Goal: Task Accomplishment & Management: Manage account settings

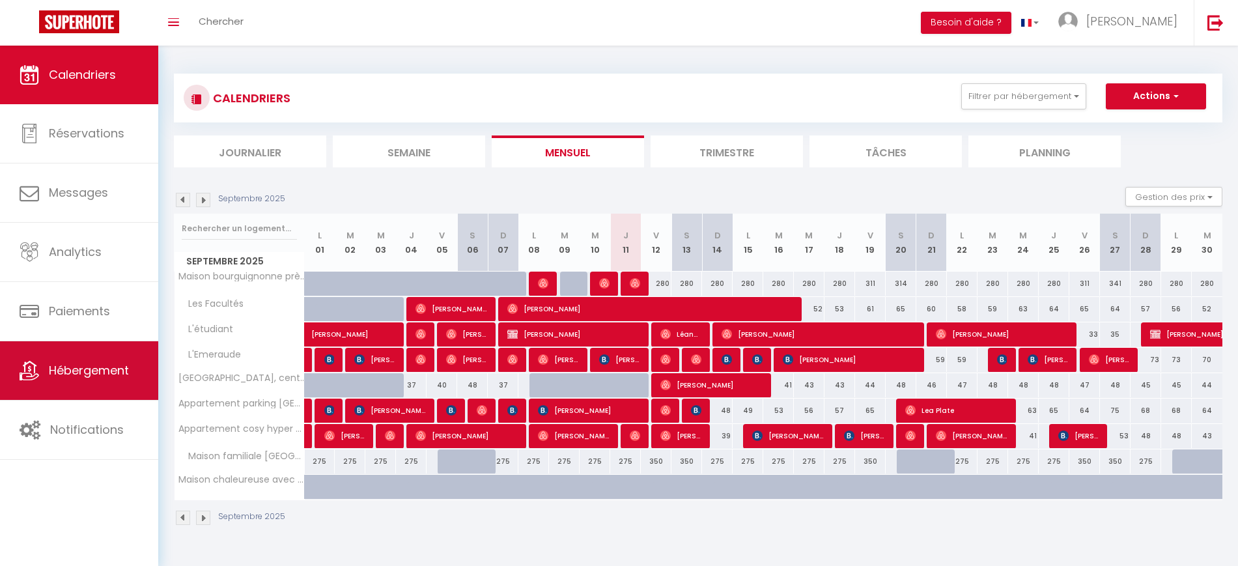
click at [66, 373] on span "Hébergement" at bounding box center [89, 370] width 80 height 16
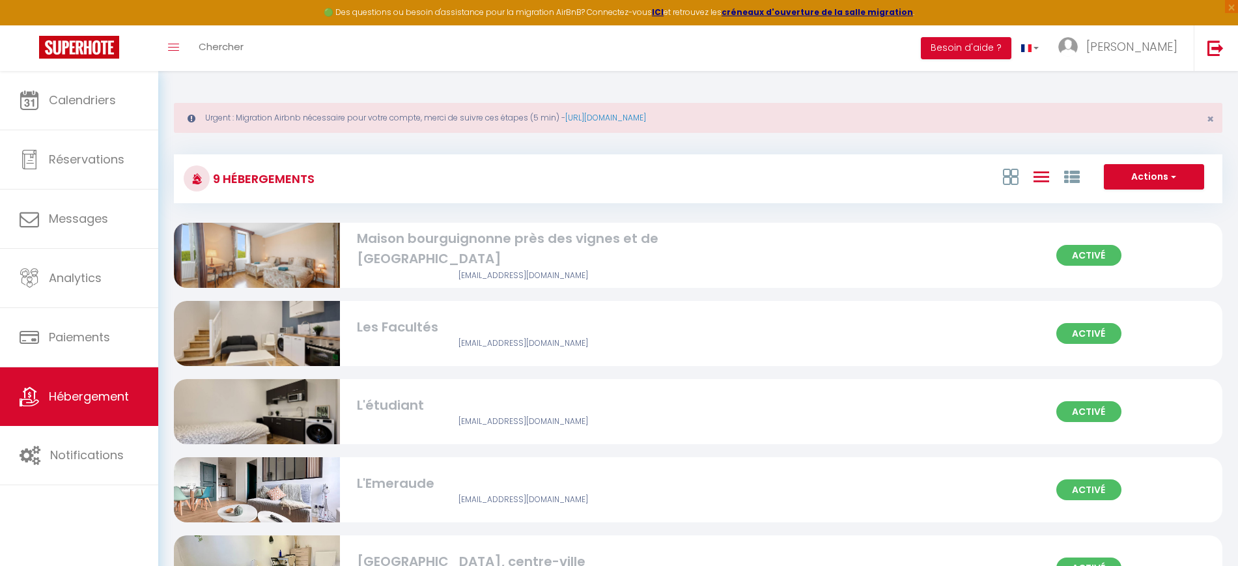
click at [770, 257] on div "Activé Maison bourguignonne près des vignes et de Beaune [EMAIL_ADDRESS][DOMAIN…" at bounding box center [698, 255] width 1049 height 65
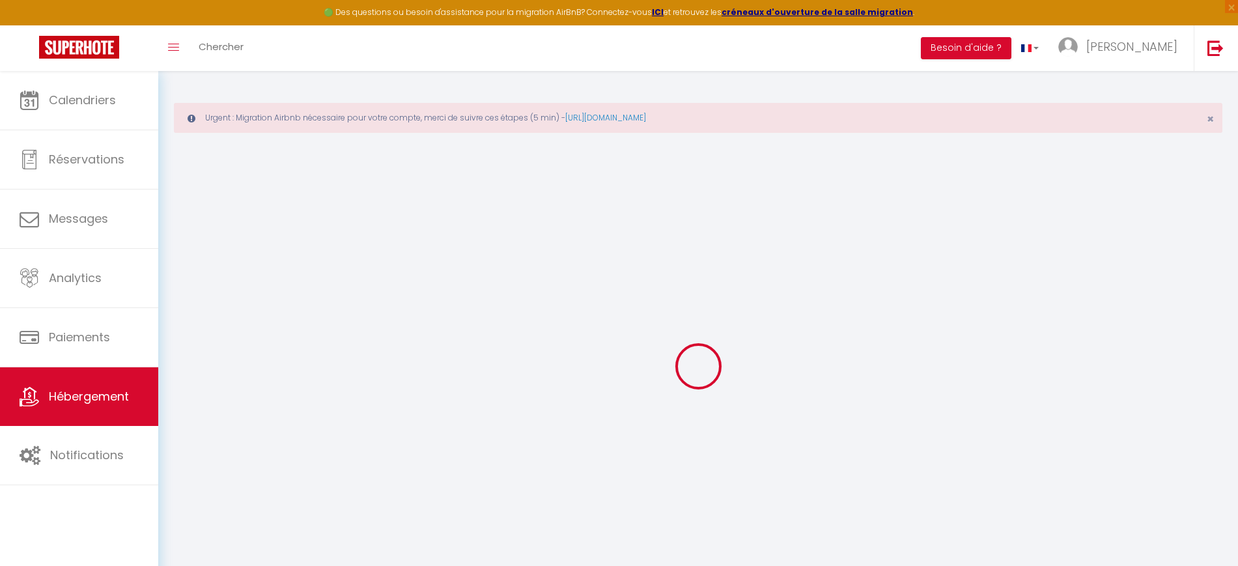
select select "+ 19 %"
select select "+ 30 %"
select select "+ 10 %"
checkbox input "true"
checkbox input "false"
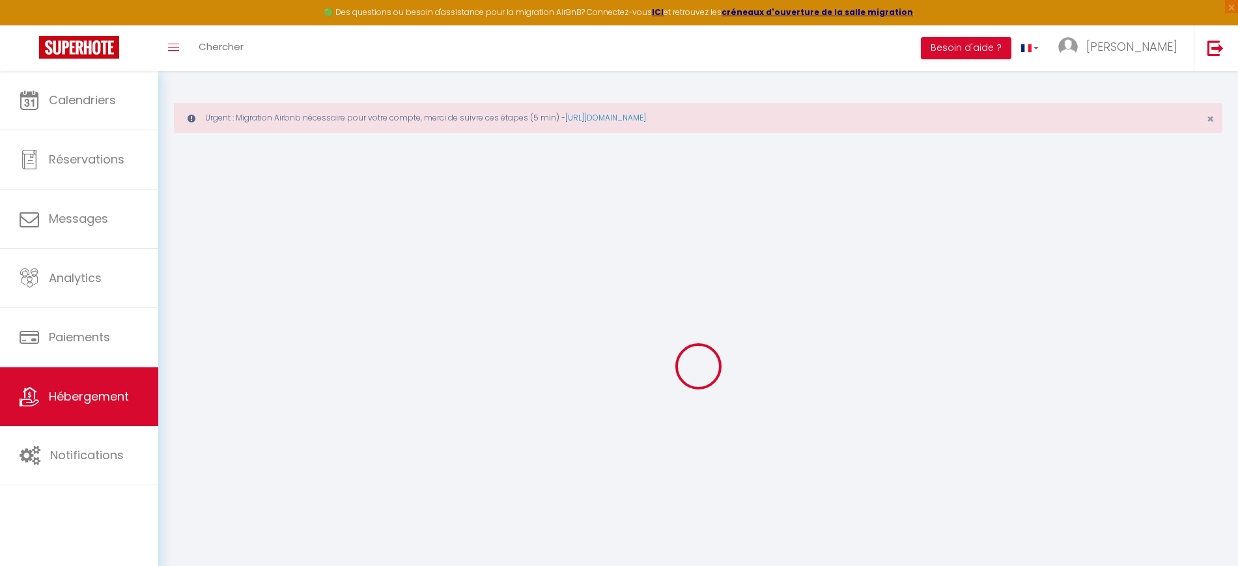
checkbox input "true"
checkbox input "false"
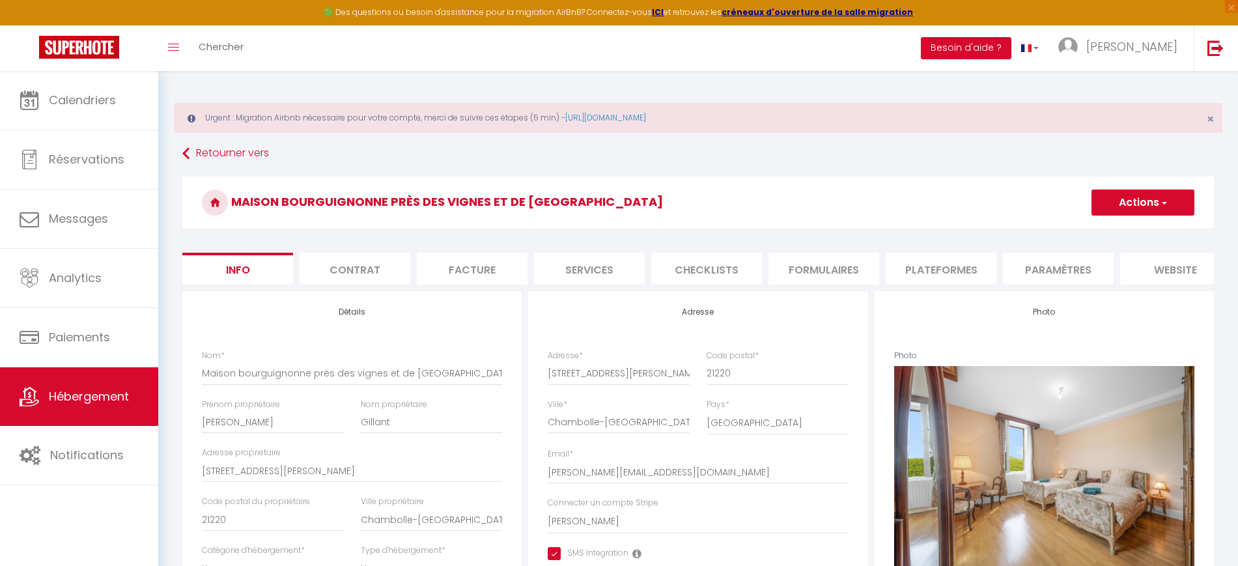
click at [911, 267] on li "Plateformes" at bounding box center [941, 269] width 111 height 32
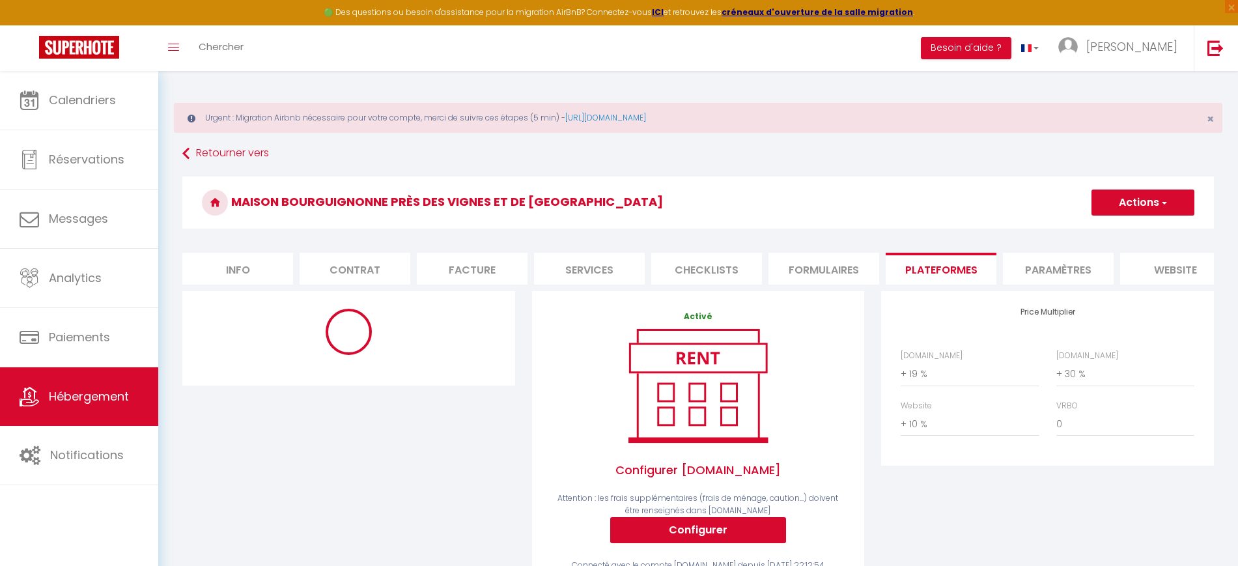
select select "-1"
select select "EUR"
select select
select select "17479-1498546396986220033"
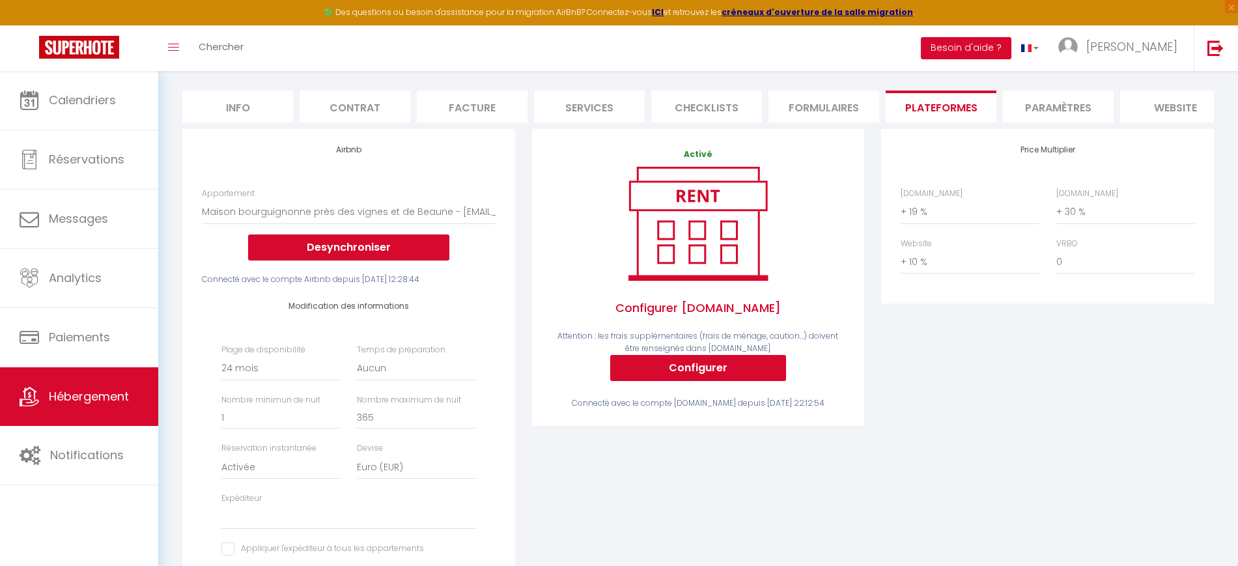
scroll to position [163, 0]
click at [389, 378] on select "Aucun 1 nuit avant et après chaque réservation 2 nuits avant et après chaque ré…" at bounding box center [416, 368] width 119 height 25
select select "1"
click at [357, 367] on select "Aucun 1 nuit avant et après chaque réservation 2 nuits avant et après chaque ré…" at bounding box center [416, 368] width 119 height 25
select select
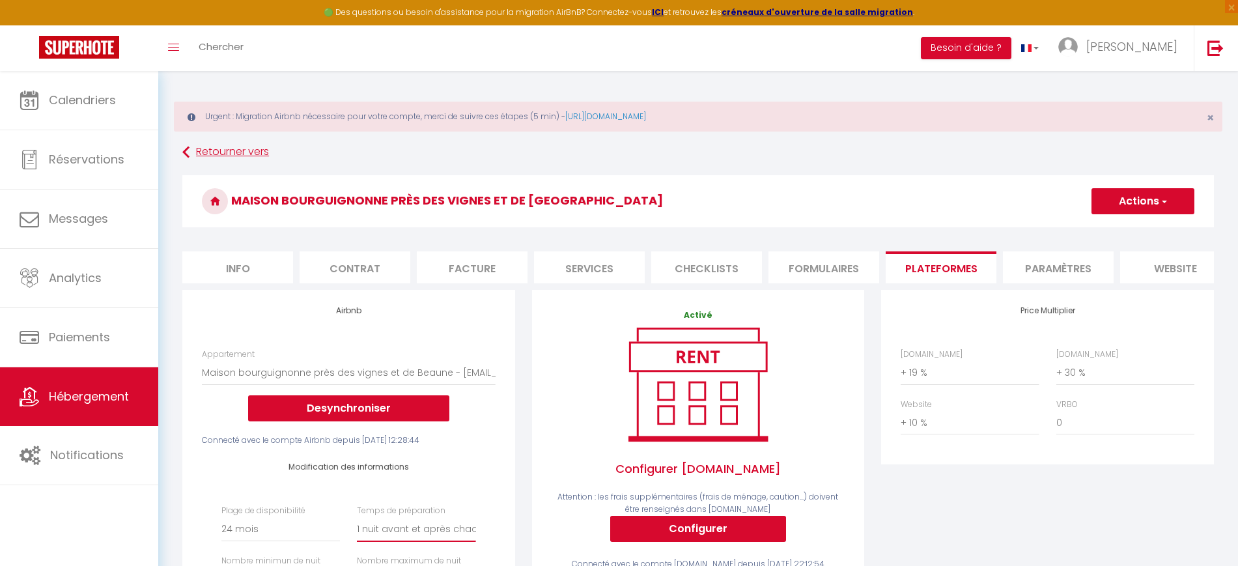
scroll to position [0, 0]
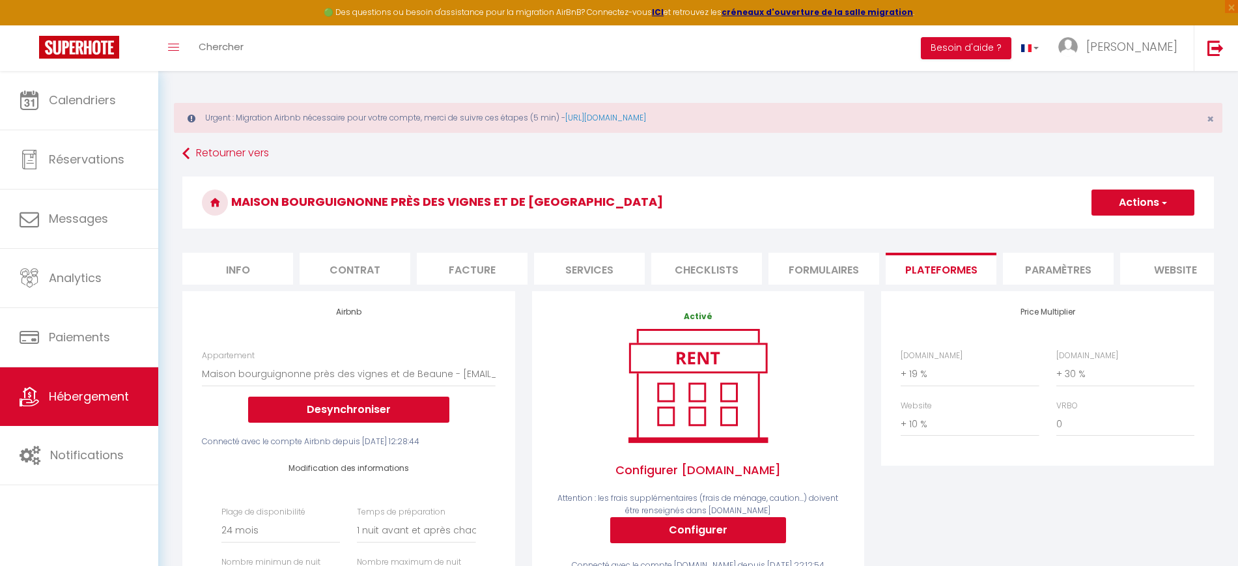
click at [1164, 193] on button "Actions" at bounding box center [1143, 203] width 103 height 26
click at [1133, 231] on link "Enregistrer" at bounding box center [1142, 231] width 103 height 17
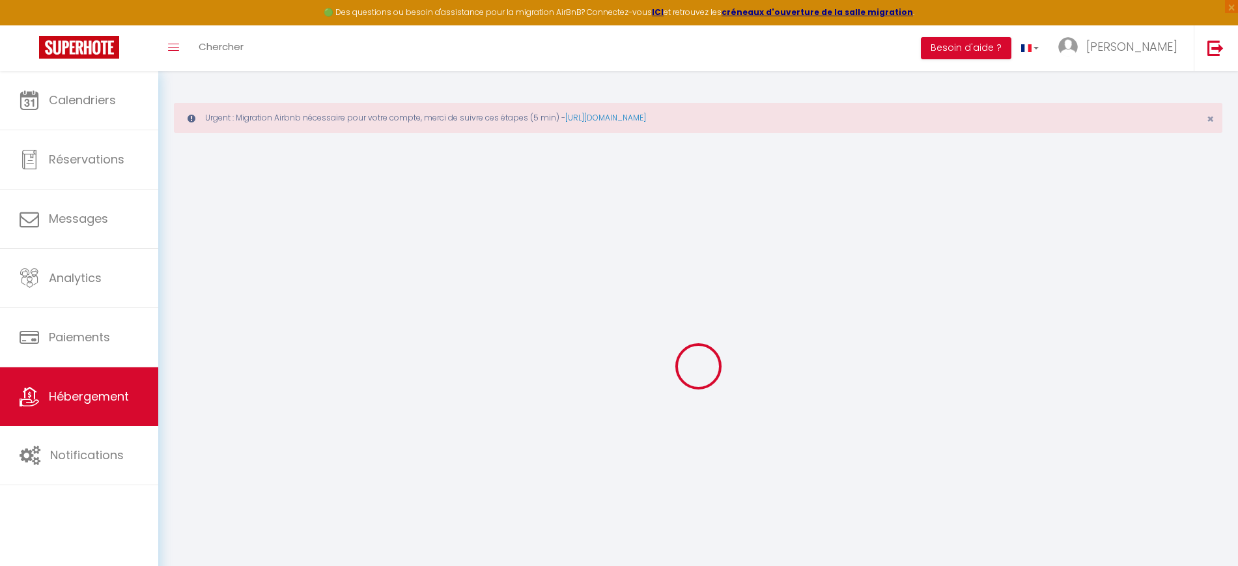
select select "-1"
select select "1"
select select "EUR"
select select
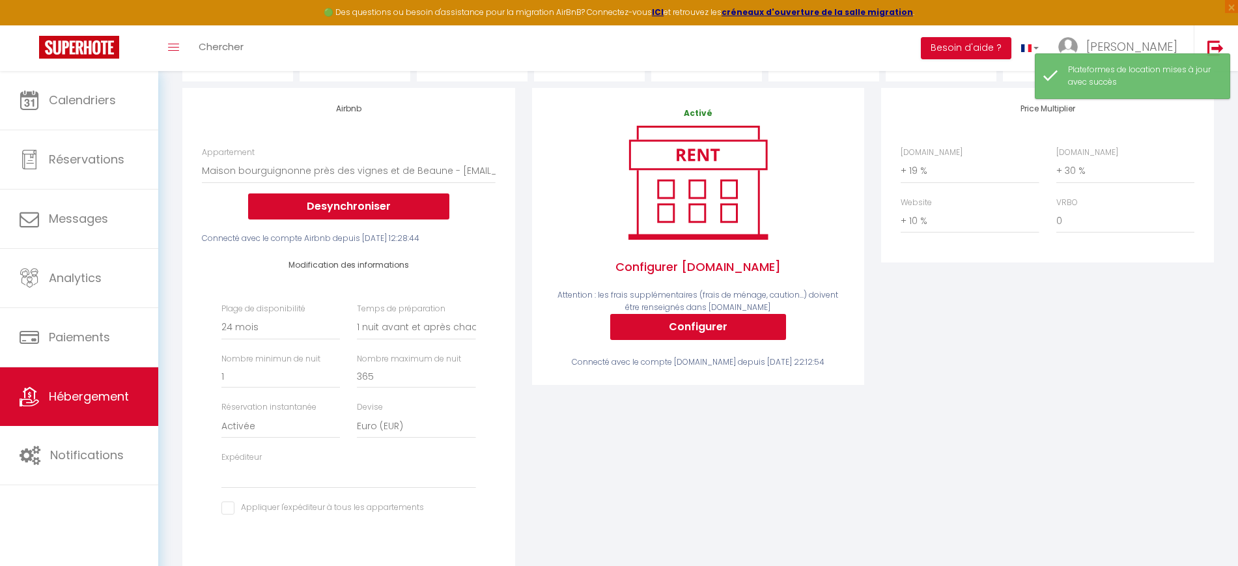
scroll to position [244, 0]
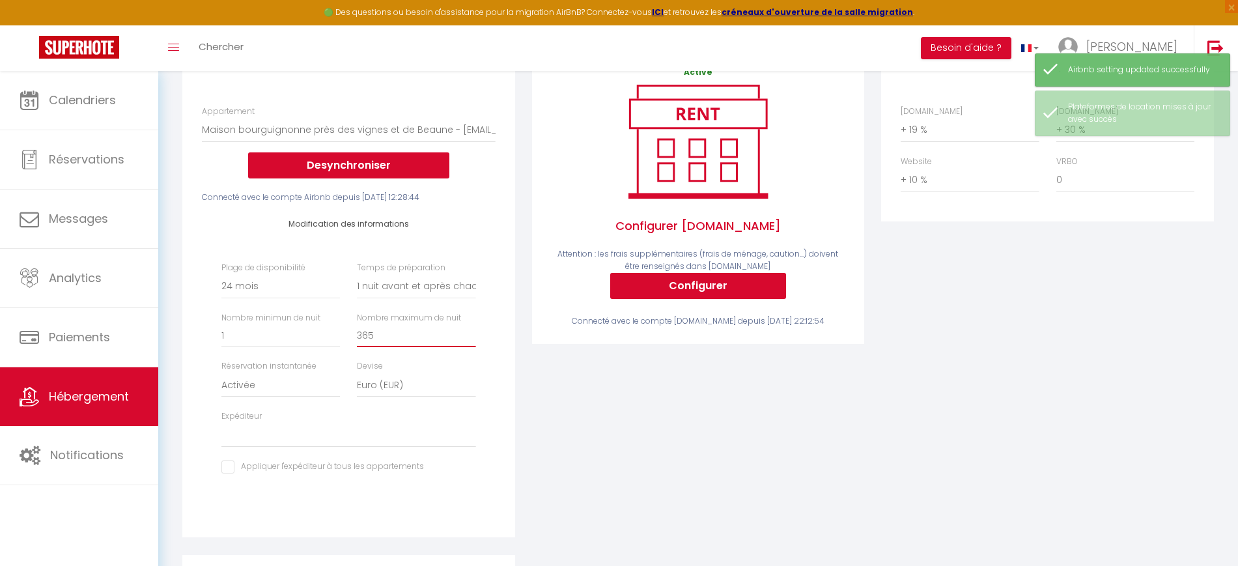
drag, startPoint x: 409, startPoint y: 341, endPoint x: 330, endPoint y: 333, distance: 79.2
click at [330, 333] on div "Plage de disponibilité Date indisponible par defaut 1 mois 3 mois 6 mois 9 mois…" at bounding box center [349, 375] width 272 height 226
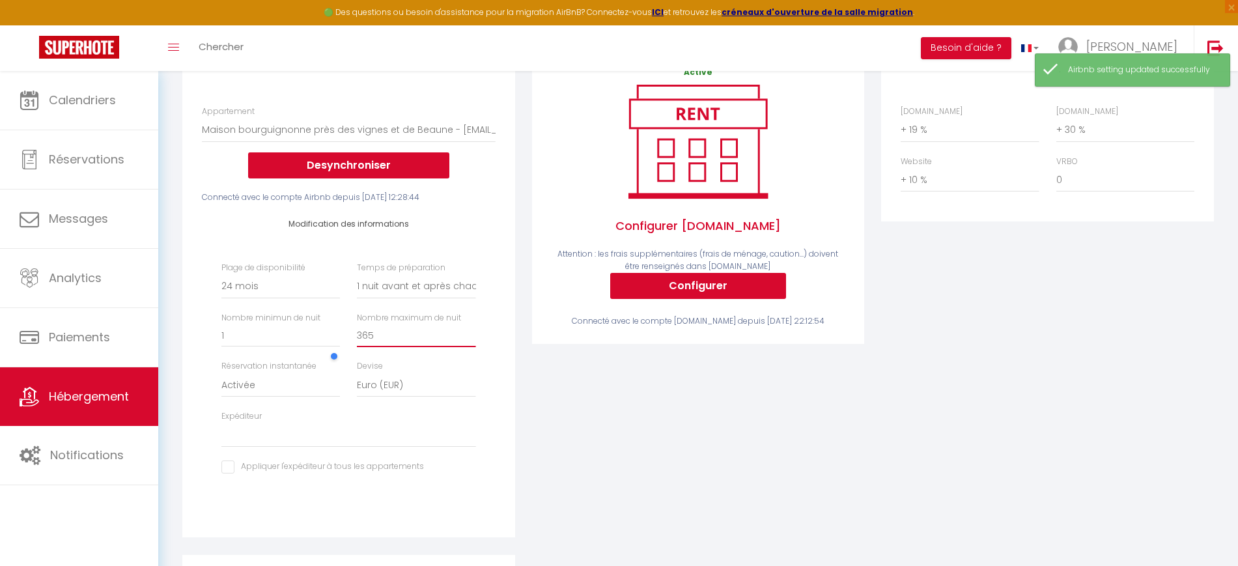
type input "1"
select select
type input "11"
select select
type input "116"
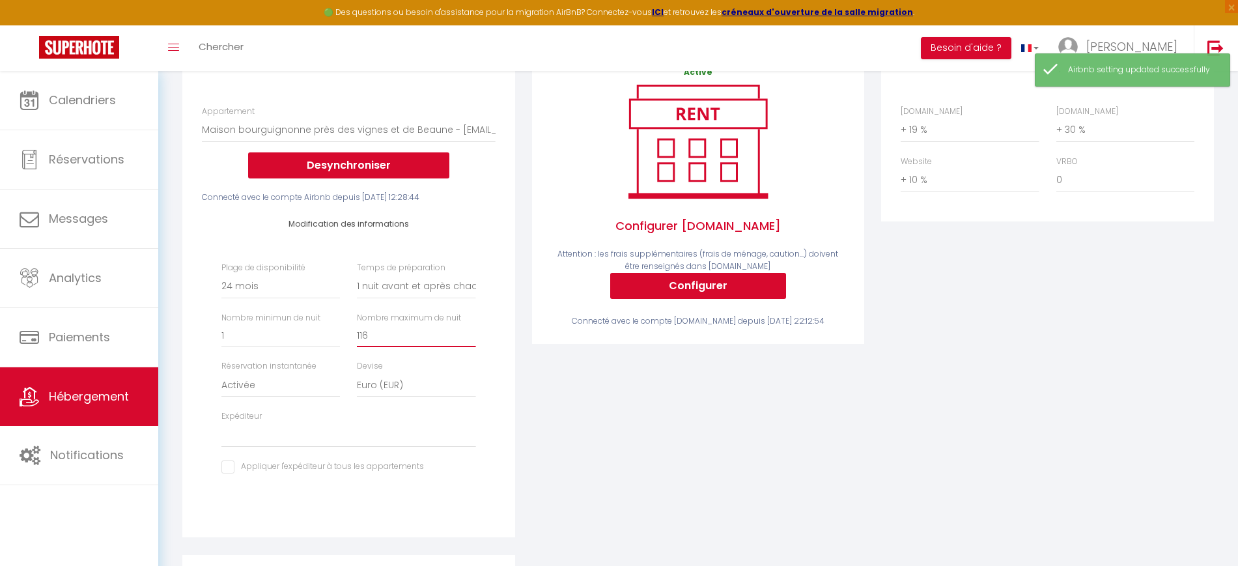
select select
type input "1165"
select select
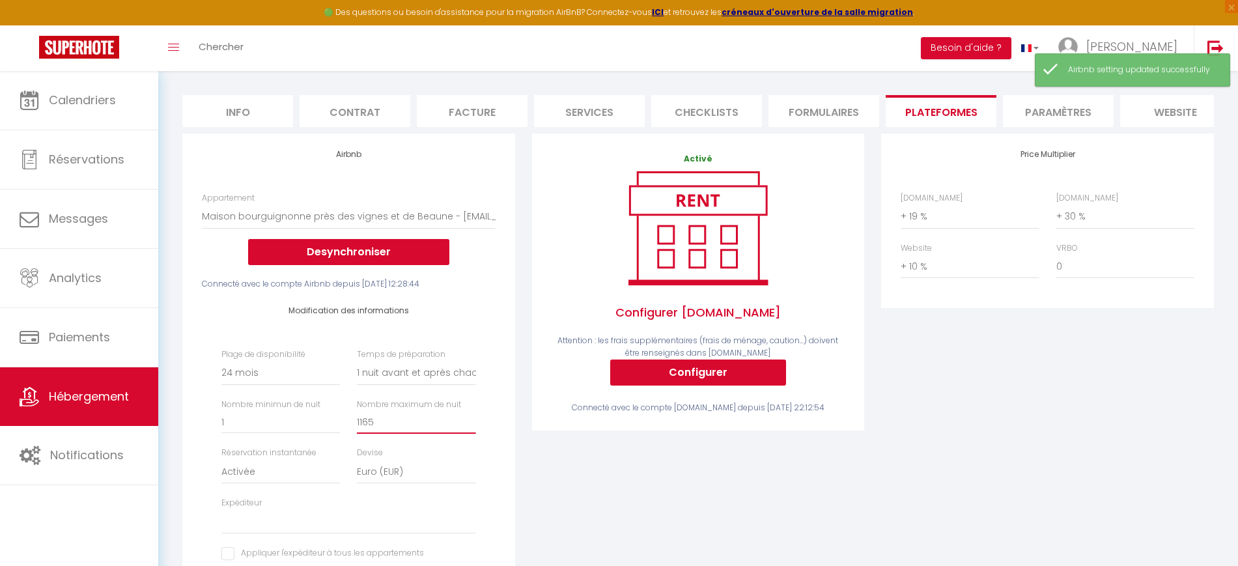
scroll to position [0, 0]
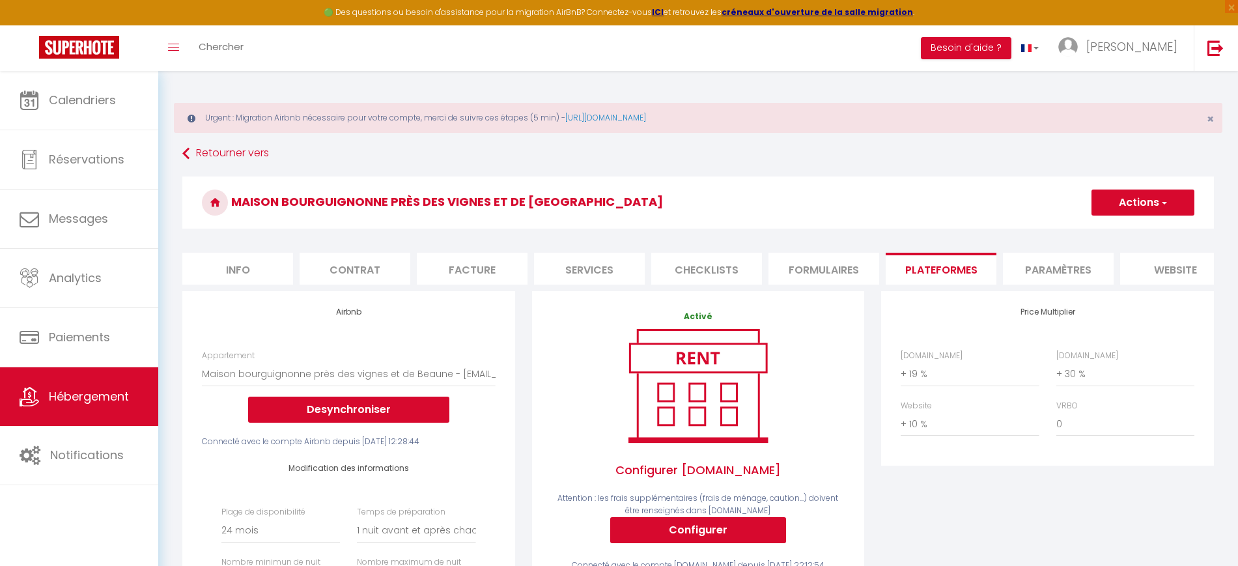
type input "1165"
click at [1161, 203] on span "button" at bounding box center [1163, 202] width 8 height 13
click at [1139, 227] on link "Enregistrer" at bounding box center [1142, 231] width 103 height 17
select select "-1"
select select "1"
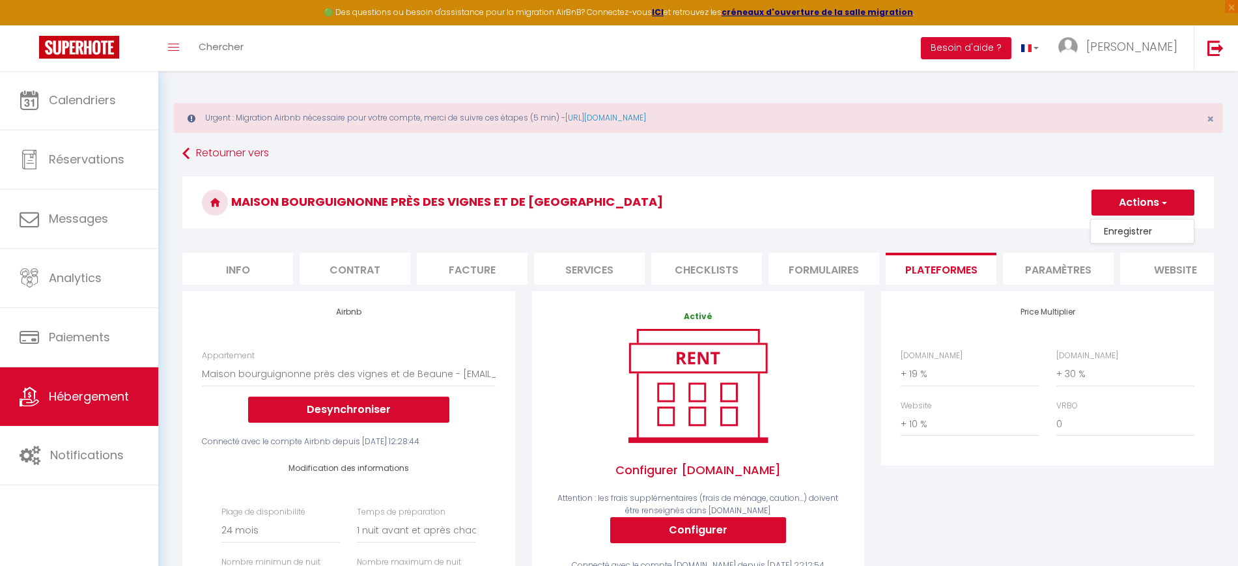
select select "EUR"
select select
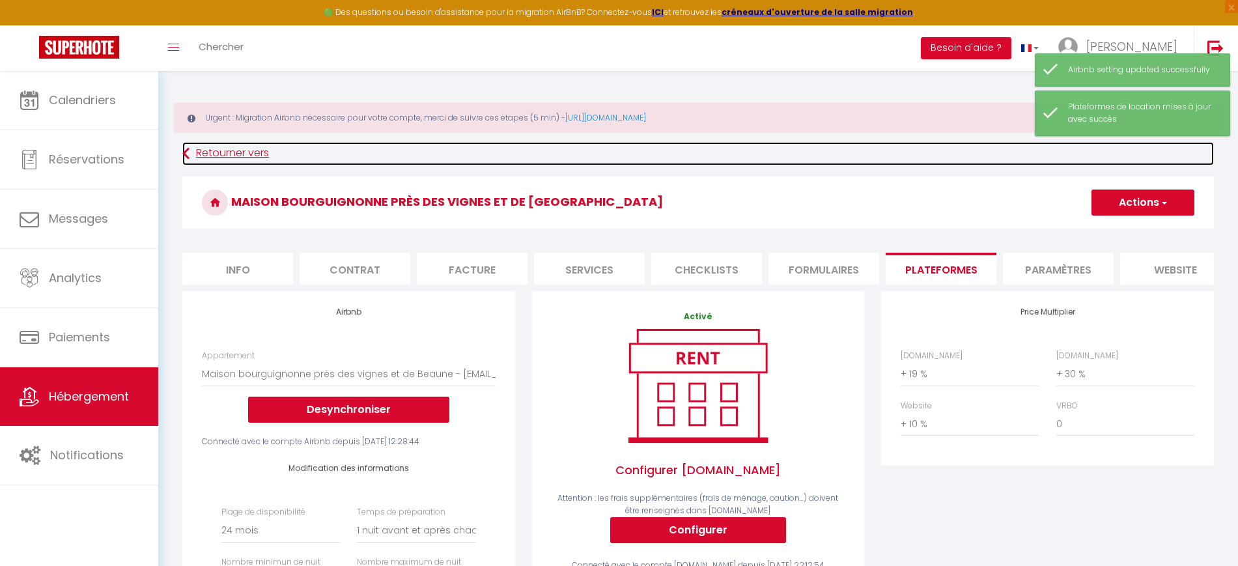
click at [212, 151] on link "Retourner vers" at bounding box center [698, 153] width 1032 height 23
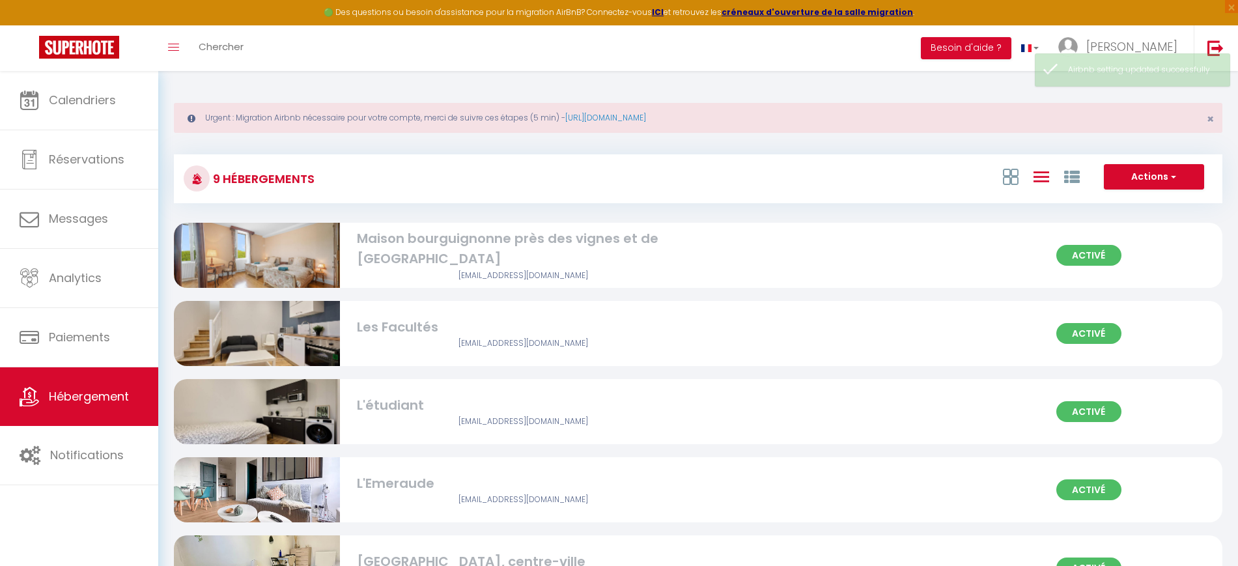
click at [302, 330] on img at bounding box center [257, 333] width 166 height 111
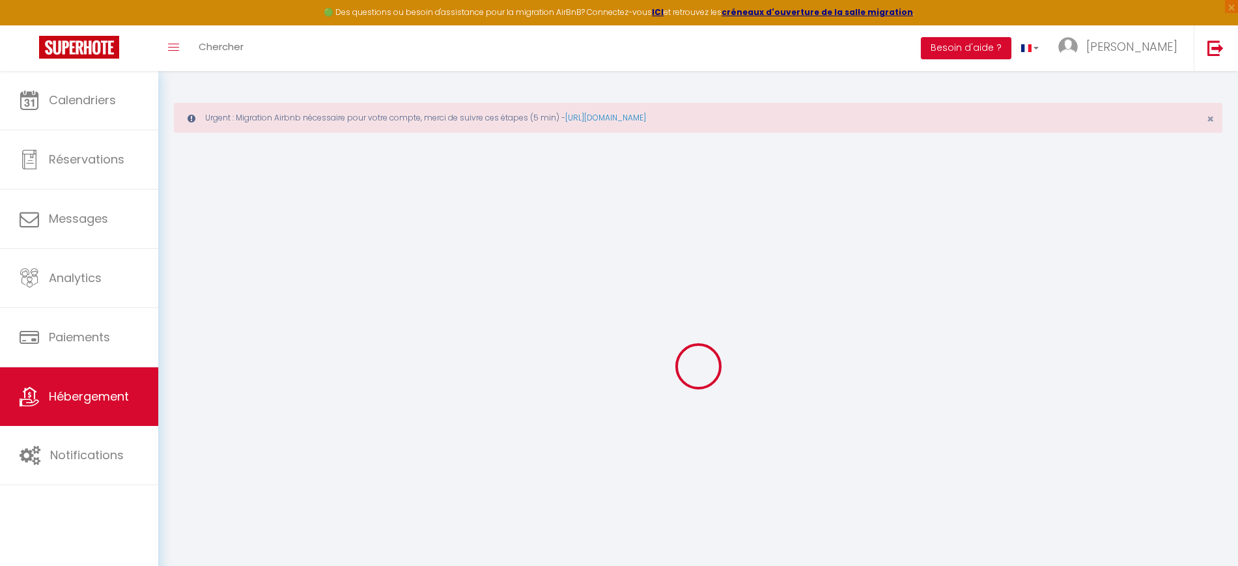
select select "+ 19 %"
select select "+ 30 %"
select select "+ 10 %"
checkbox input "true"
checkbox input "false"
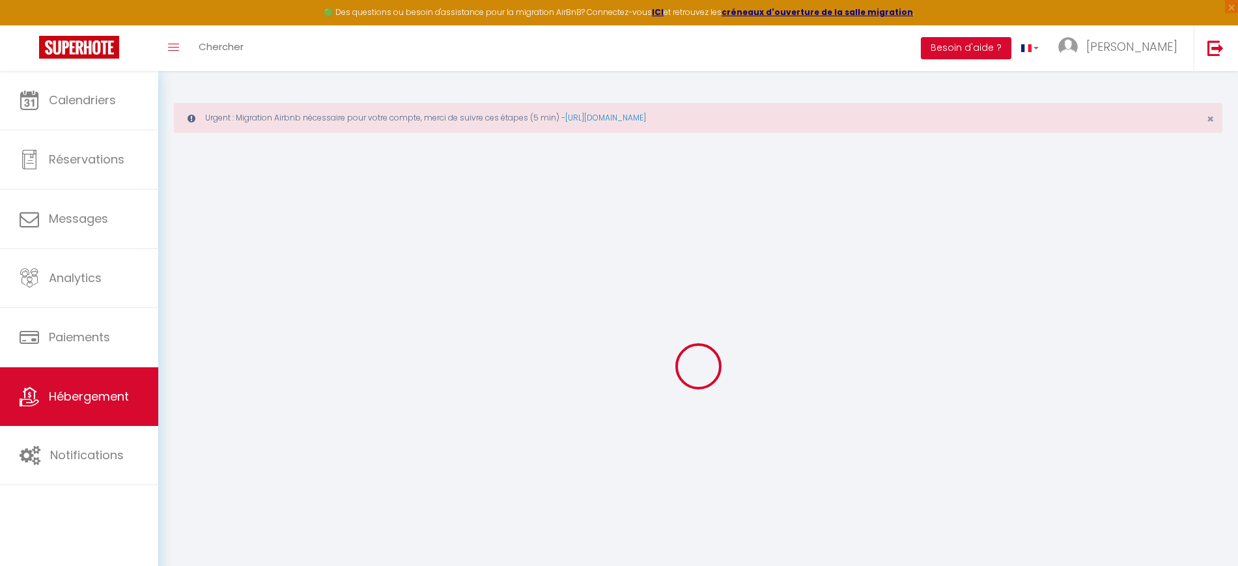
checkbox input "false"
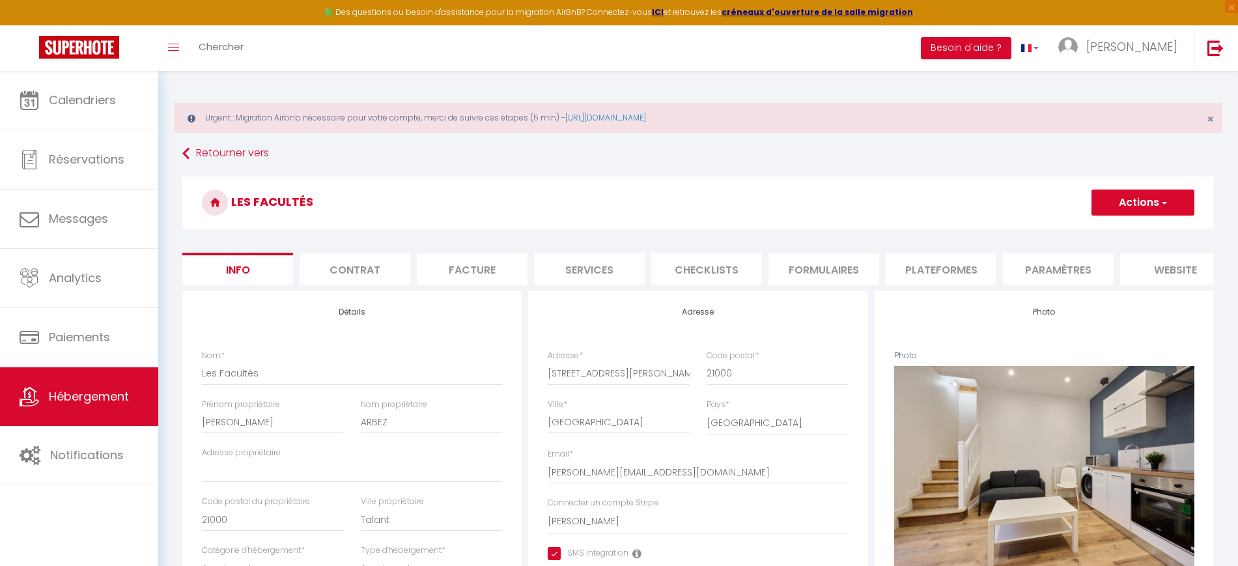
click at [918, 266] on li "Plateformes" at bounding box center [941, 269] width 111 height 32
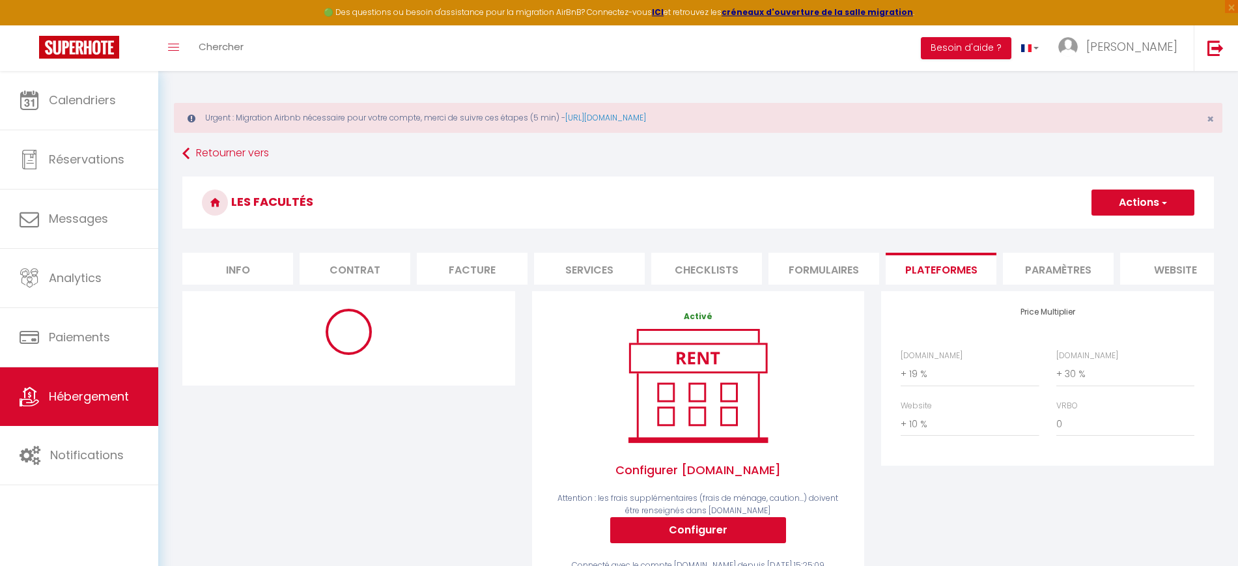
select select "-1"
select select "EUR"
select select
select select "16822-1086022281852675574"
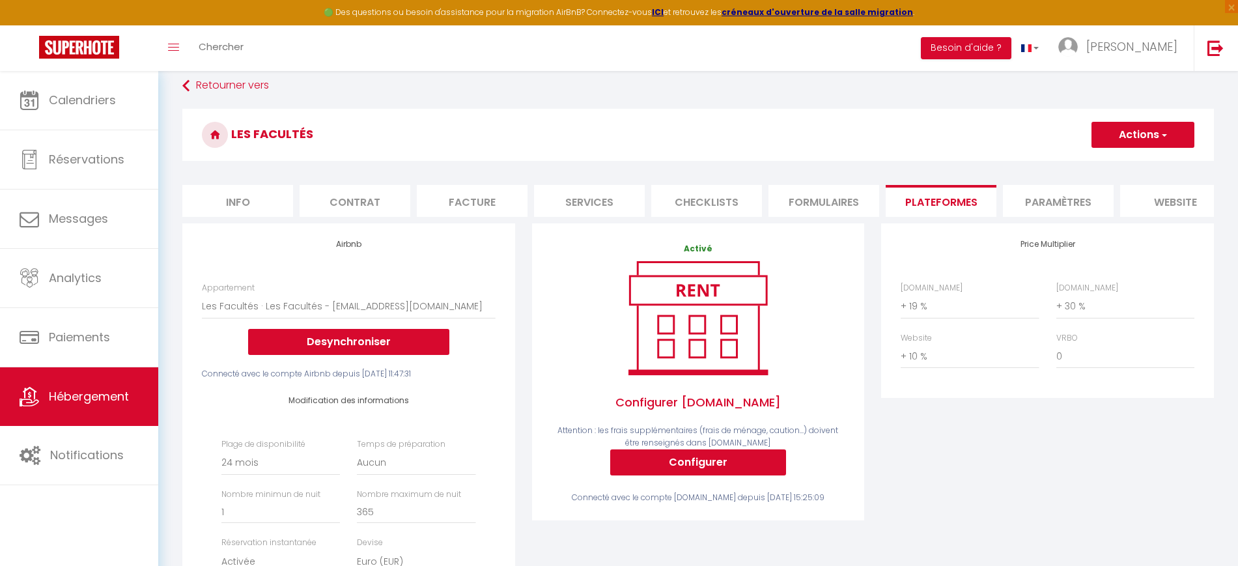
scroll to position [163, 0]
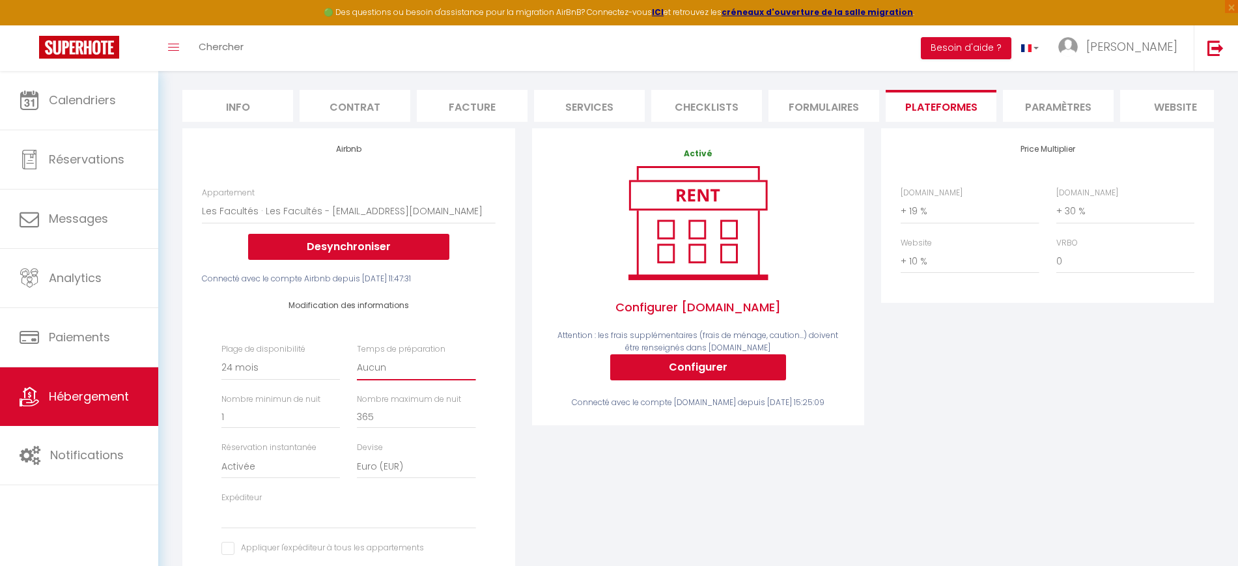
click at [390, 380] on select "Aucun 1 nuit avant et après chaque réservation 2 nuits avant et après chaque ré…" at bounding box center [416, 368] width 119 height 25
select select "1"
click at [357, 367] on select "Aucun 1 nuit avant et après chaque réservation 2 nuits avant et après chaque ré…" at bounding box center [416, 368] width 119 height 25
select select
click at [466, 417] on input "365" at bounding box center [416, 416] width 119 height 23
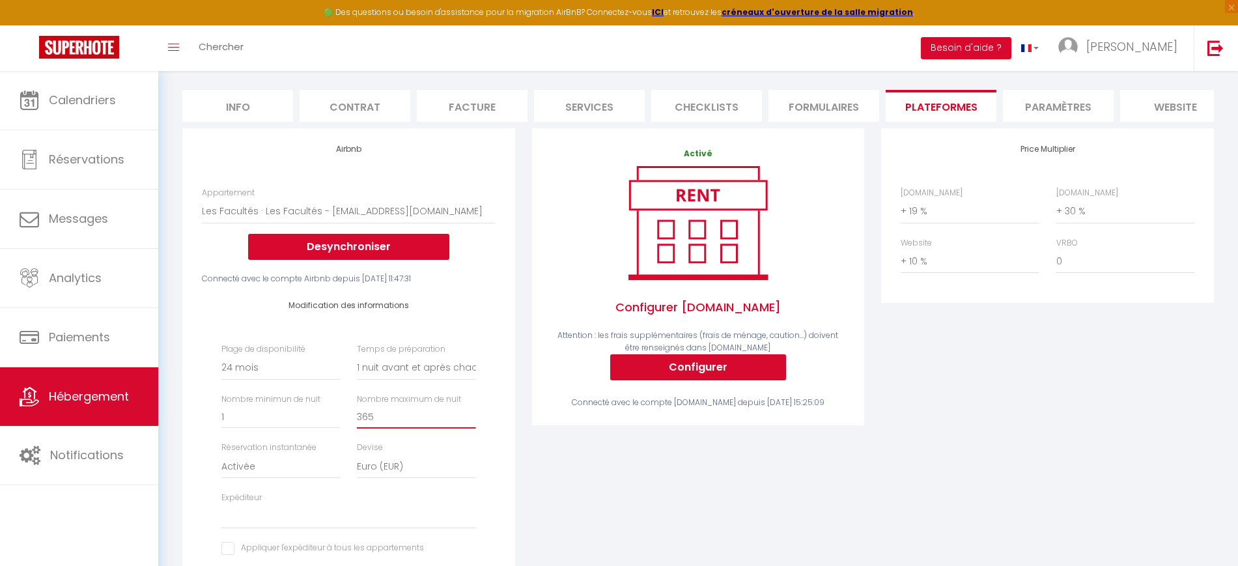
click at [464, 419] on input "365" at bounding box center [416, 416] width 119 height 23
drag, startPoint x: 462, startPoint y: 419, endPoint x: 335, endPoint y: 410, distance: 127.3
click at [335, 410] on div "Plage de disponibilité Date indisponible par defaut 1 mois 3 mois 6 mois 9 mois…" at bounding box center [349, 456] width 272 height 226
type input "1"
select select
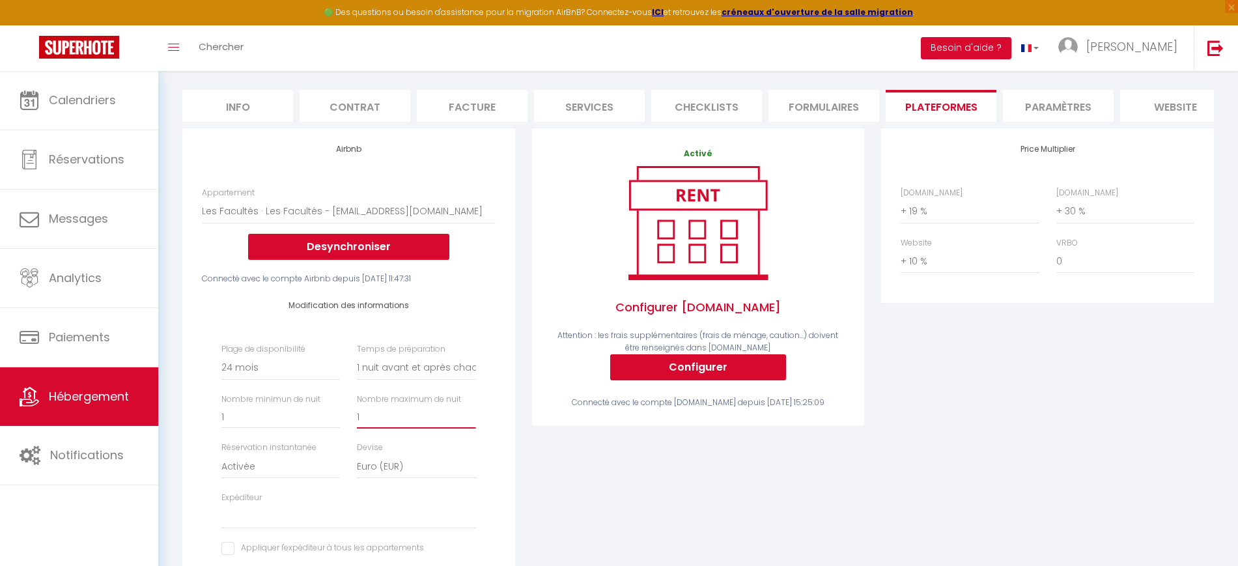
type input "11"
select select
type input "116"
select select
type input "1165"
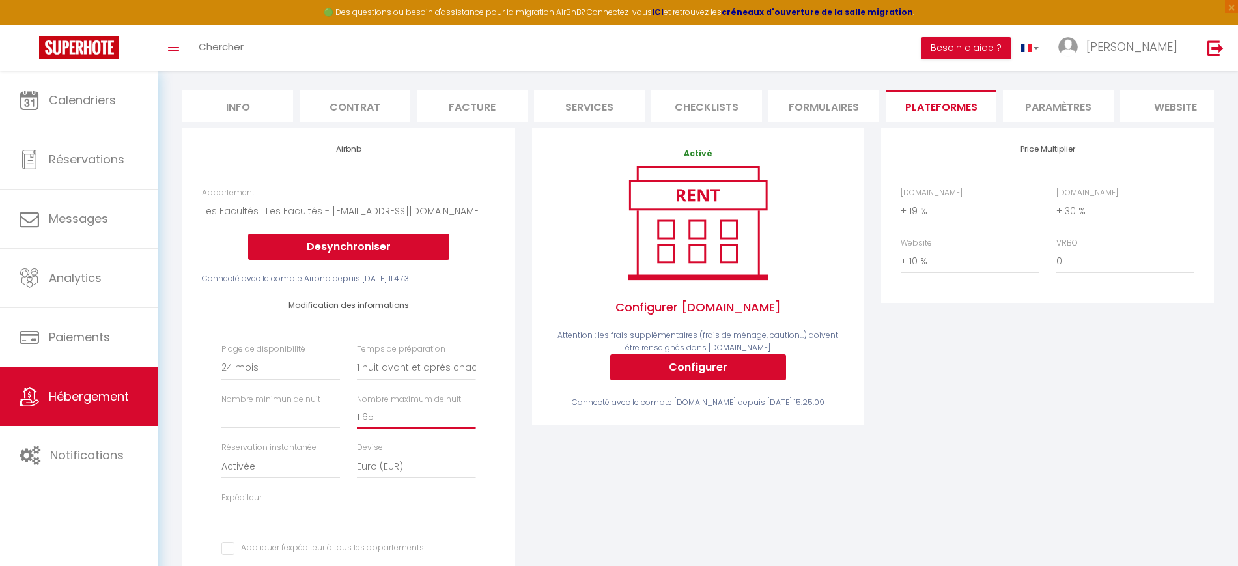
select select
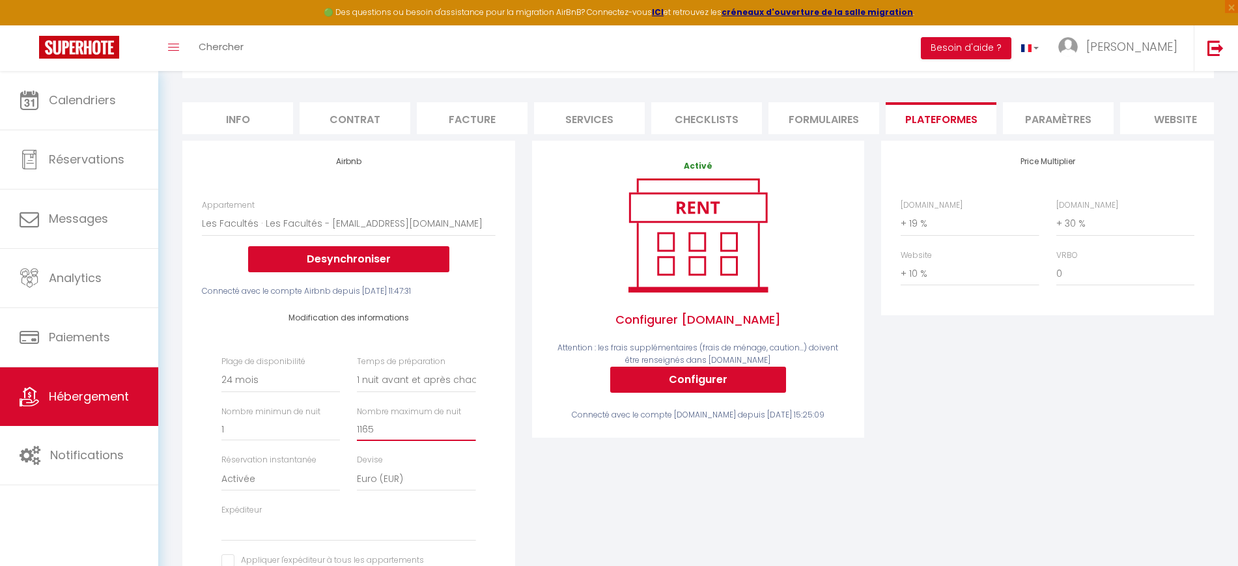
scroll to position [0, 0]
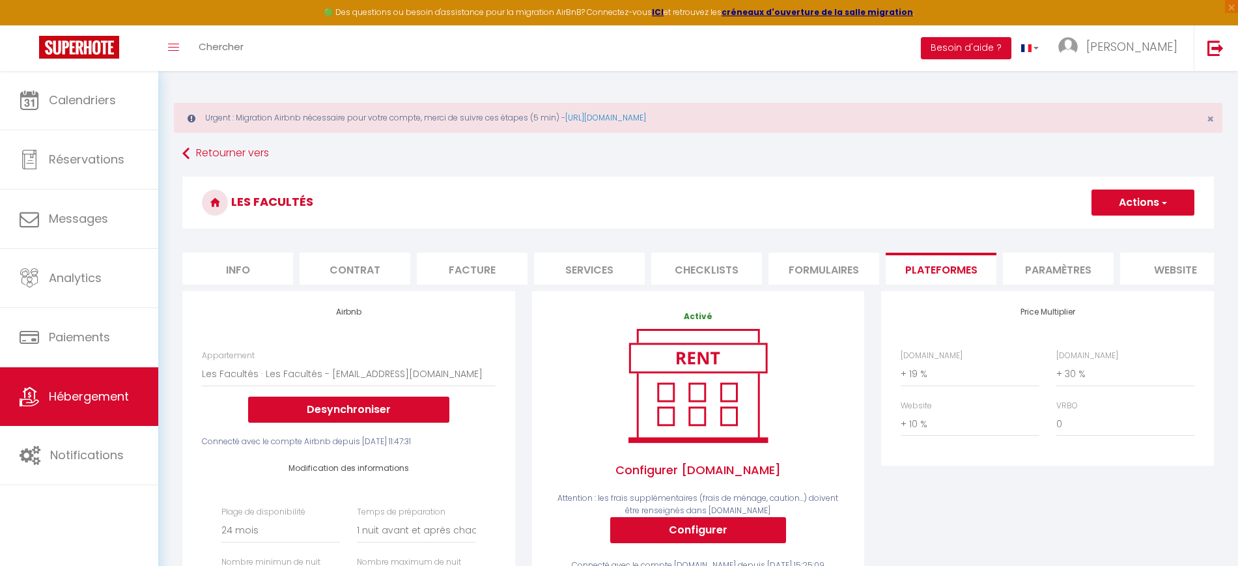
type input "1165"
click at [1139, 218] on h3 "Les Facultés" at bounding box center [698, 202] width 1032 height 52
click at [1143, 203] on button "Actions" at bounding box center [1143, 203] width 103 height 26
click at [1131, 232] on link "Enregistrer" at bounding box center [1142, 231] width 103 height 17
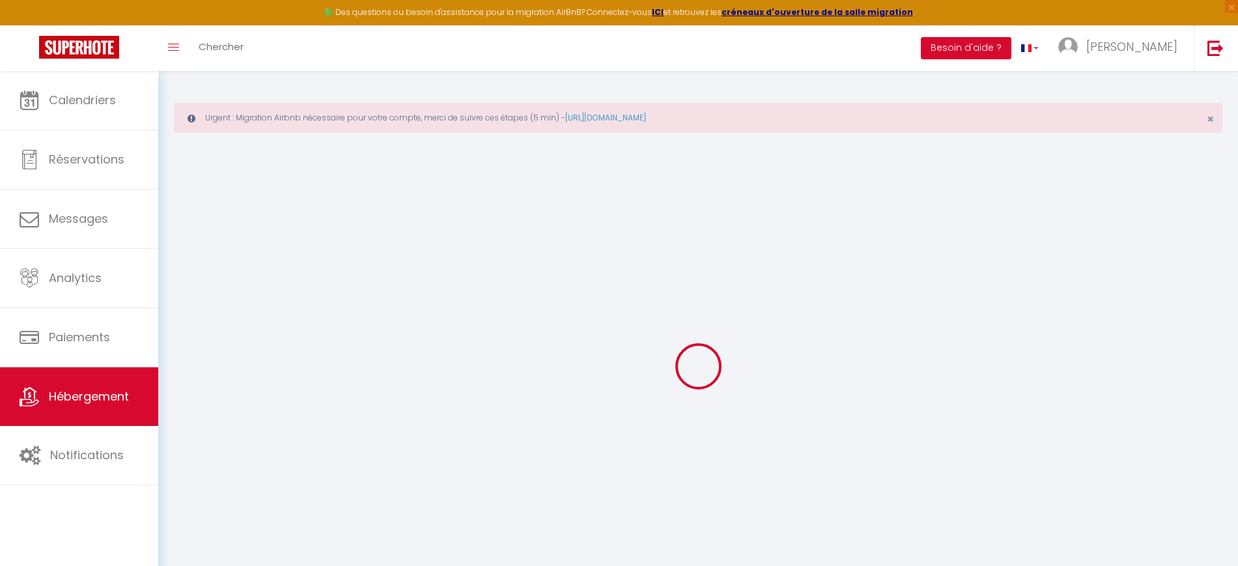
select select "-1"
select select "1"
select select "EUR"
select select
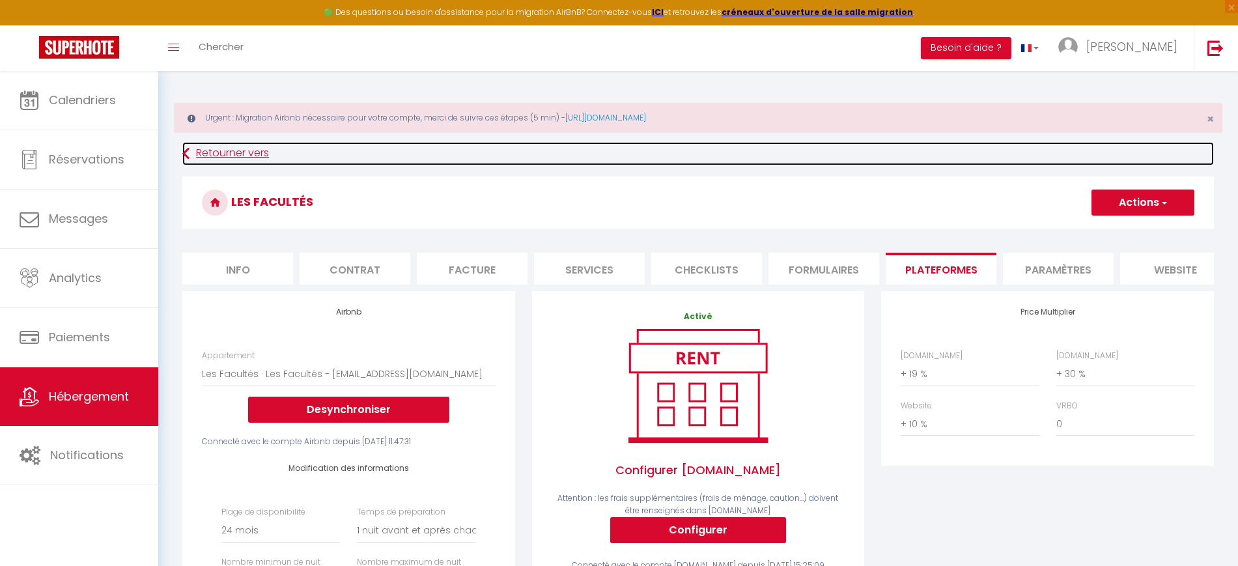
click at [239, 149] on link "Retourner vers" at bounding box center [698, 153] width 1032 height 23
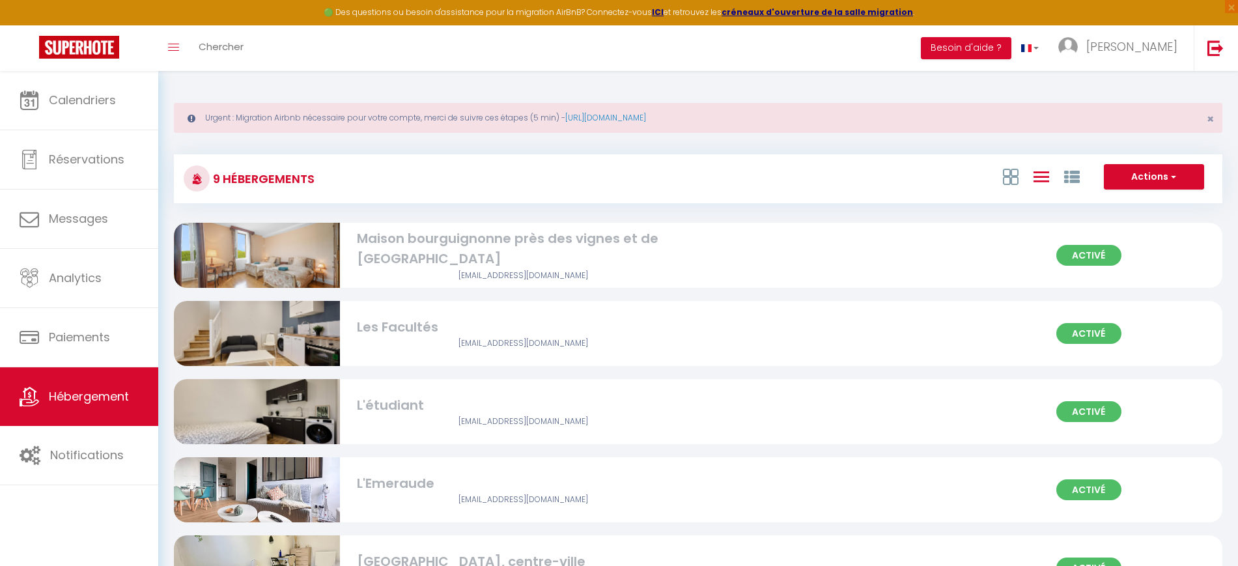
click at [393, 399] on div "L'étudiant" at bounding box center [523, 405] width 332 height 20
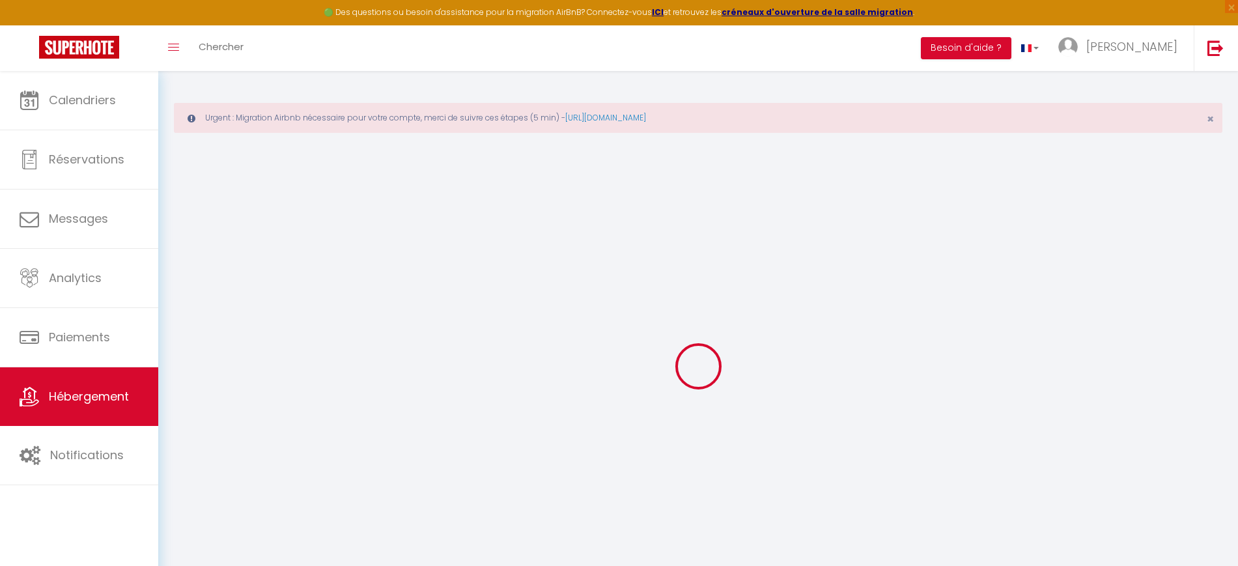
select select "+ 19 %"
select select "+ 30 %"
select select "+ 10 %"
checkbox input "true"
checkbox input "false"
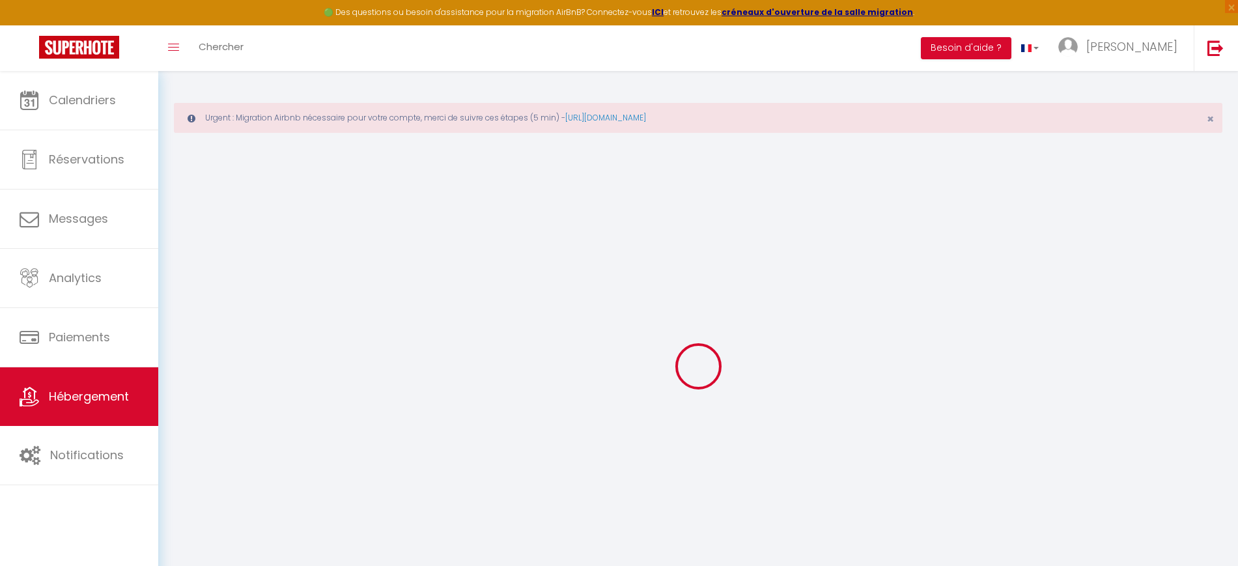
checkbox input "false"
select select "16:00"
select select "23:45"
select select "11:00"
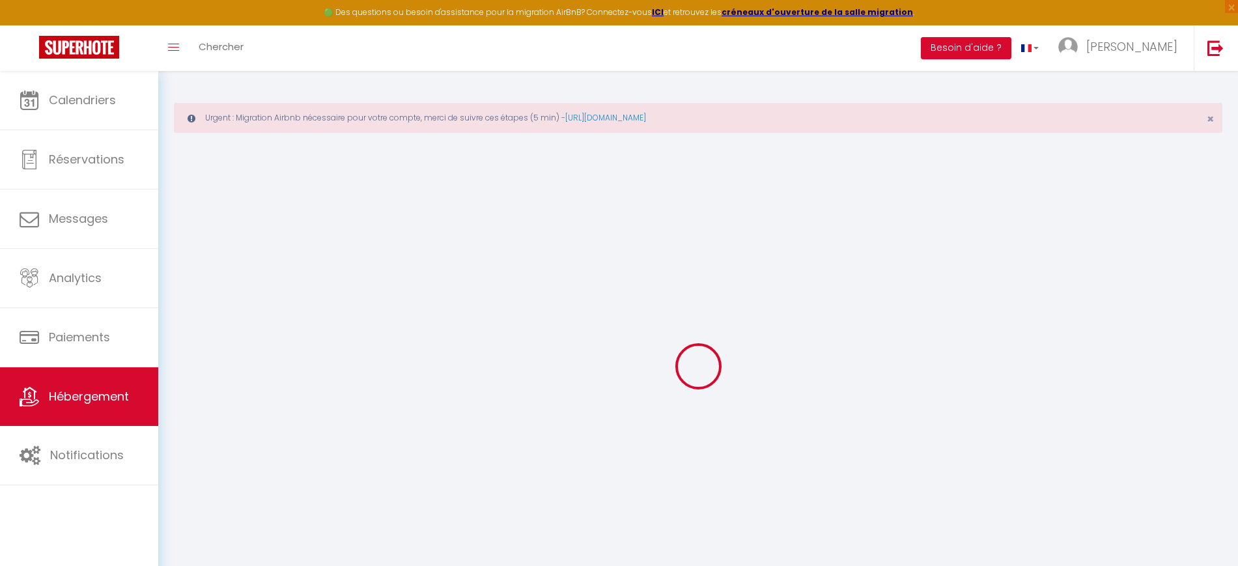
select select "30"
select select "120"
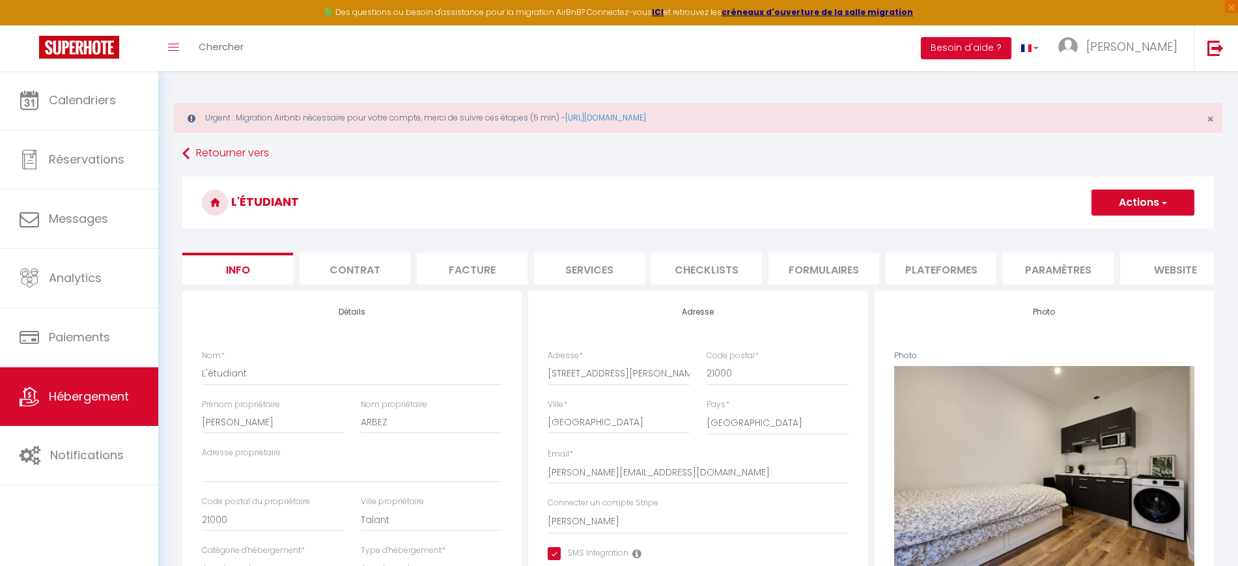
click at [950, 273] on li "Plateformes" at bounding box center [941, 269] width 111 height 32
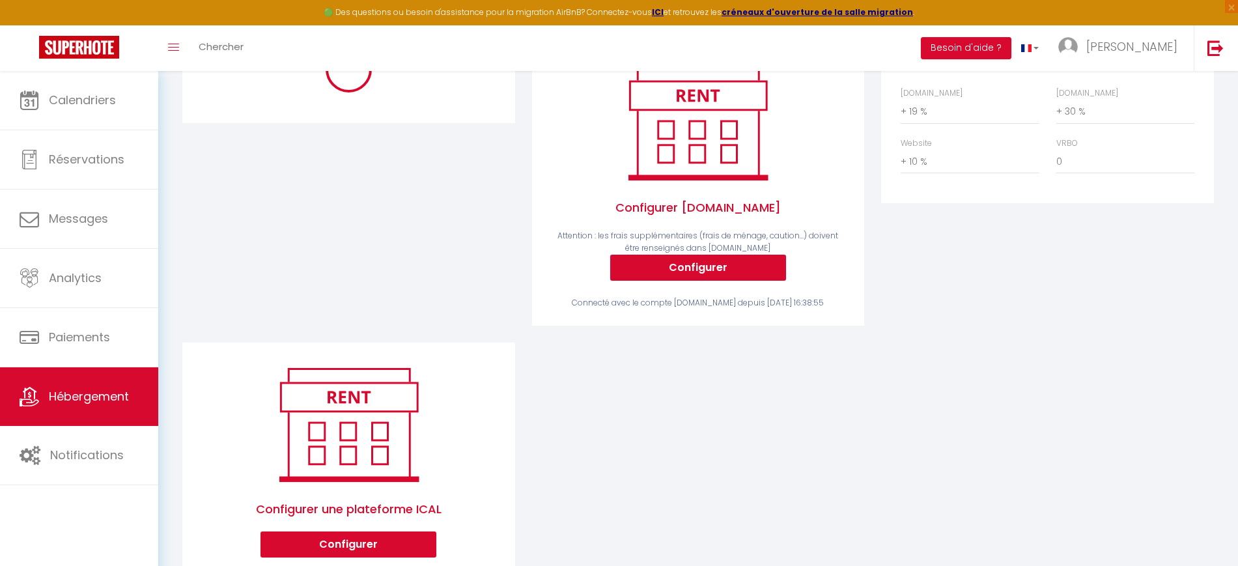
scroll to position [234, 0]
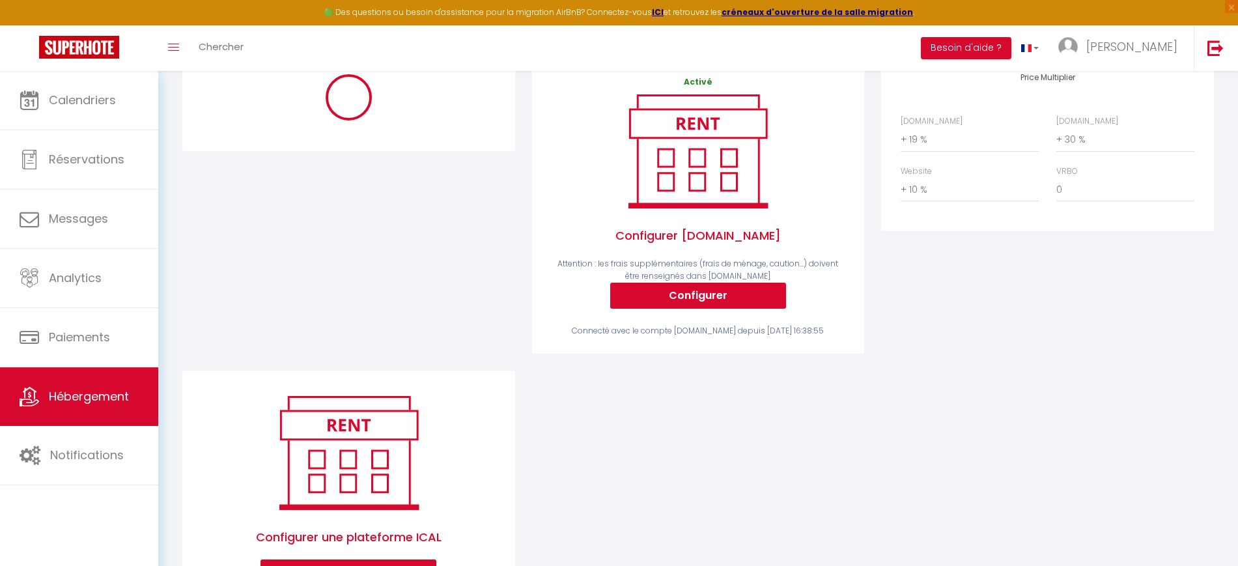
select select "-1"
select select "EUR"
select select
select select "16822-1086020989435789733"
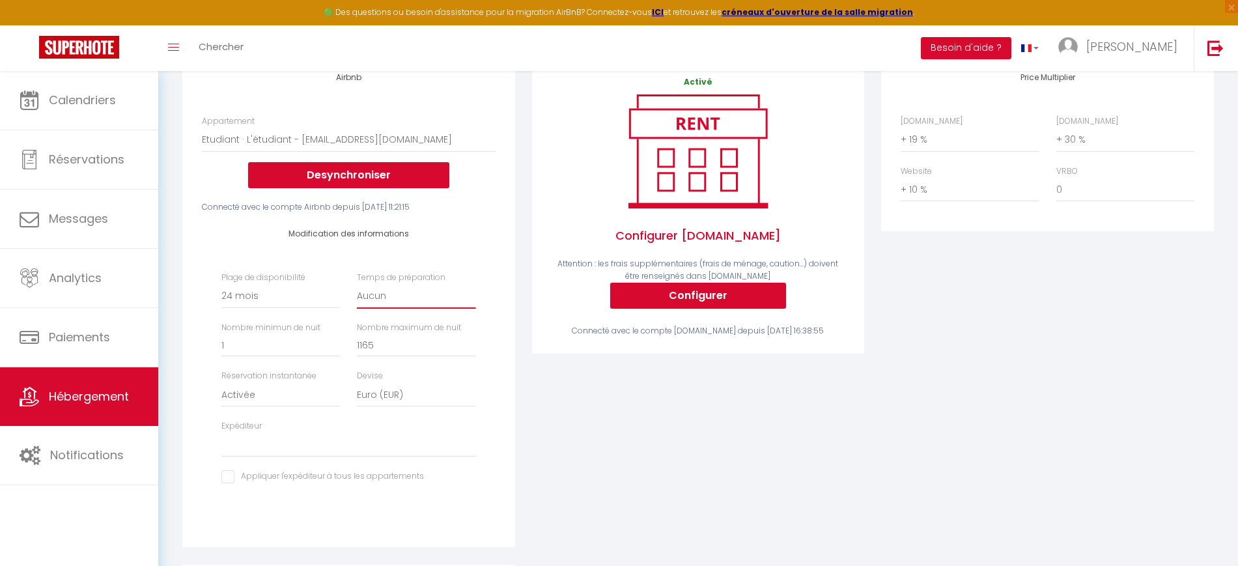
click at [422, 301] on select "Aucun 1 nuit avant et après chaque réservation 2 nuits avant et après chaque ré…" at bounding box center [416, 296] width 119 height 25
select select "1"
click at [357, 296] on select "Aucun 1 nuit avant et après chaque réservation 2 nuits avant et après chaque ré…" at bounding box center [416, 296] width 119 height 25
select select
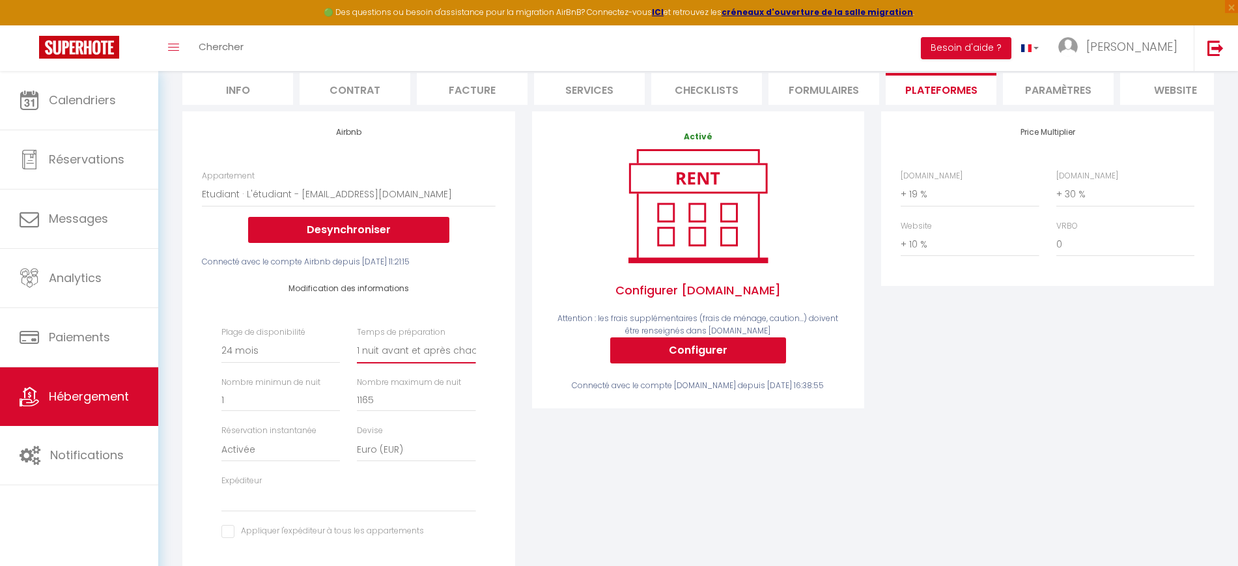
scroll to position [72, 0]
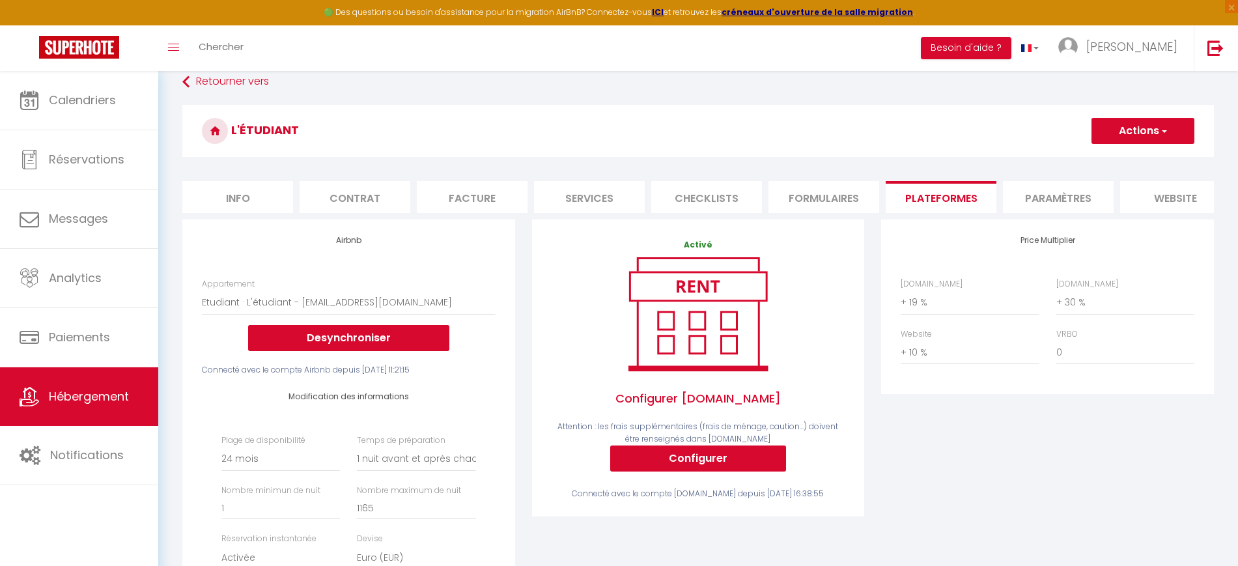
click at [1157, 119] on button "Actions" at bounding box center [1143, 131] width 103 height 26
click at [1132, 165] on link "Enregistrer" at bounding box center [1142, 159] width 103 height 17
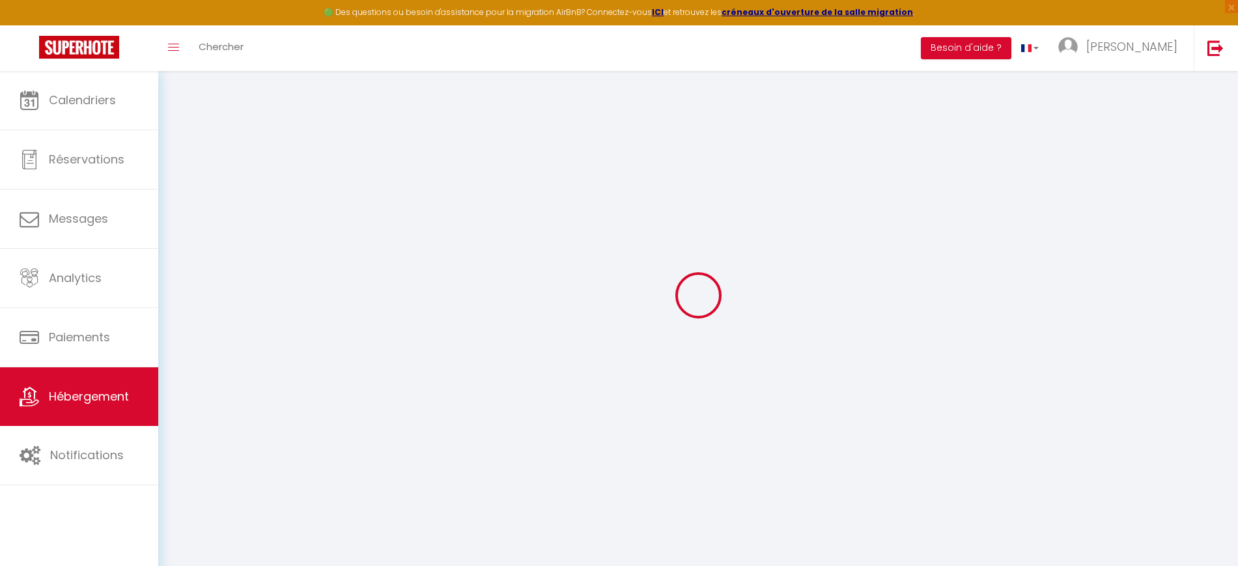
select select "-1"
select select "1"
select select "EUR"
select select
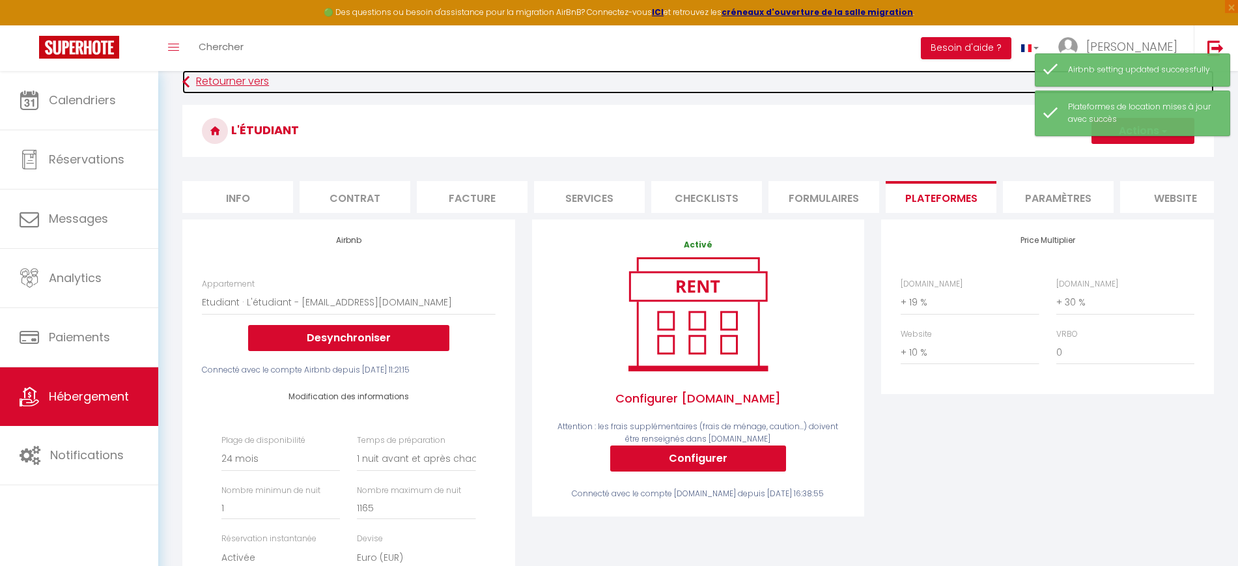
click at [219, 75] on link "Retourner vers" at bounding box center [698, 81] width 1032 height 23
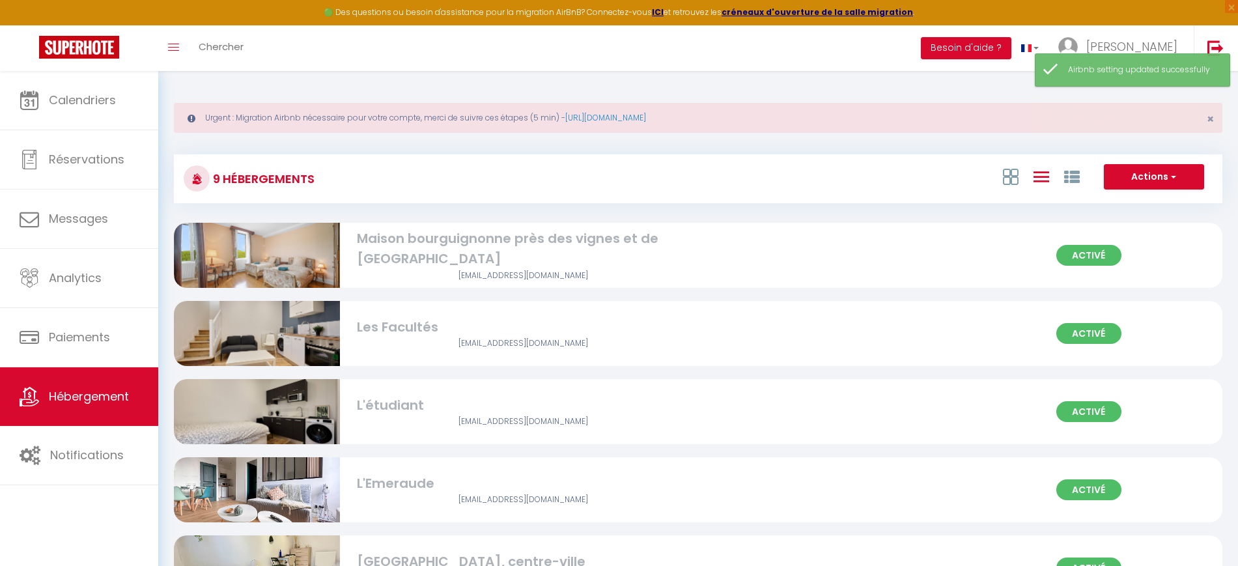
click at [391, 478] on div "L'Emeraude" at bounding box center [523, 483] width 332 height 20
click at [272, 480] on img at bounding box center [257, 489] width 166 height 124
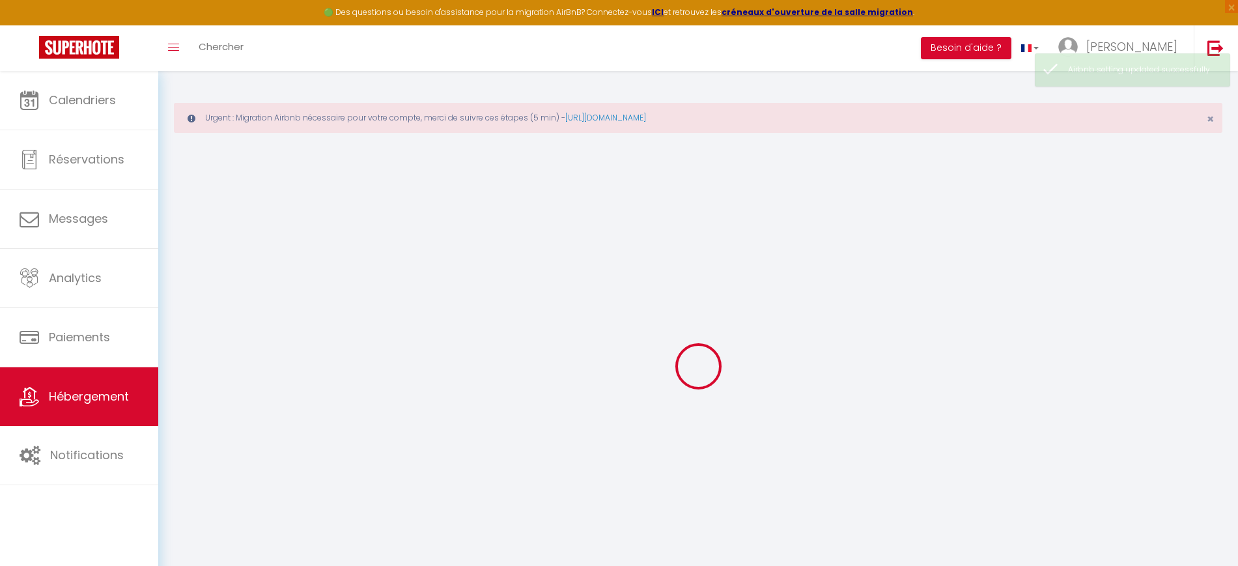
select select "+ 19 %"
select select "+ 30 %"
select select "+ 10 %"
select select "16:00"
select select
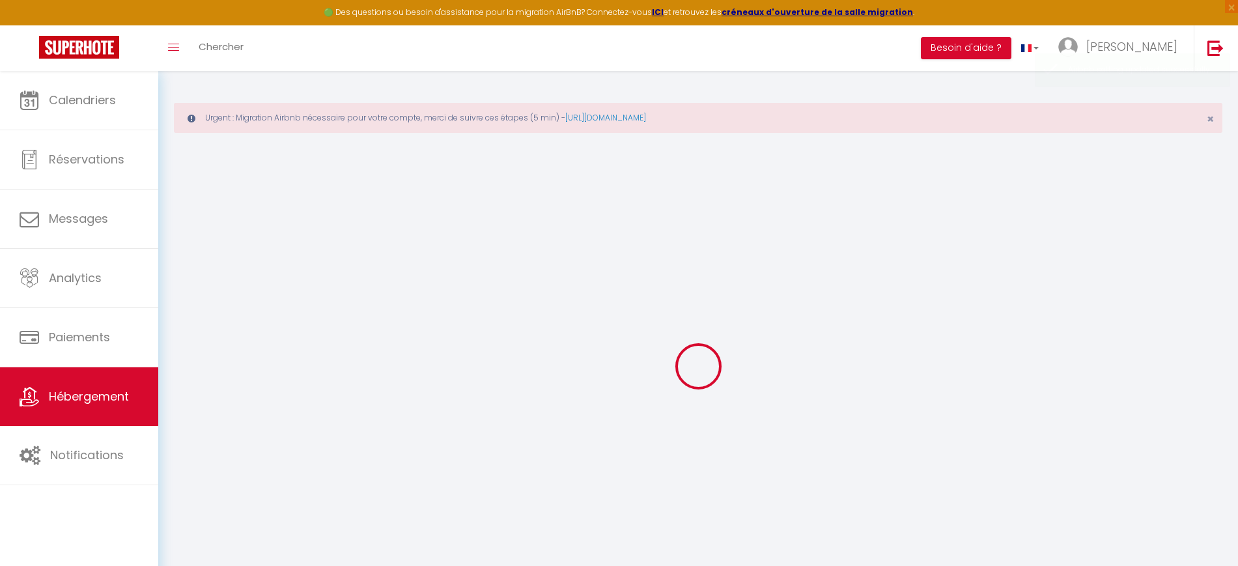
select select "11:00"
select select "30"
select select "120"
select select
checkbox input "true"
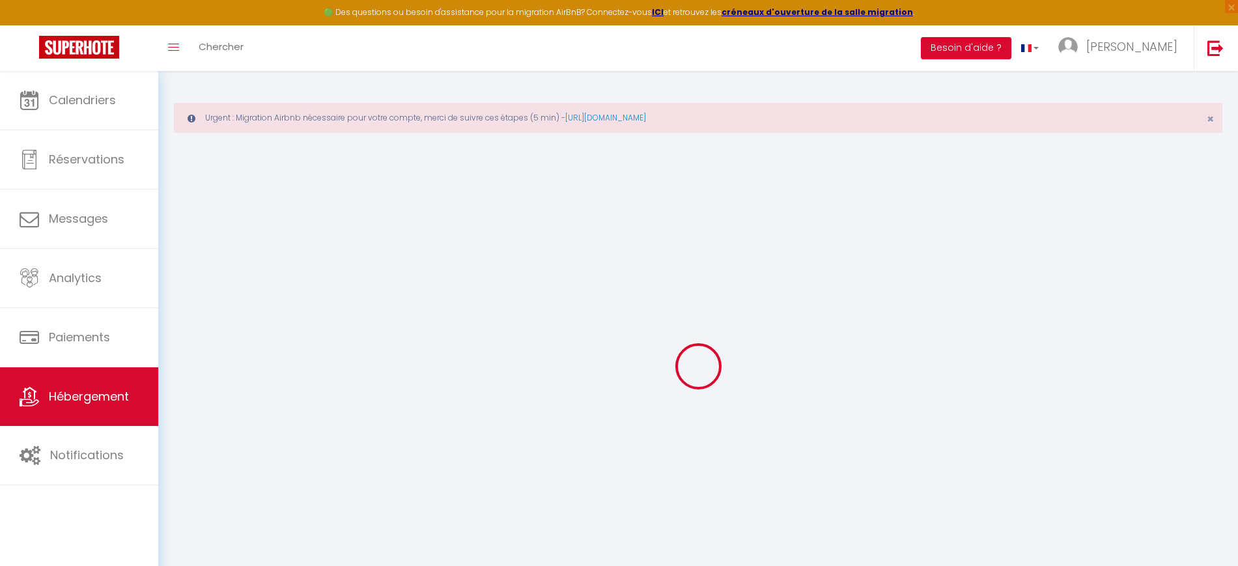
checkbox input "false"
checkbox input "true"
checkbox input "false"
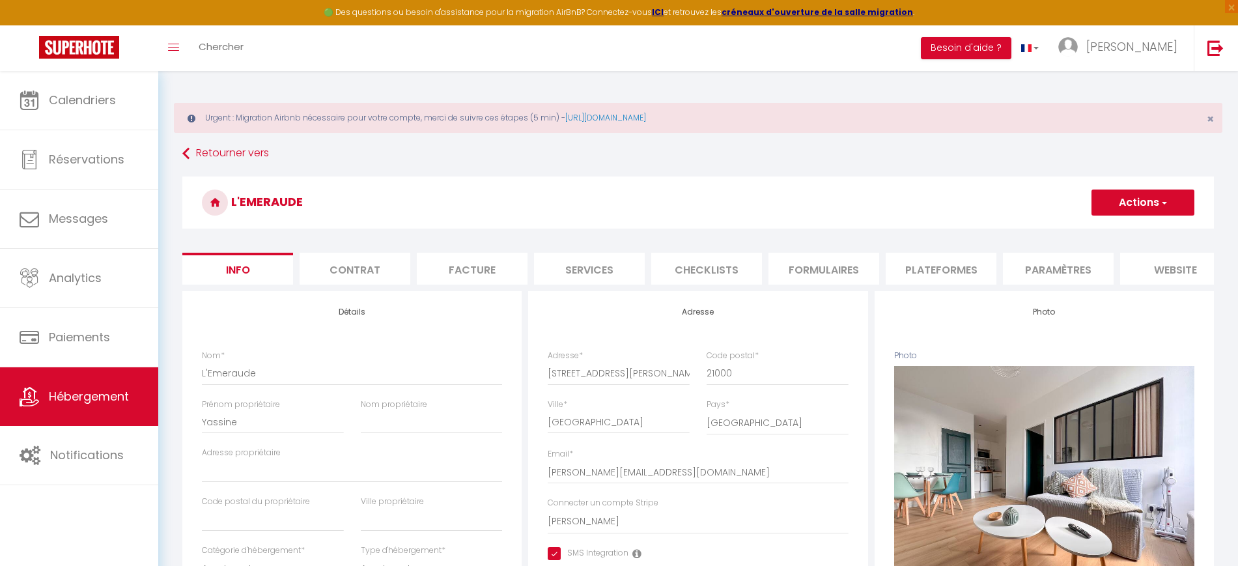
click at [930, 267] on li "Plateformes" at bounding box center [941, 269] width 111 height 32
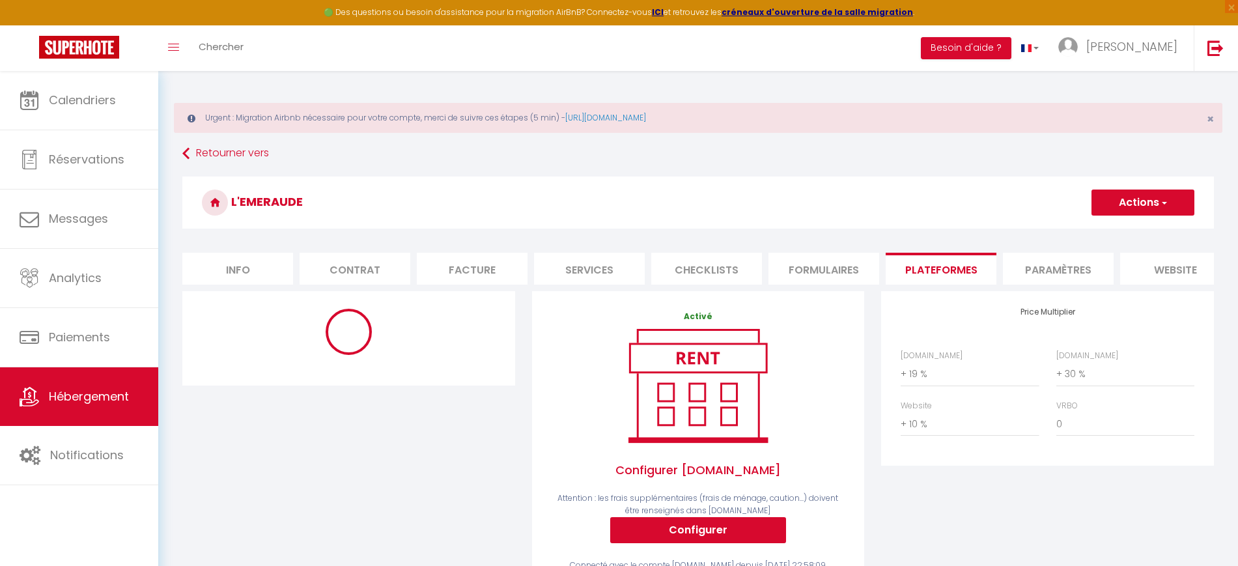
select select "-1"
select select "EUR"
select select
select select "13037-1451414690676279831"
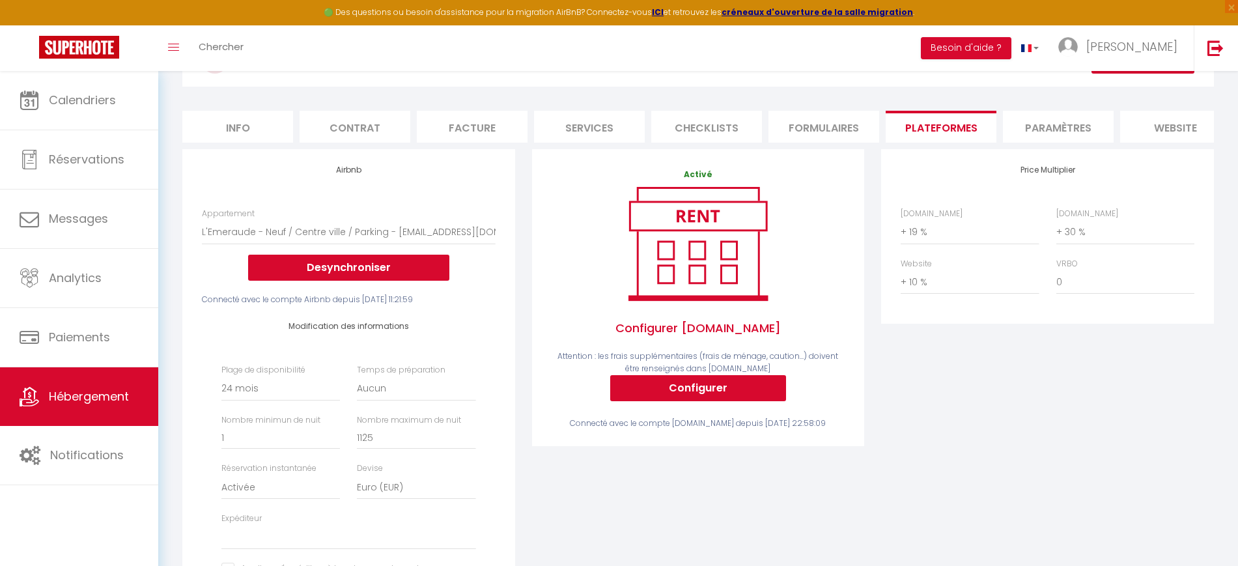
scroll to position [163, 0]
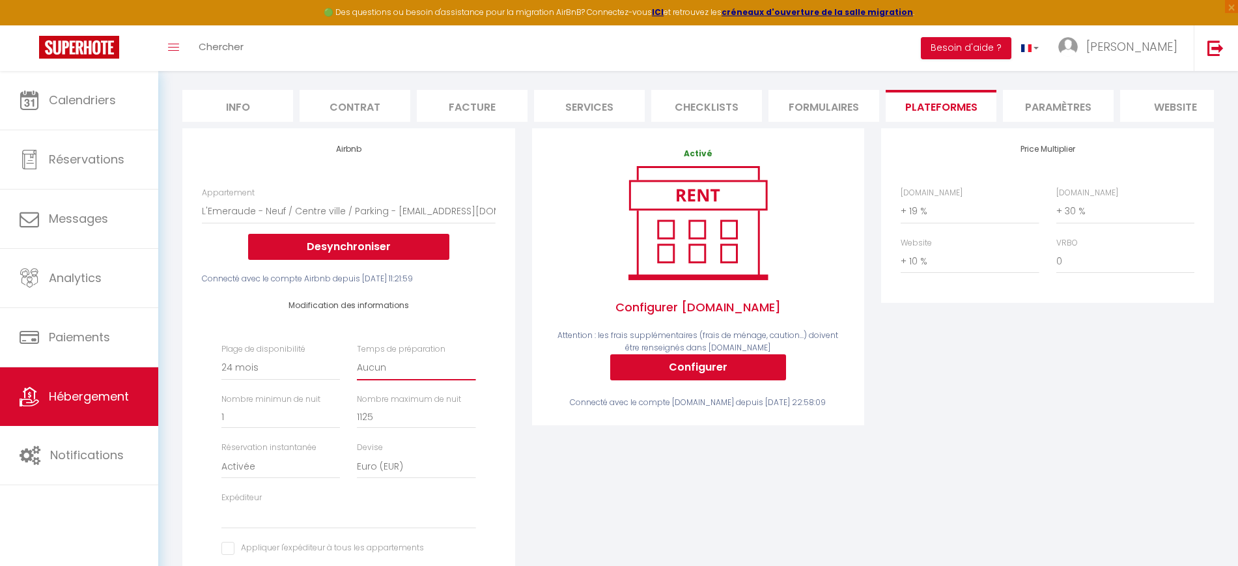
click at [436, 376] on select "Aucun 1 nuit avant et après chaque réservation 2 nuits avant et après chaque ré…" at bounding box center [416, 368] width 119 height 25
select select "1"
click at [357, 367] on select "Aucun 1 nuit avant et après chaque réservation 2 nuits avant et après chaque ré…" at bounding box center [416, 368] width 119 height 25
select select
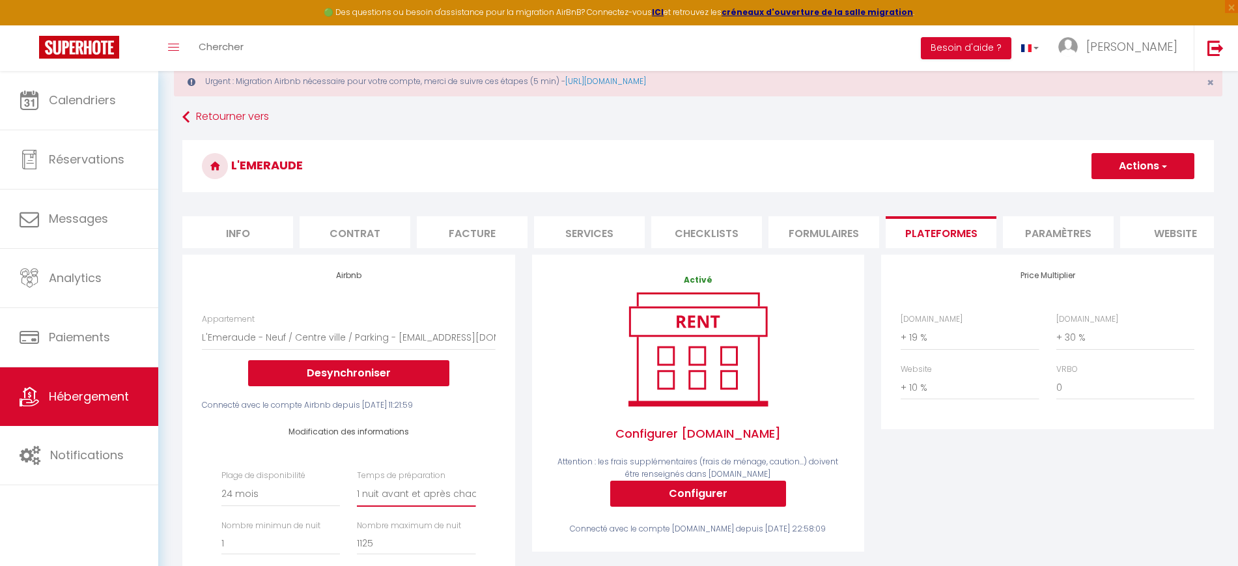
scroll to position [0, 0]
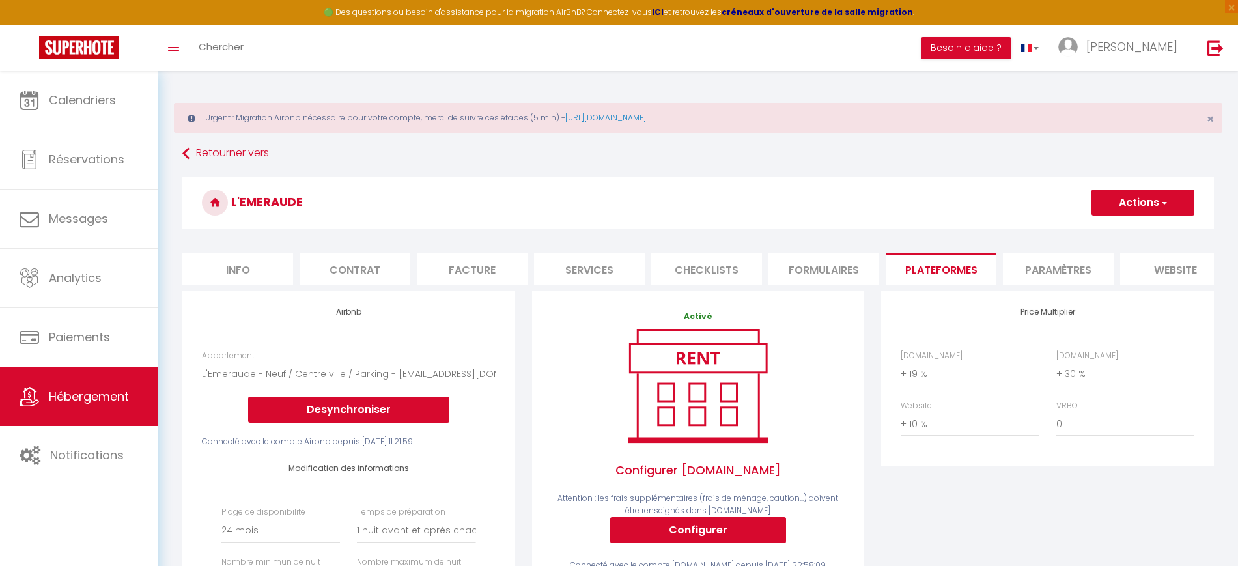
click at [1135, 199] on button "Actions" at bounding box center [1143, 203] width 103 height 26
click at [1127, 233] on link "Enregistrer" at bounding box center [1142, 231] width 103 height 17
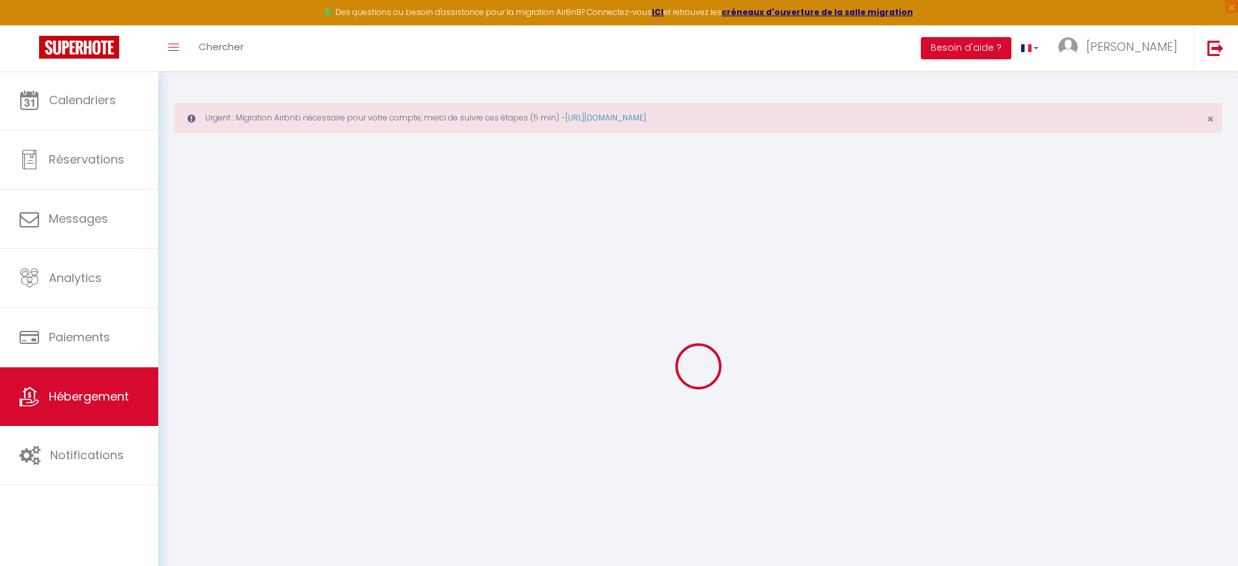
select select "-1"
select select "1"
select select "EUR"
select select
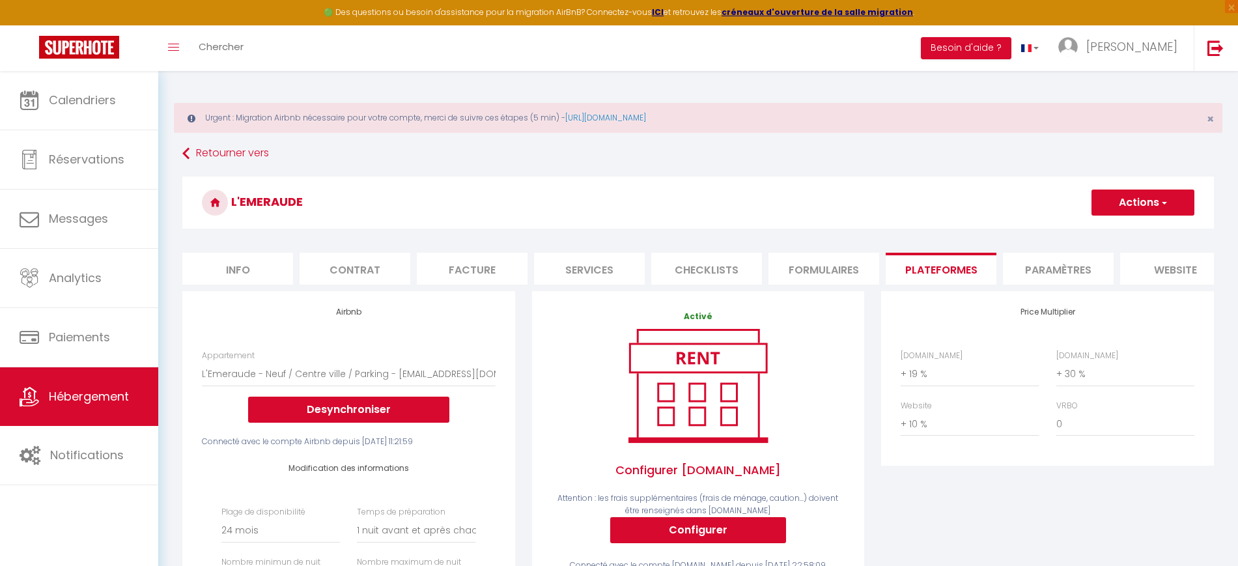
click at [1150, 208] on button "Actions" at bounding box center [1143, 203] width 103 height 26
click at [1127, 231] on link "Enregistrer" at bounding box center [1142, 231] width 103 height 17
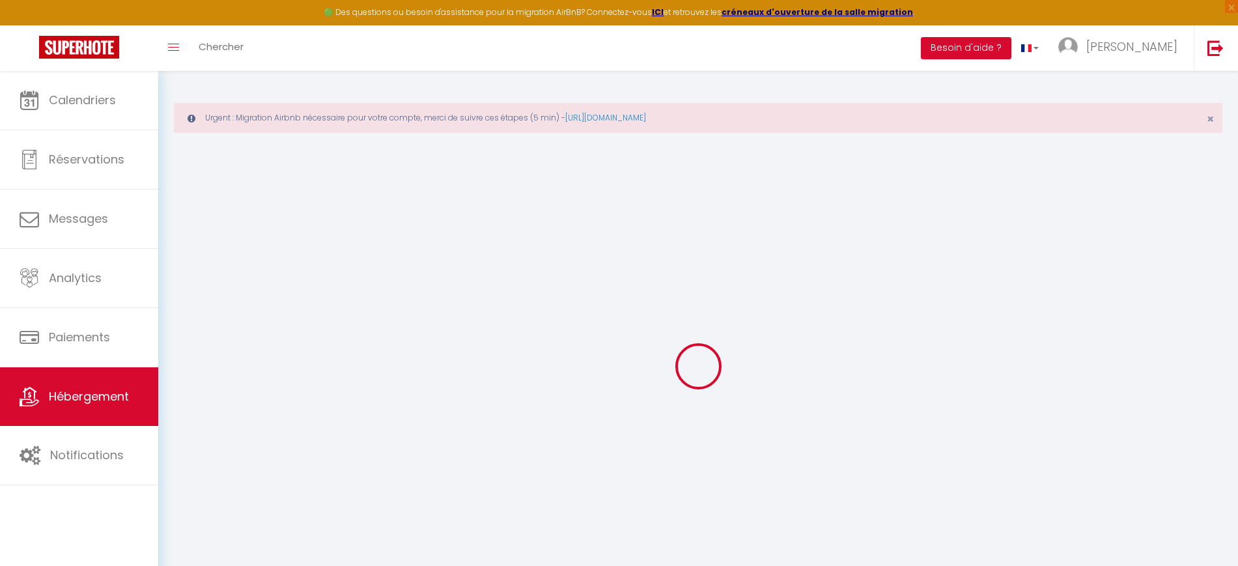
select select "-1"
select select "1"
select select "EUR"
select select
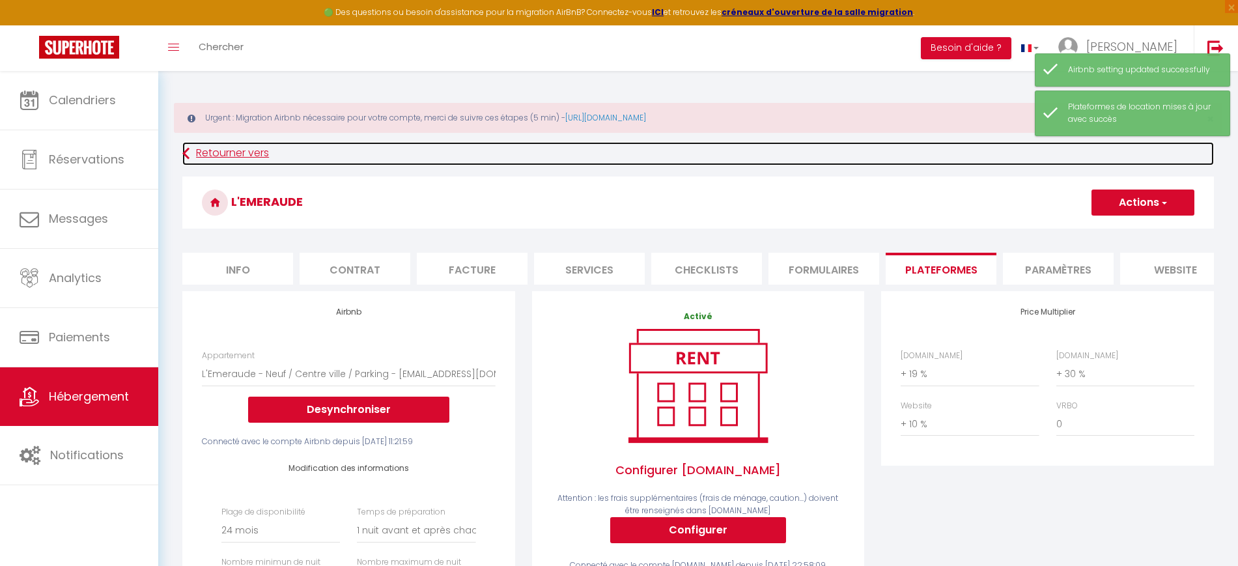
click at [228, 154] on link "Retourner vers" at bounding box center [698, 153] width 1032 height 23
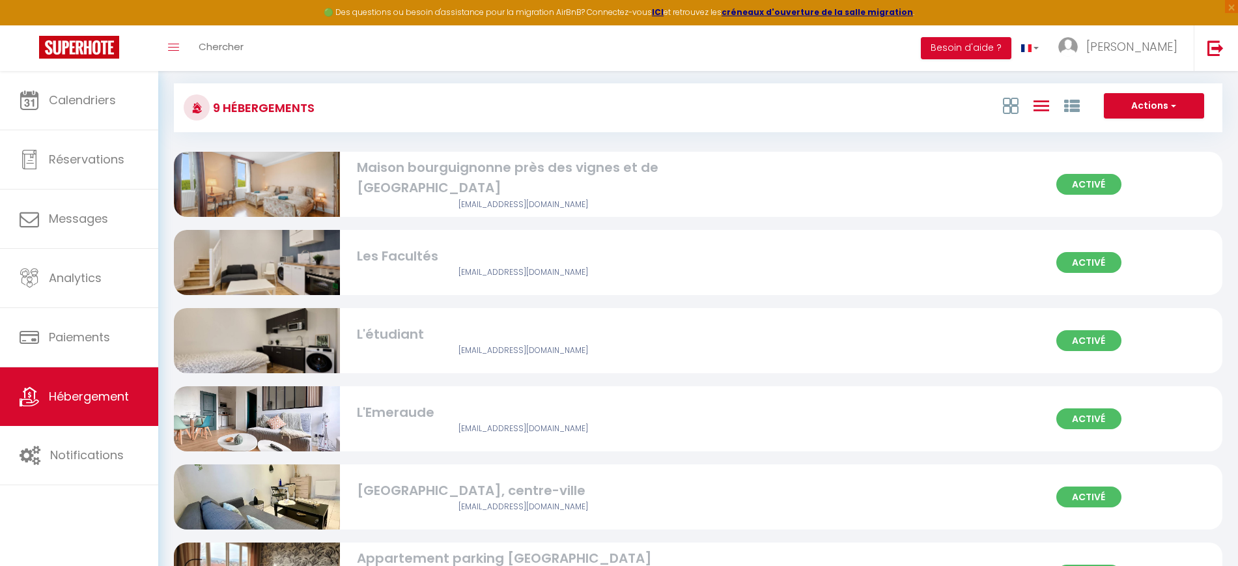
scroll to position [163, 0]
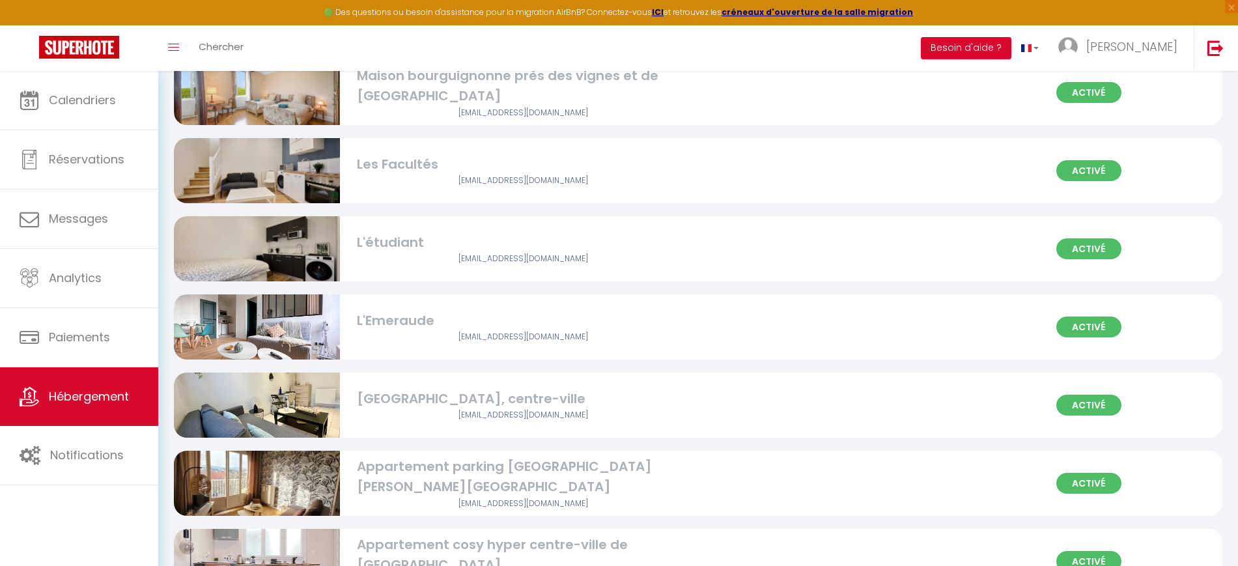
drag, startPoint x: 278, startPoint y: 397, endPoint x: 285, endPoint y: 393, distance: 8.2
click at [279, 397] on img at bounding box center [257, 405] width 166 height 121
click at [293, 398] on img at bounding box center [257, 405] width 166 height 121
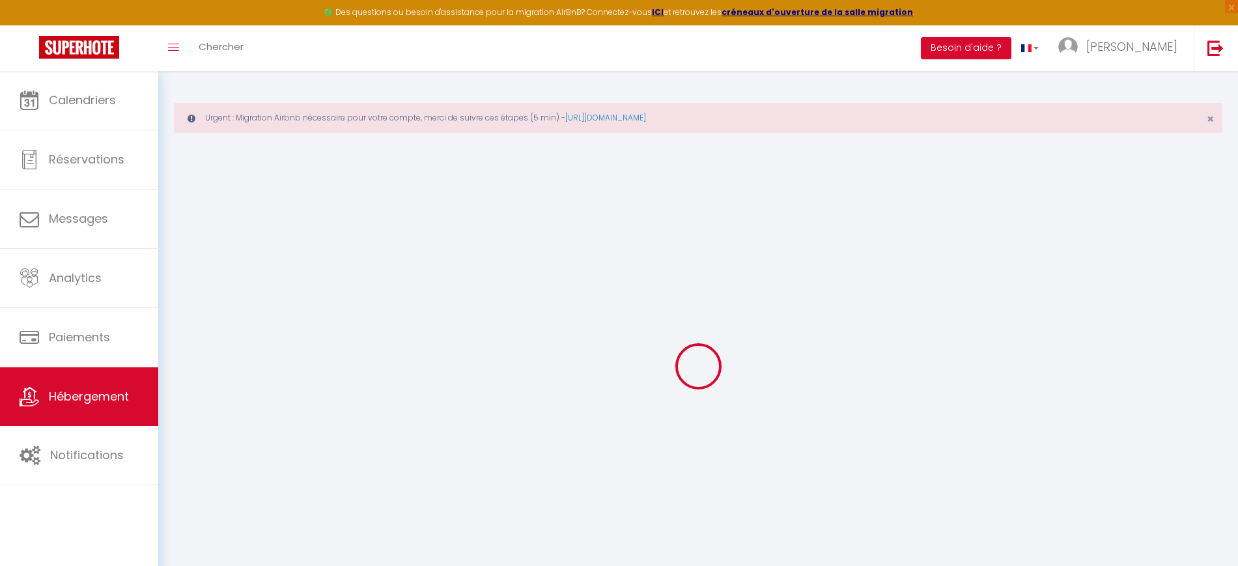
select select
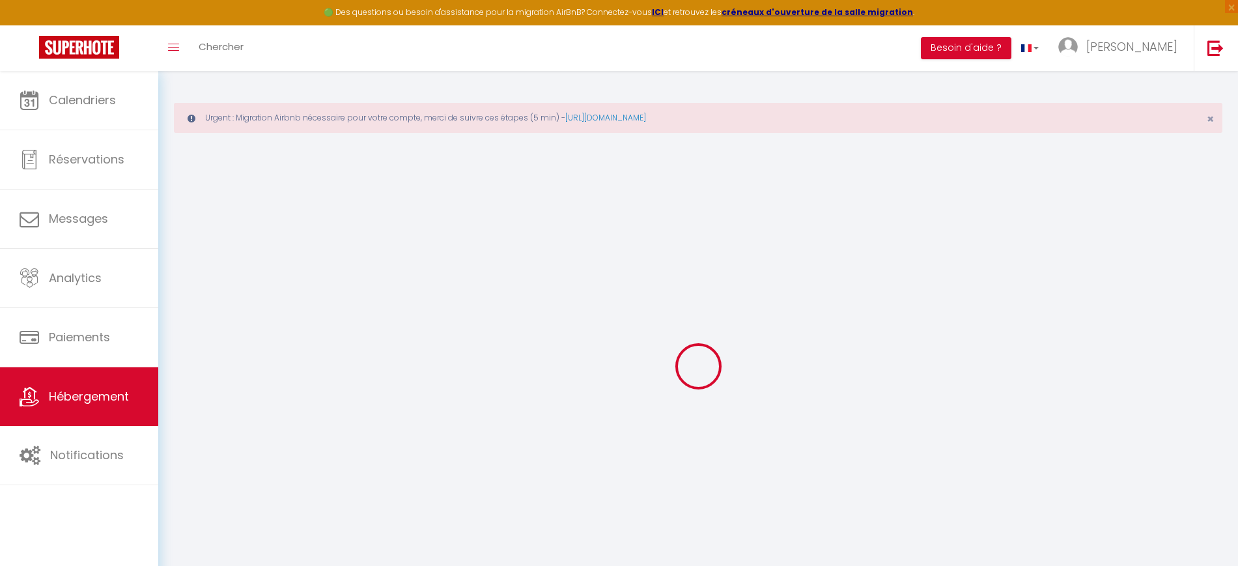
select select
checkbox input "false"
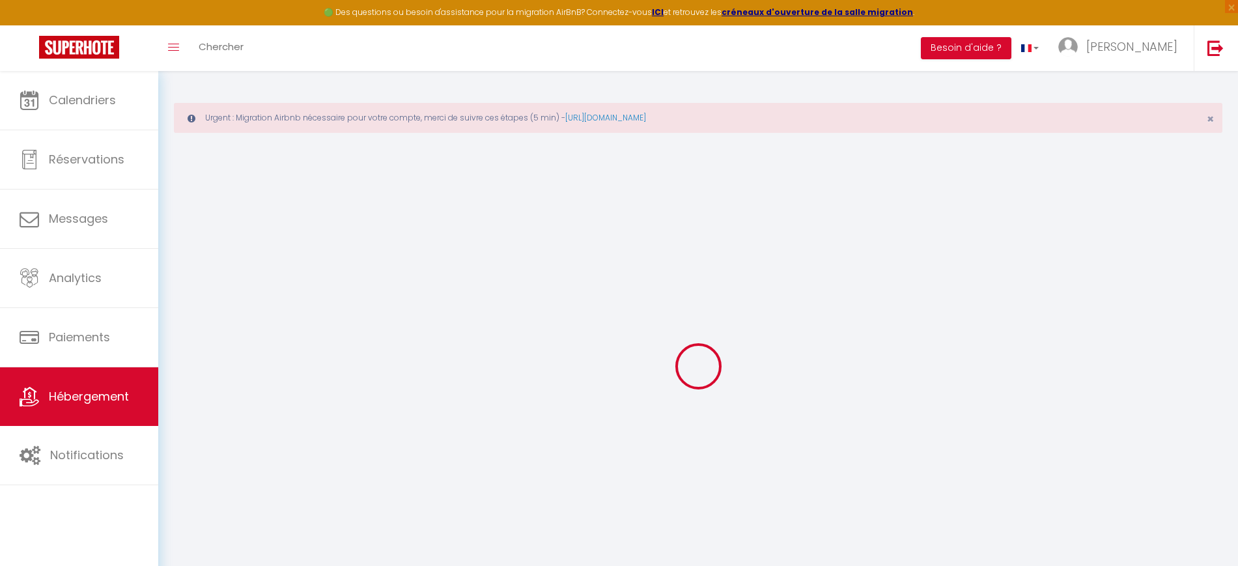
select select
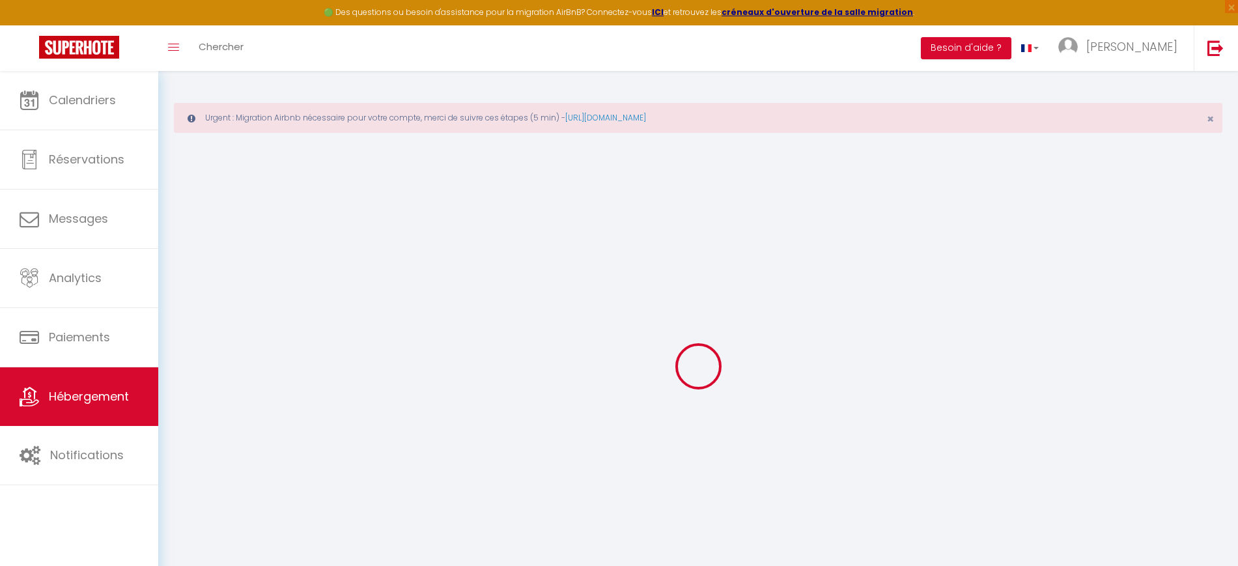
select select
checkbox input "false"
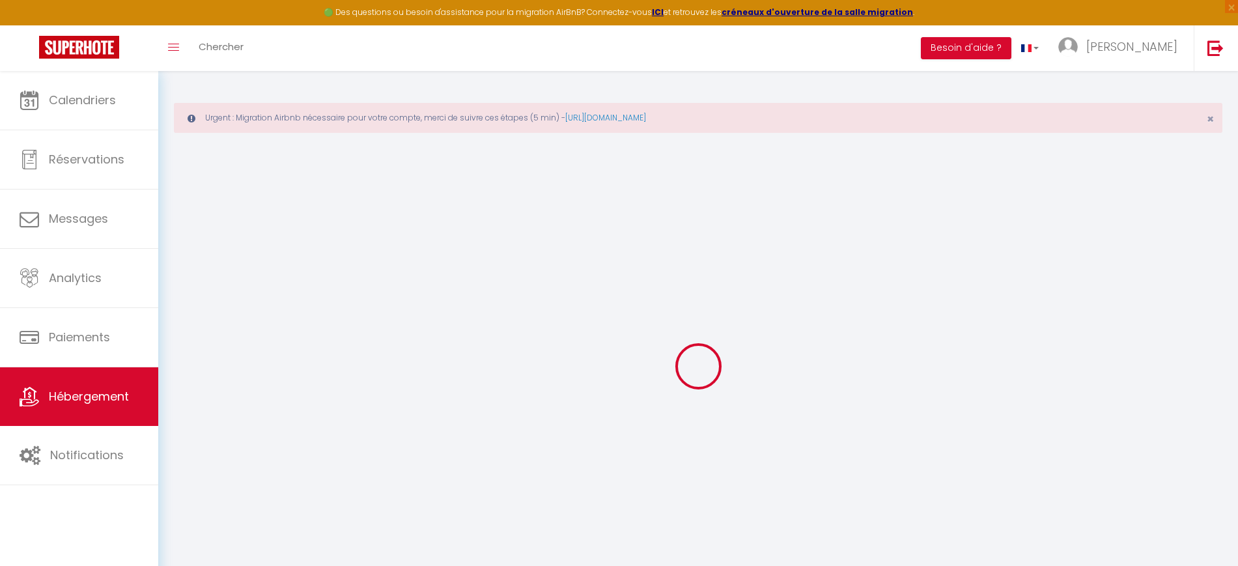
checkbox input "false"
select select
type input "[GEOGRAPHIC_DATA], centre-ville"
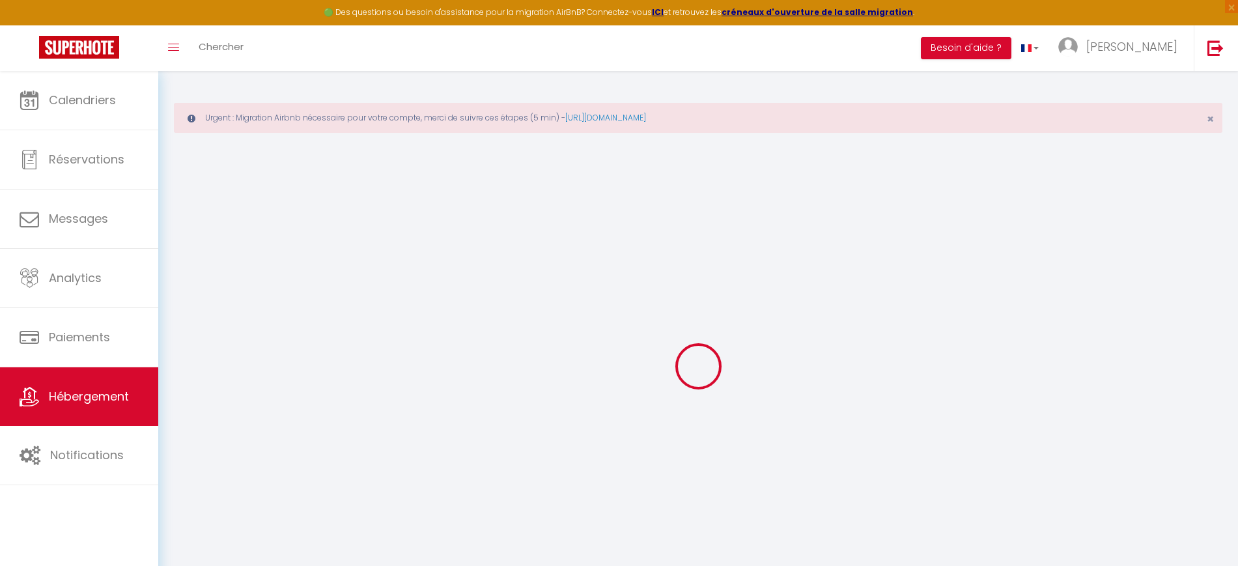
type input "[PERSON_NAME]"
type input "Jacotot"
select select "2"
select select "0"
type input "40"
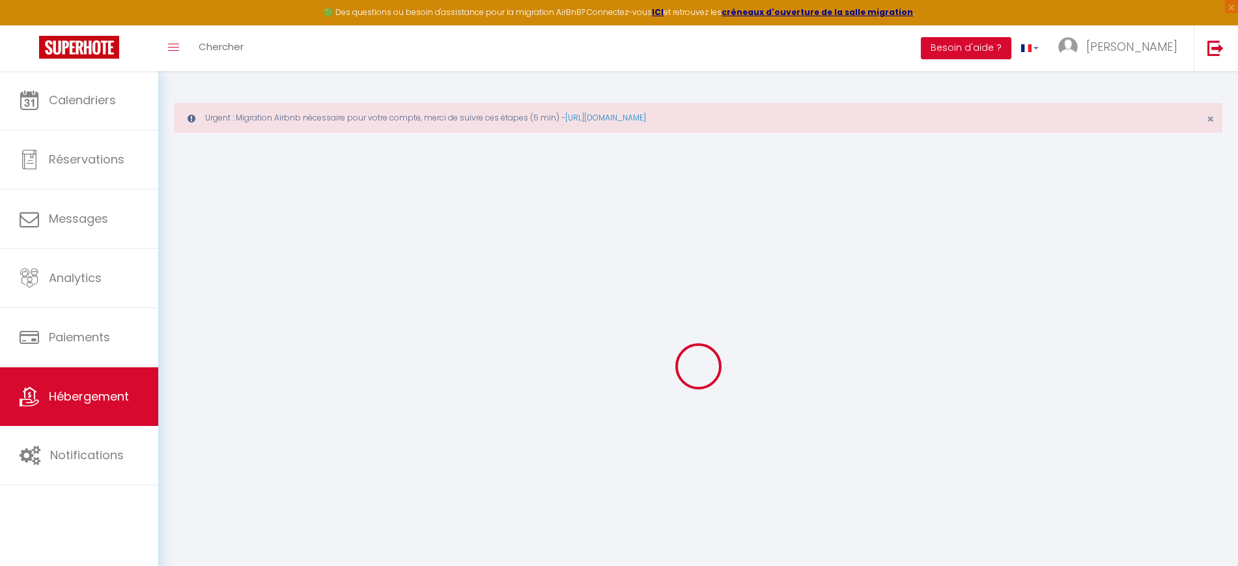
type input "6"
type input "30"
type input "500"
select select
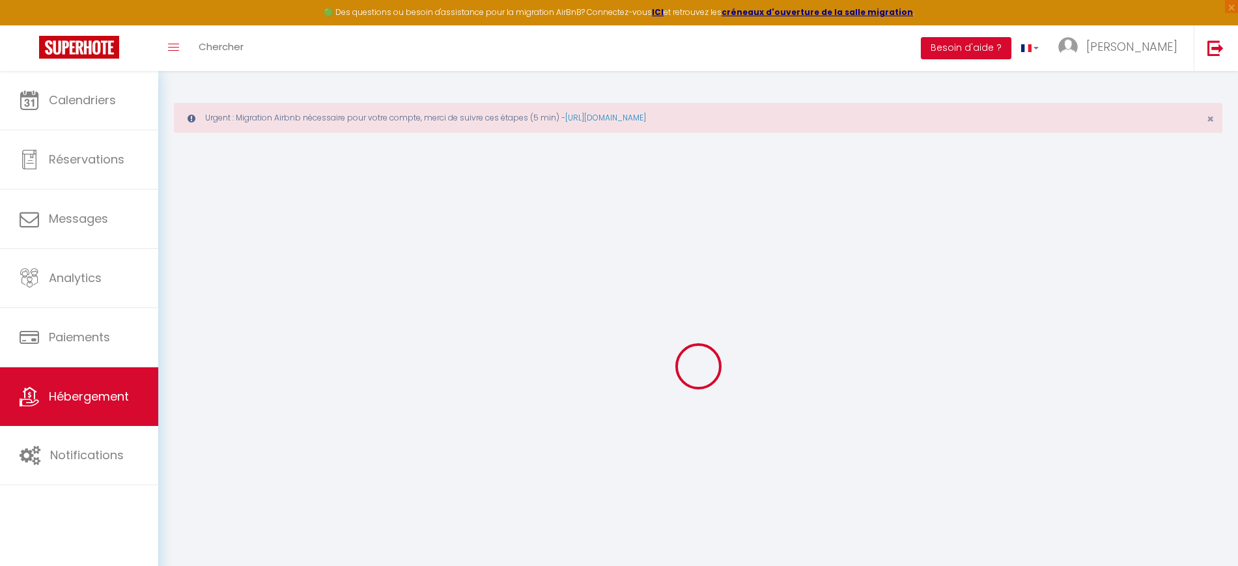
select select
type input "[STREET_ADDRESS]"
type input "21000"
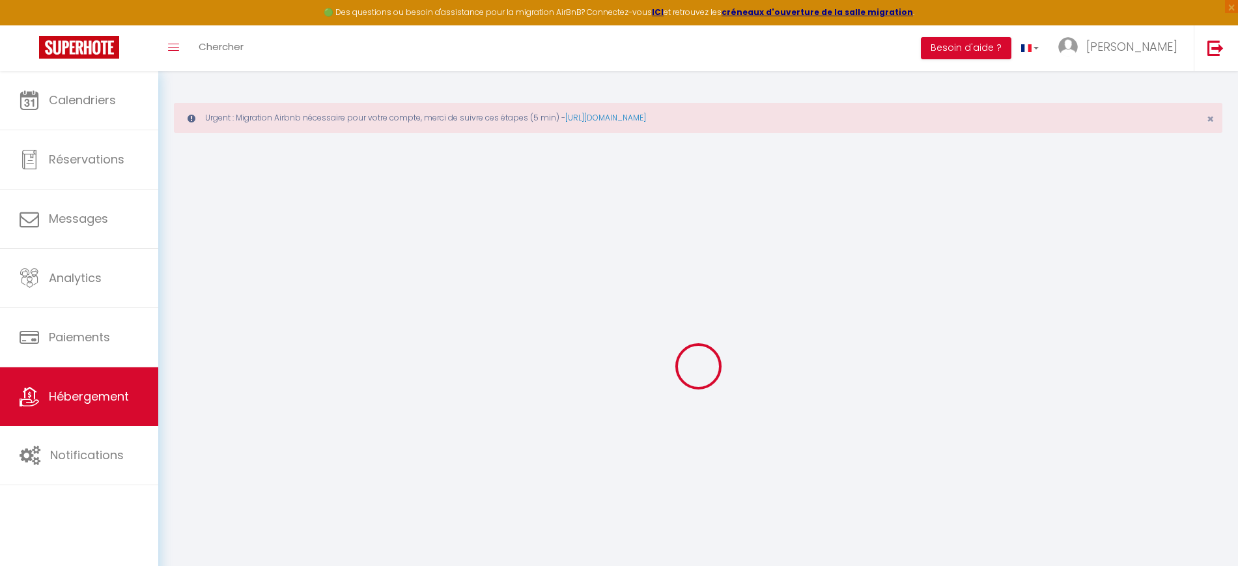
type input "[GEOGRAPHIC_DATA]"
type input "[PERSON_NAME][EMAIL_ADDRESS][DOMAIN_NAME]"
select select "15843"
checkbox input "true"
checkbox input "false"
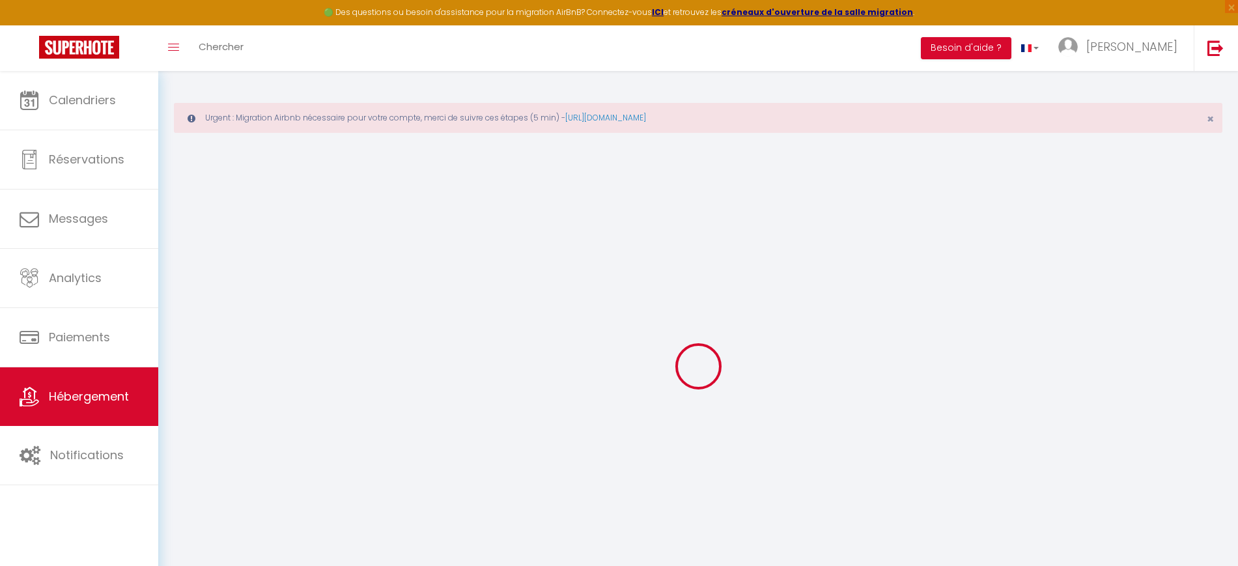
checkbox input "true"
checkbox input "false"
type input "0"
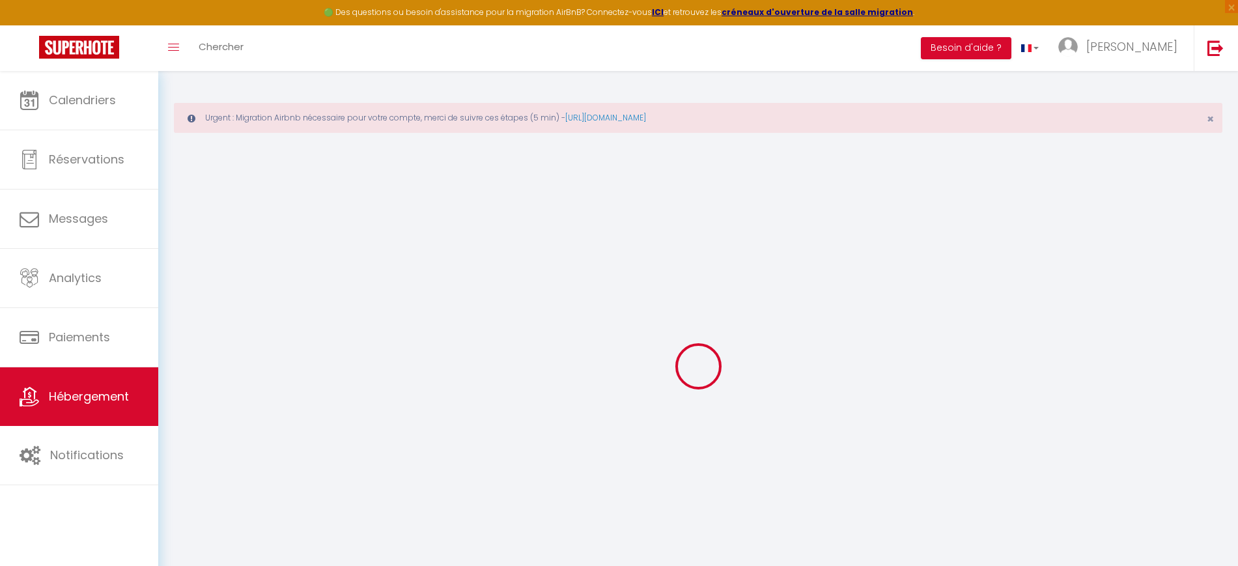
type input "150"
select select
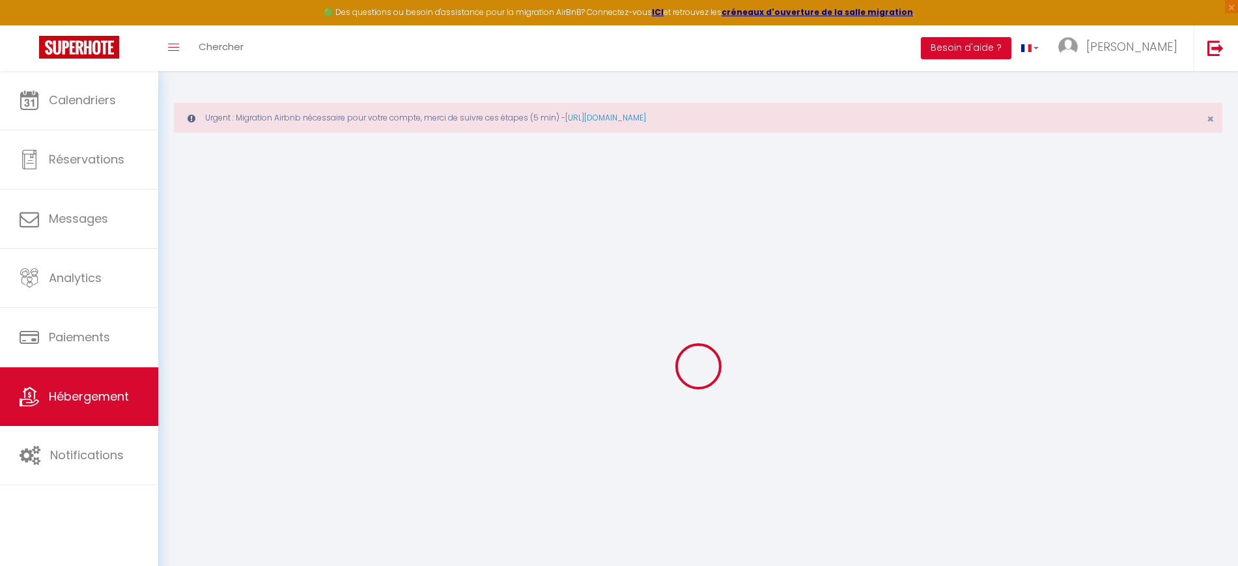
select select
checkbox input "true"
checkbox input "false"
checkbox input "true"
checkbox input "false"
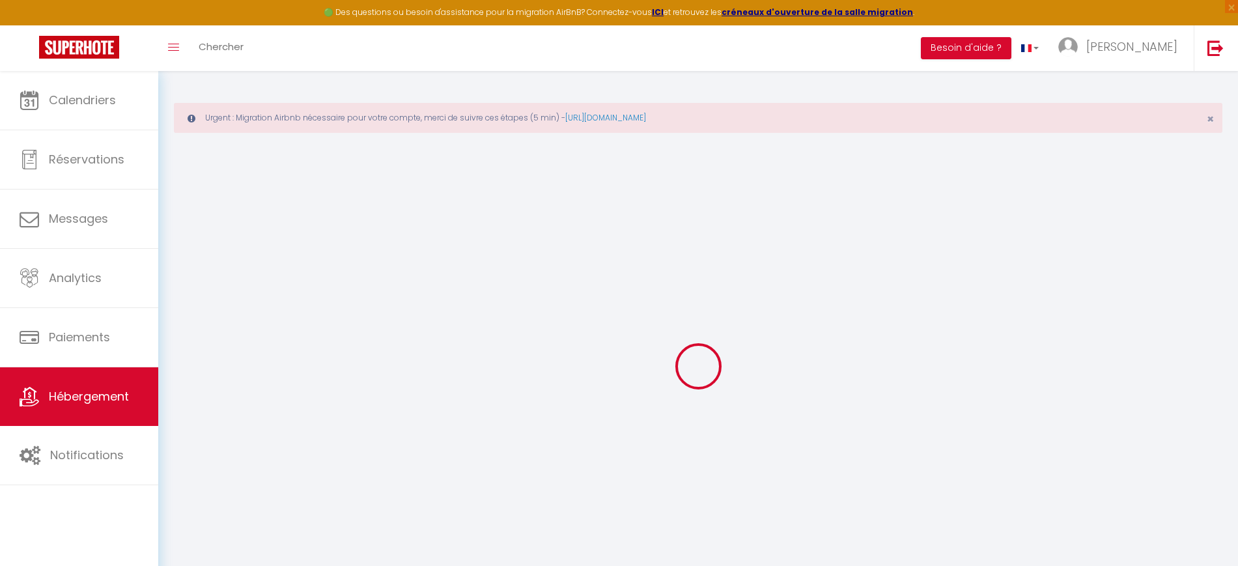
select select
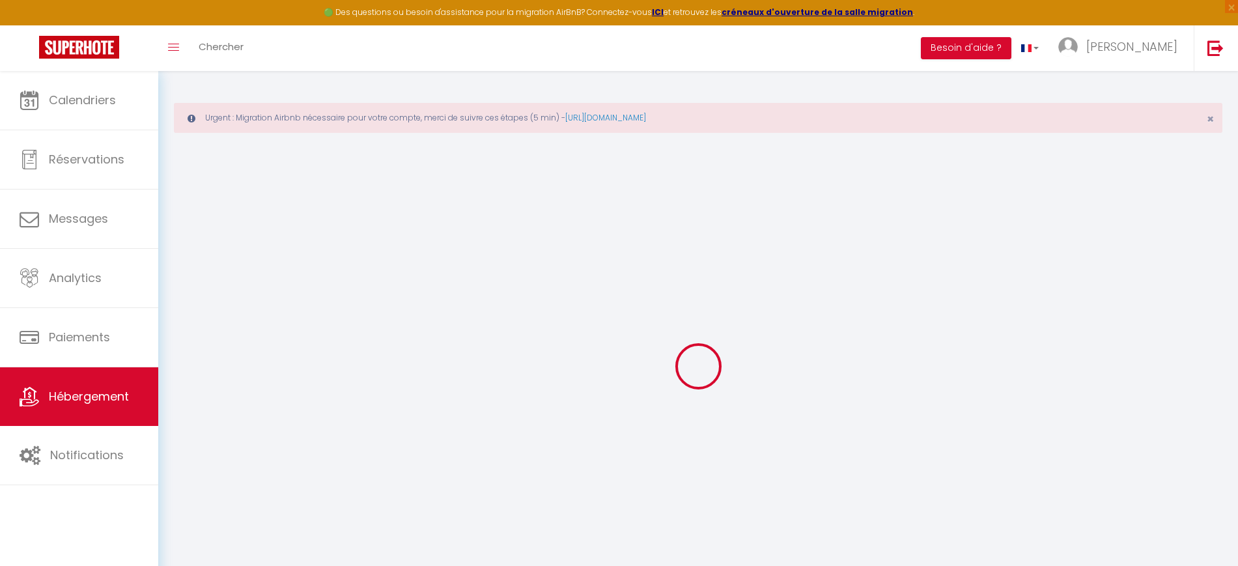
checkbox input "true"
checkbox input "false"
checkbox input "true"
checkbox input "false"
checkbox input "true"
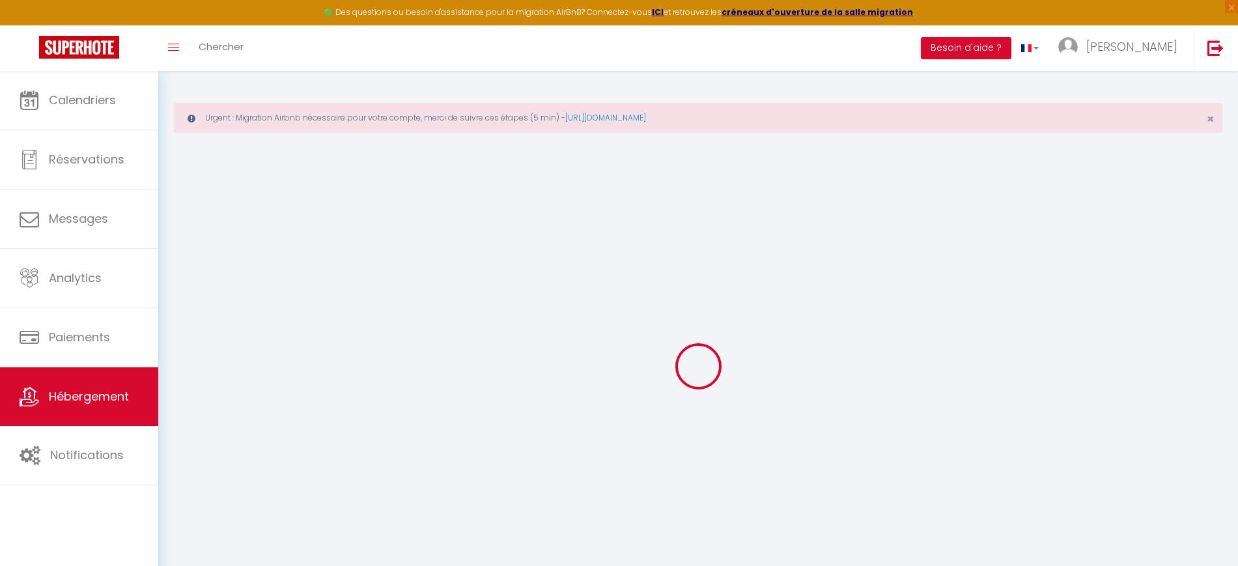
checkbox input "false"
checkbox input "true"
checkbox input "false"
select select "16:00"
select select
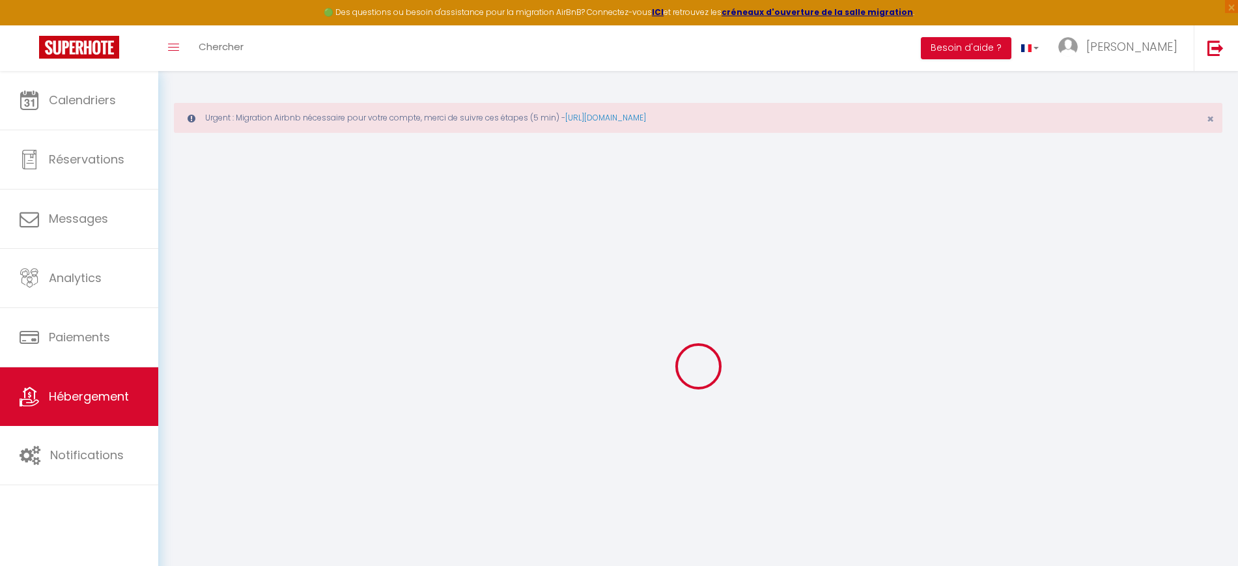
select select "11:00"
select select "30"
select select "120"
select select "40026"
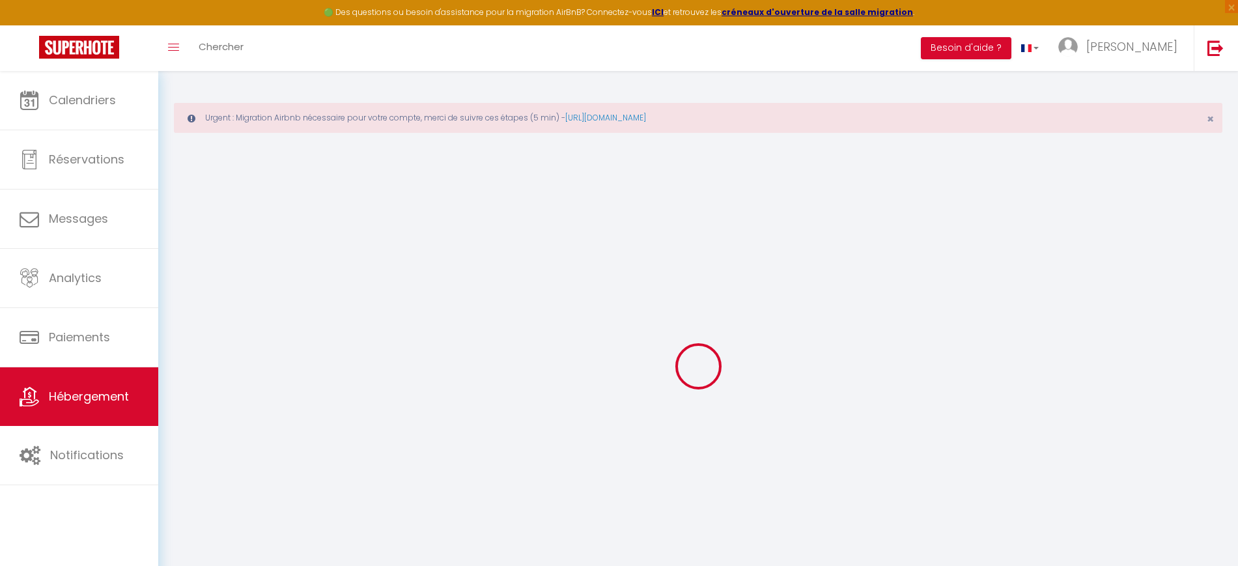
select select
checkbox input "true"
checkbox input "false"
checkbox input "true"
checkbox input "false"
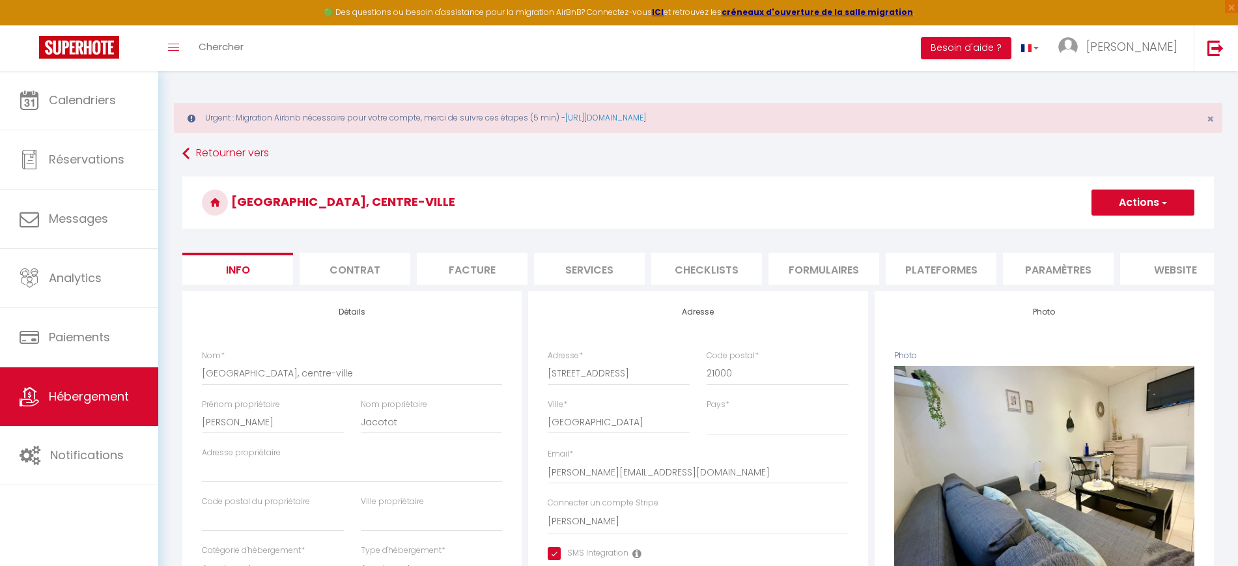
select select
checkbox input "true"
checkbox input "false"
checkbox input "true"
checkbox input "false"
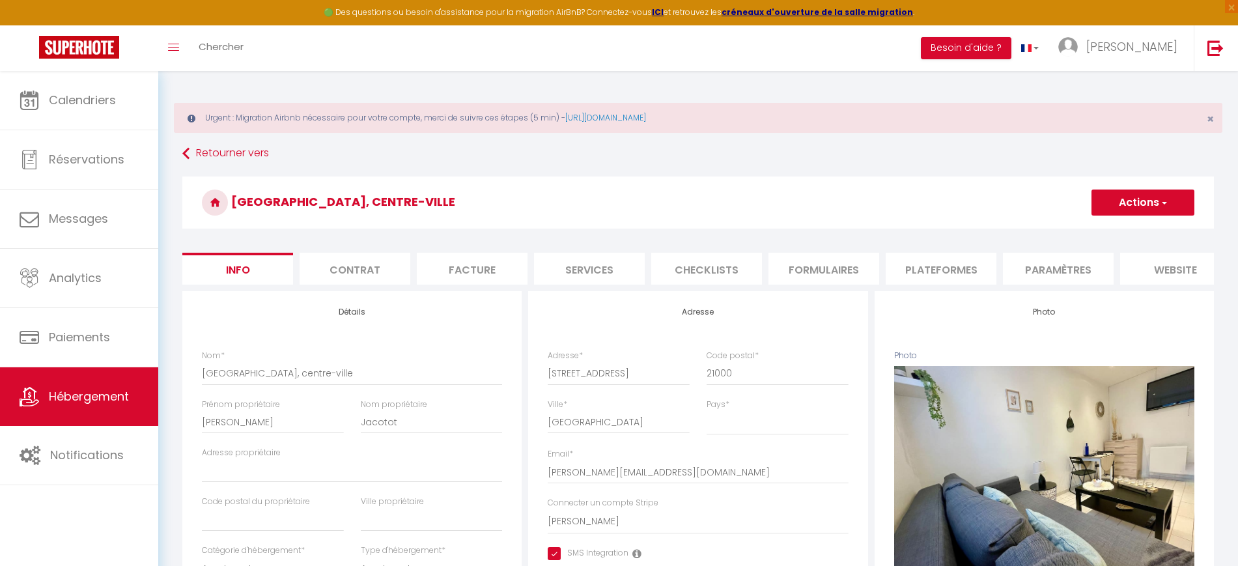
click at [913, 271] on li "Plateformes" at bounding box center [941, 269] width 111 height 32
select select
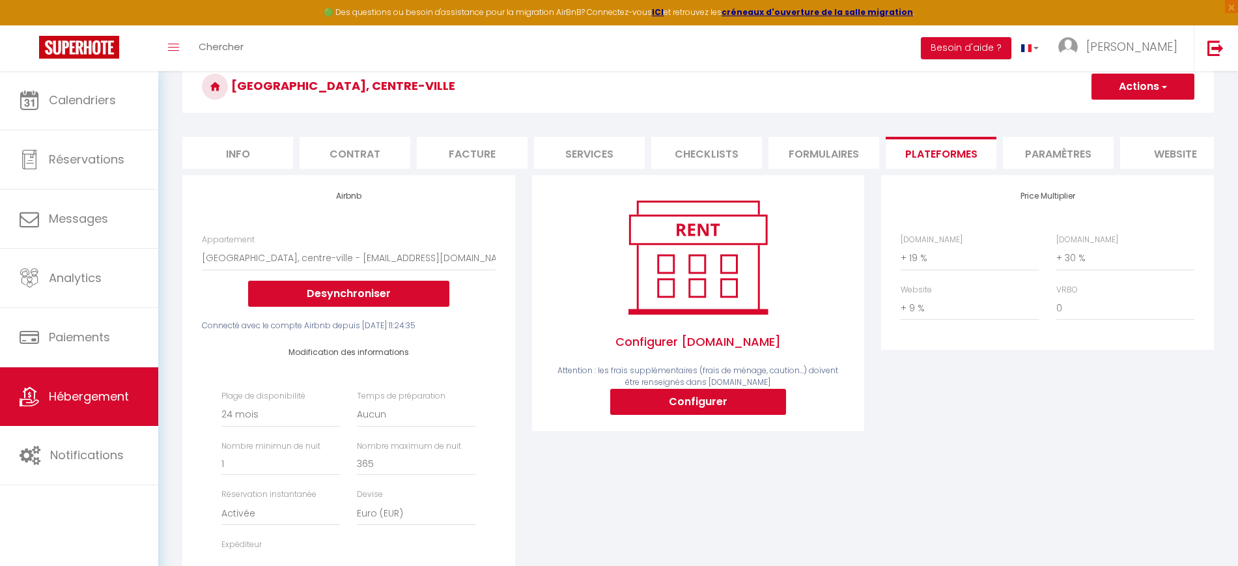
scroll to position [244, 0]
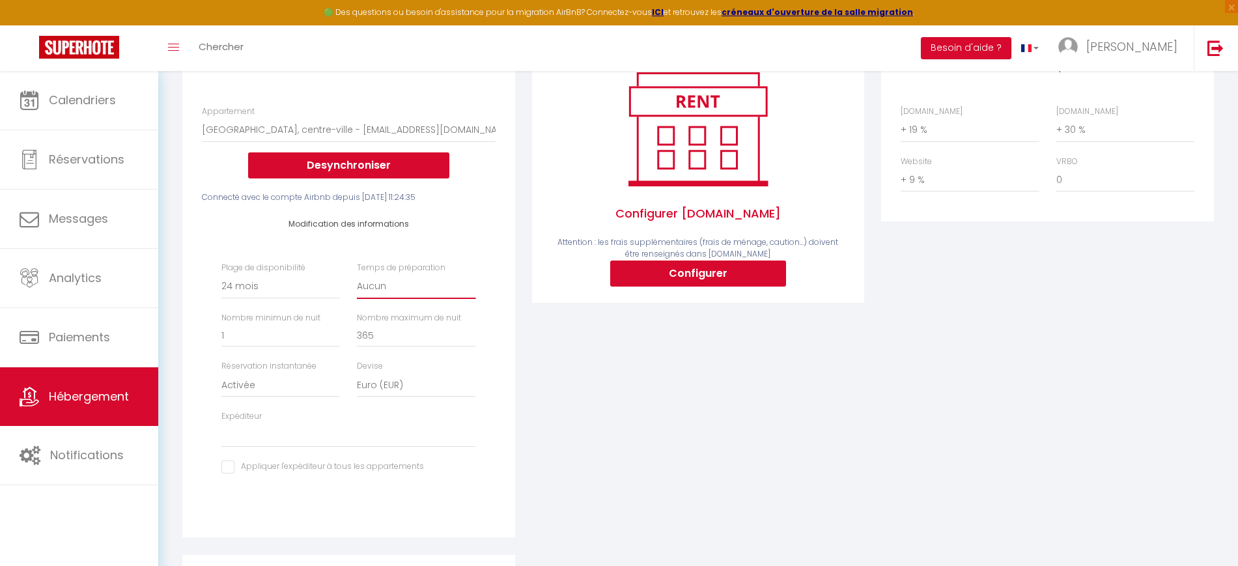
click at [407, 299] on select "Aucun 1 nuit avant et après chaque réservation 2 nuits avant et après chaque ré…" at bounding box center [416, 286] width 119 height 25
select select "1"
click at [357, 286] on select "Aucun 1 nuit avant et après chaque réservation 2 nuits avant et après chaque ré…" at bounding box center [416, 286] width 119 height 25
select select
click at [460, 347] on input "365" at bounding box center [416, 335] width 119 height 23
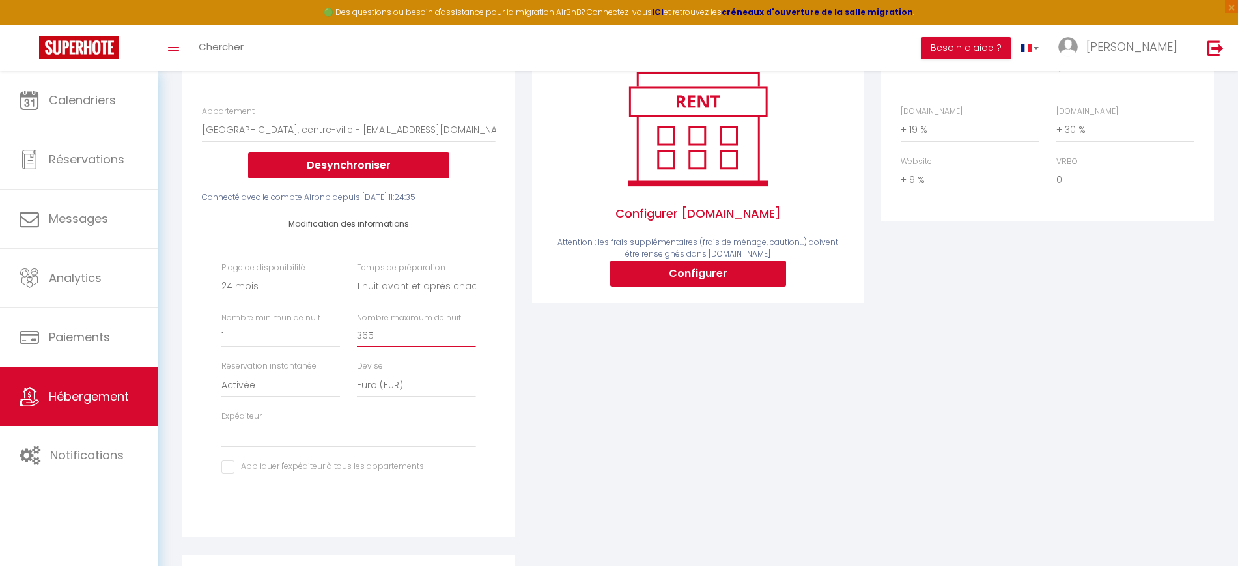
click at [459, 347] on input "365" at bounding box center [416, 335] width 119 height 23
drag, startPoint x: 452, startPoint y: 352, endPoint x: 309, endPoint y: 339, distance: 143.9
click at [309, 340] on div "Plage de disponibilité Date indisponible par defaut 1 mois 3 mois 6 mois 9 mois…" at bounding box center [349, 375] width 272 height 226
type input "1"
select select
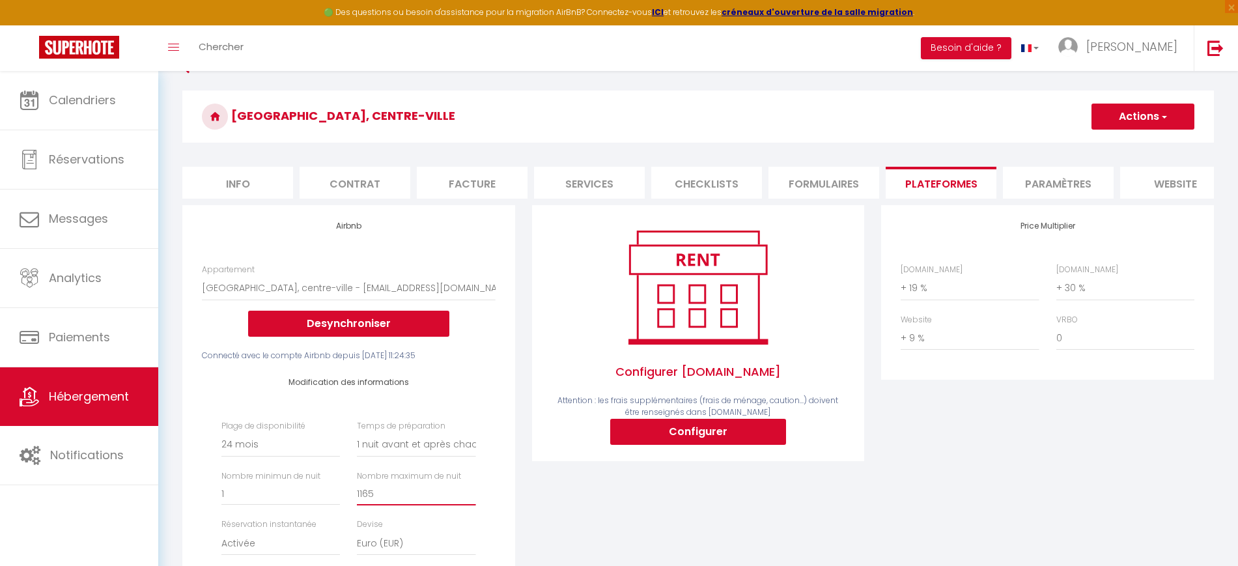
scroll to position [0, 0]
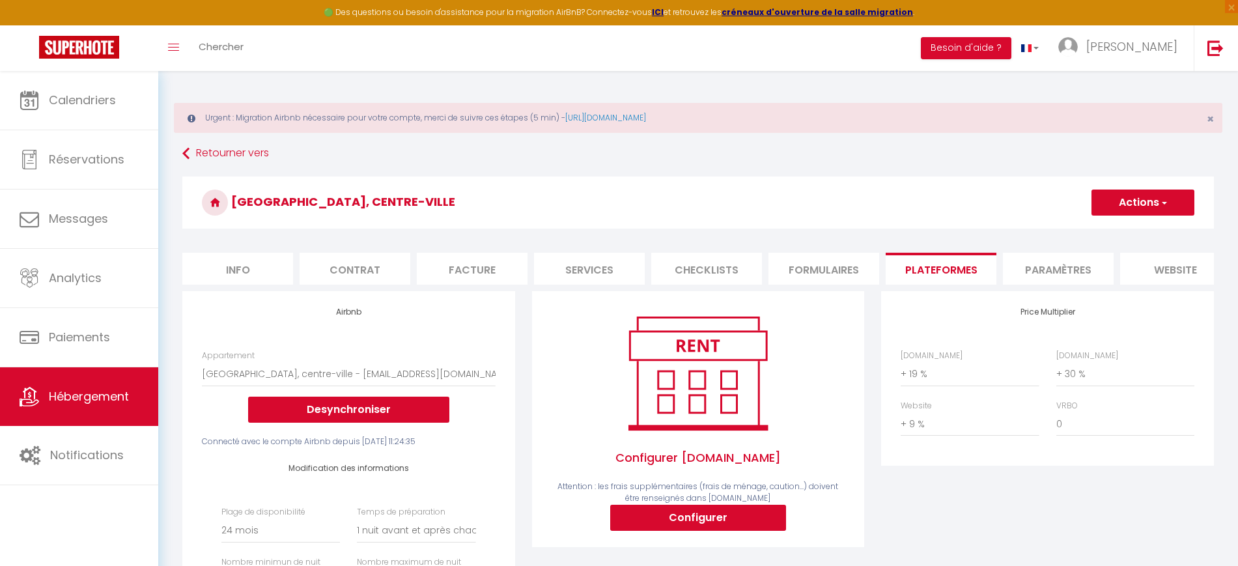
click at [1130, 206] on button "Actions" at bounding box center [1143, 203] width 103 height 26
click at [1127, 233] on link "Enregistrer" at bounding box center [1142, 231] width 103 height 17
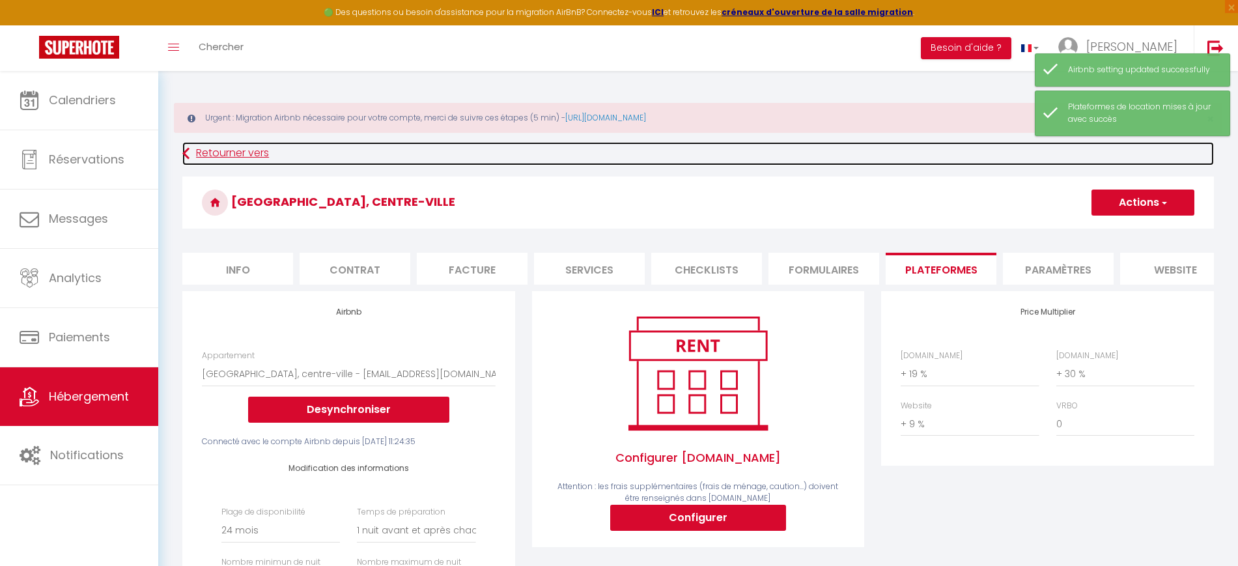
click at [219, 148] on link "Retourner vers" at bounding box center [698, 153] width 1032 height 23
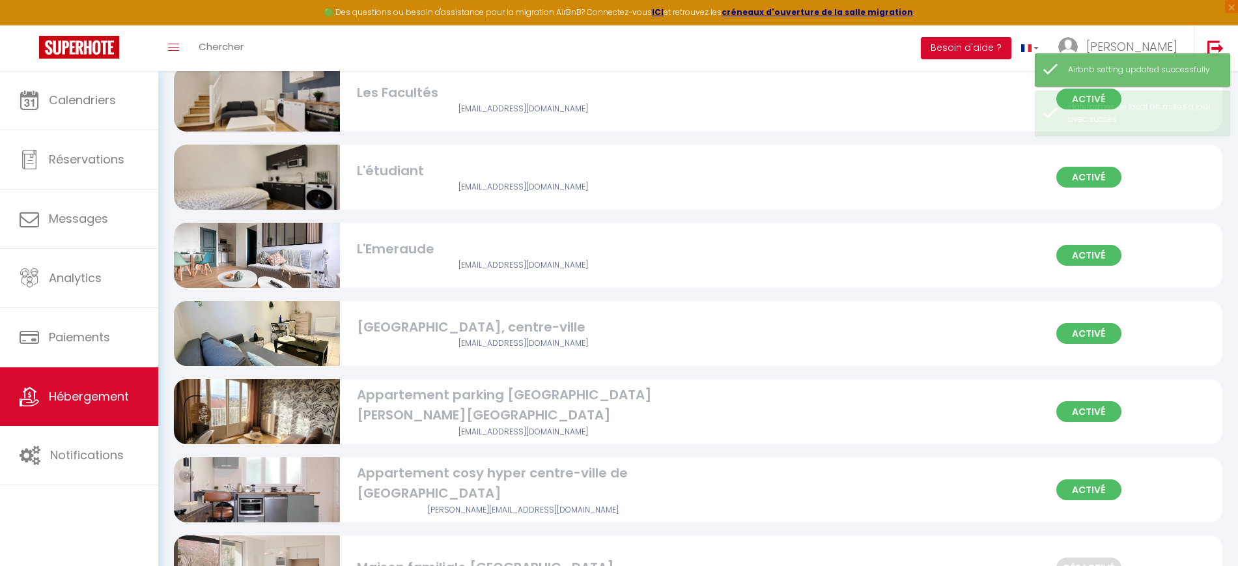
scroll to position [244, 0]
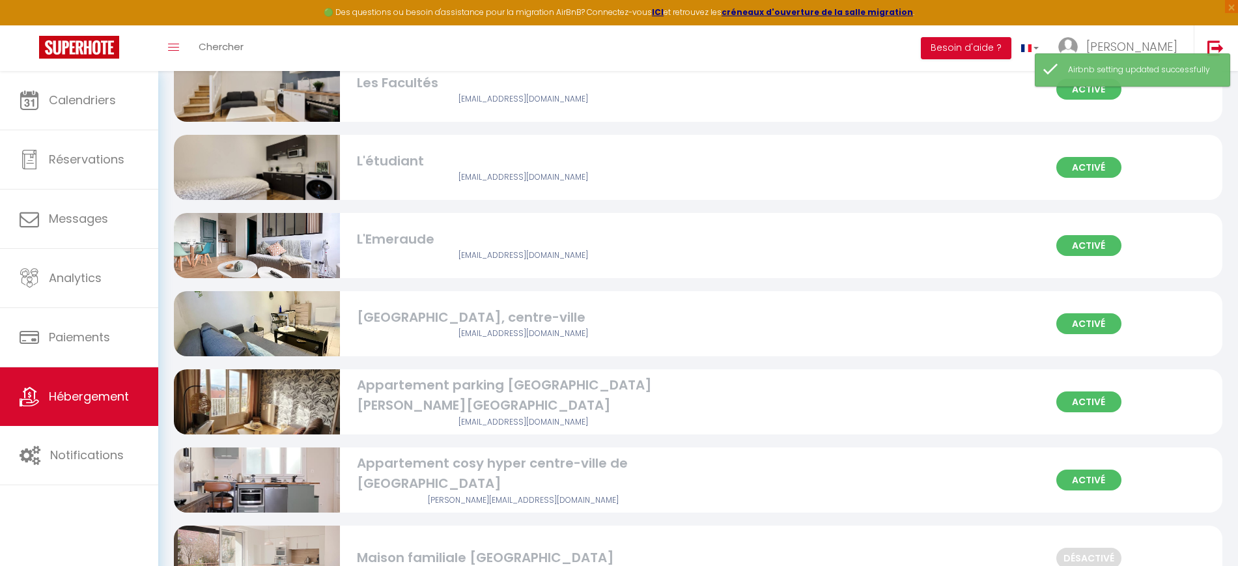
click at [289, 396] on img at bounding box center [257, 401] width 166 height 221
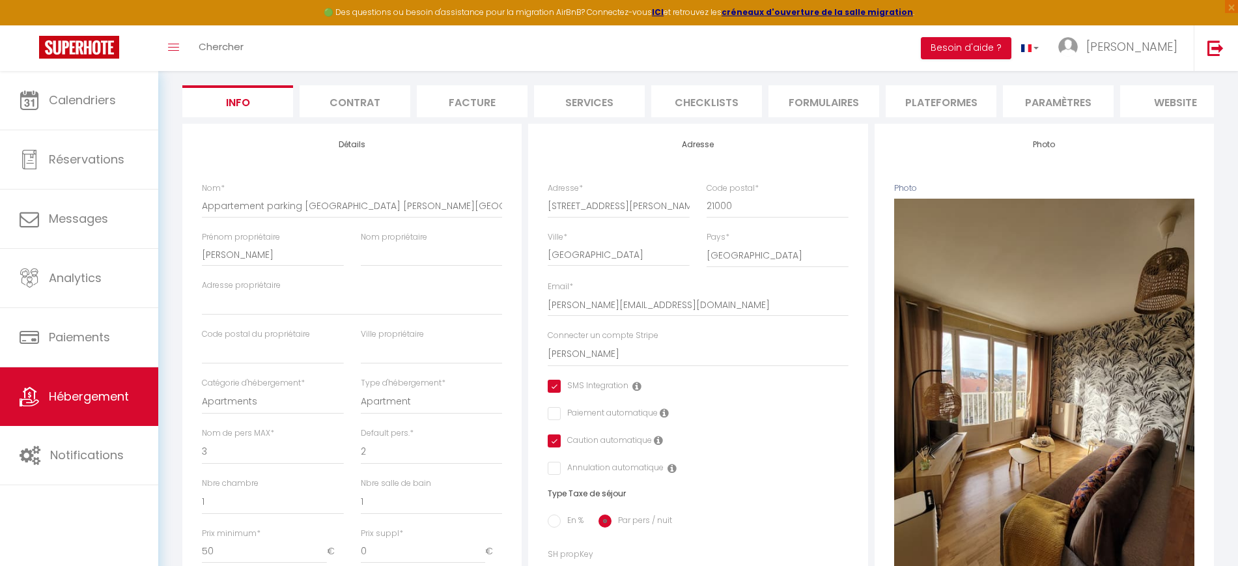
scroll to position [81, 0]
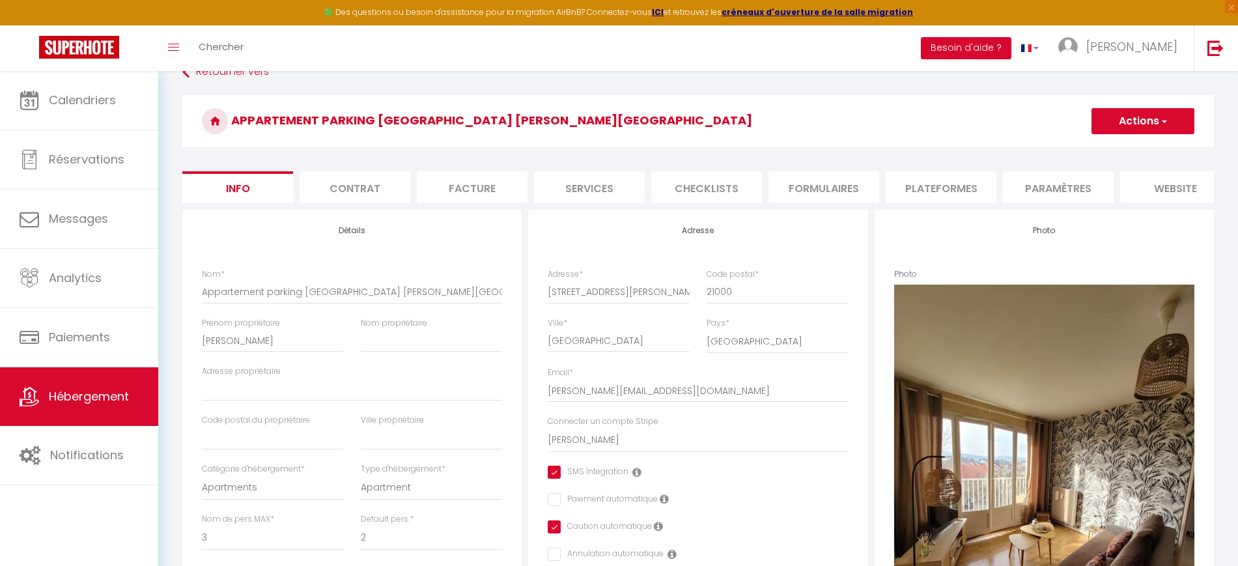
click at [953, 188] on li "Plateformes" at bounding box center [941, 187] width 111 height 32
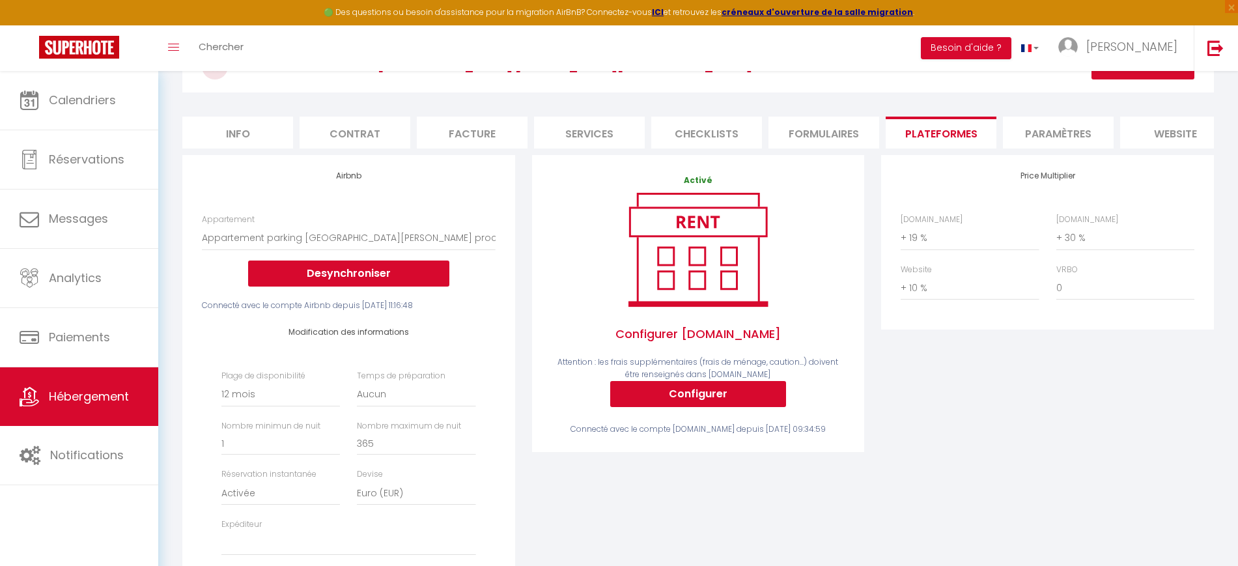
scroll to position [244, 0]
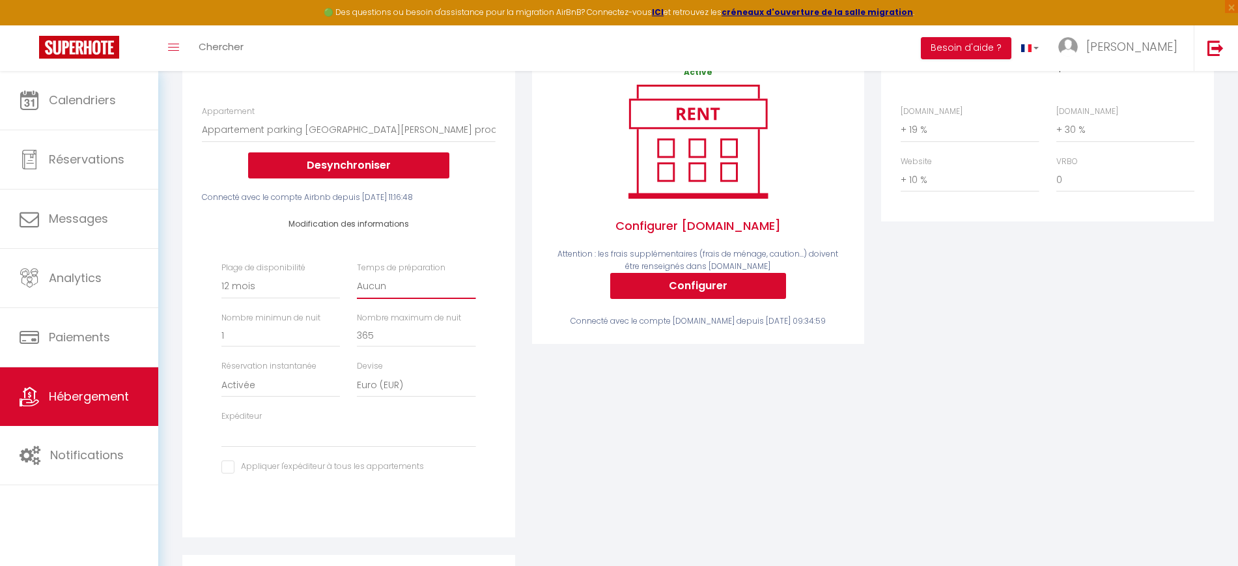
click at [409, 299] on select "Aucun 1 nuit avant et après chaque réservation 2 nuits avant et après chaque ré…" at bounding box center [416, 286] width 119 height 25
click at [357, 286] on select "Aucun 1 nuit avant et après chaque réservation 2 nuits avant et après chaque ré…" at bounding box center [416, 286] width 119 height 25
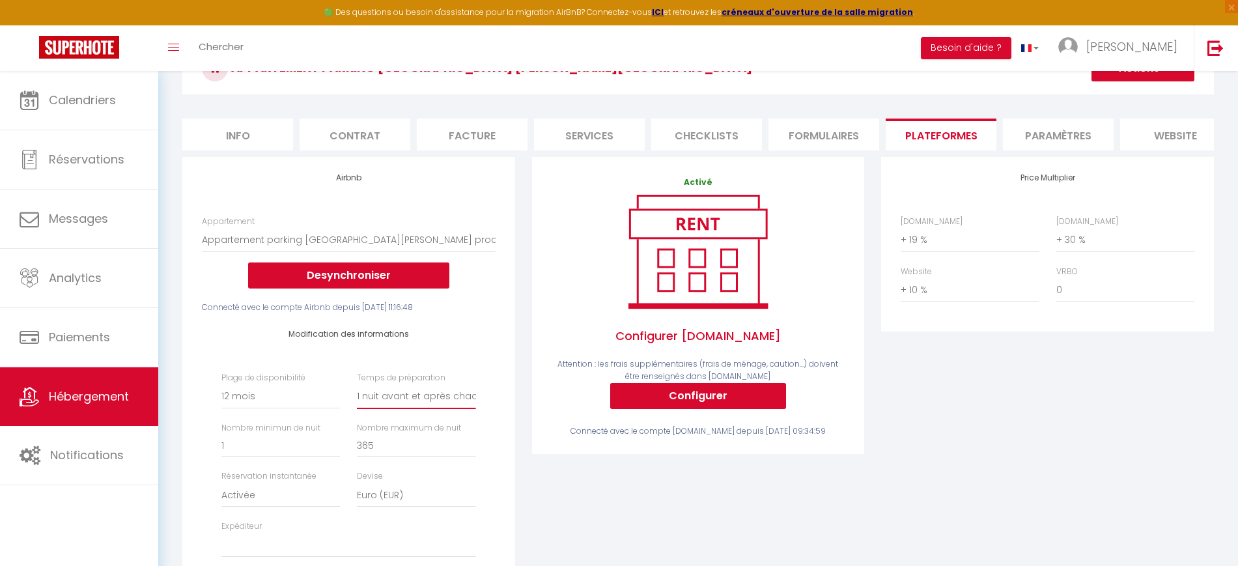
scroll to position [0, 0]
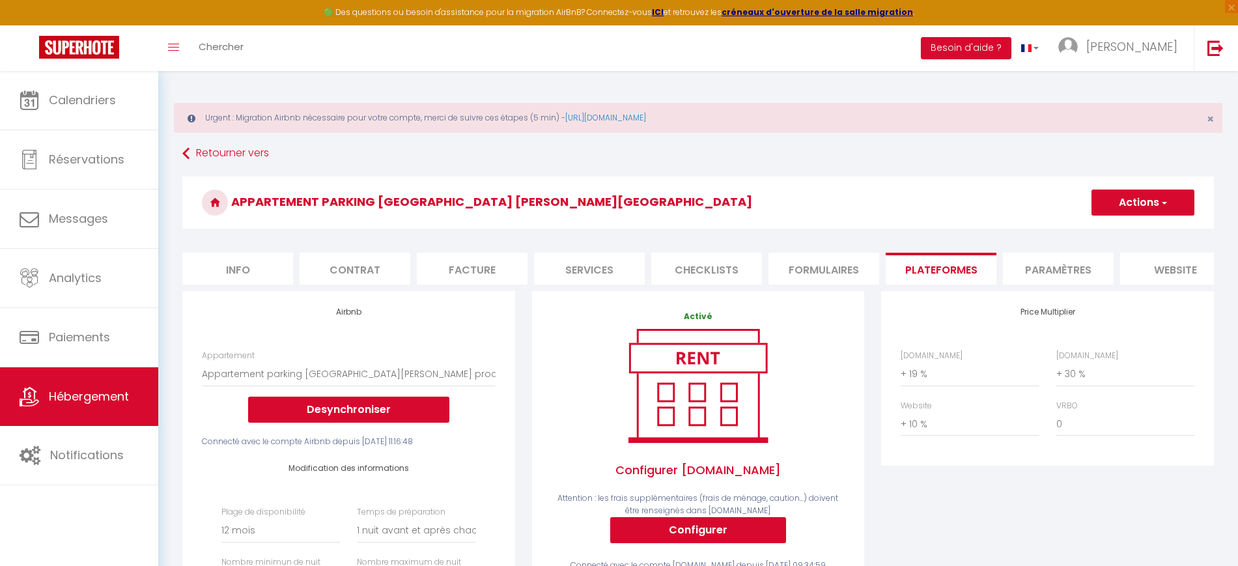
click at [1122, 196] on button "Actions" at bounding box center [1143, 203] width 103 height 26
click at [1125, 232] on link "Enregistrer" at bounding box center [1142, 231] width 103 height 17
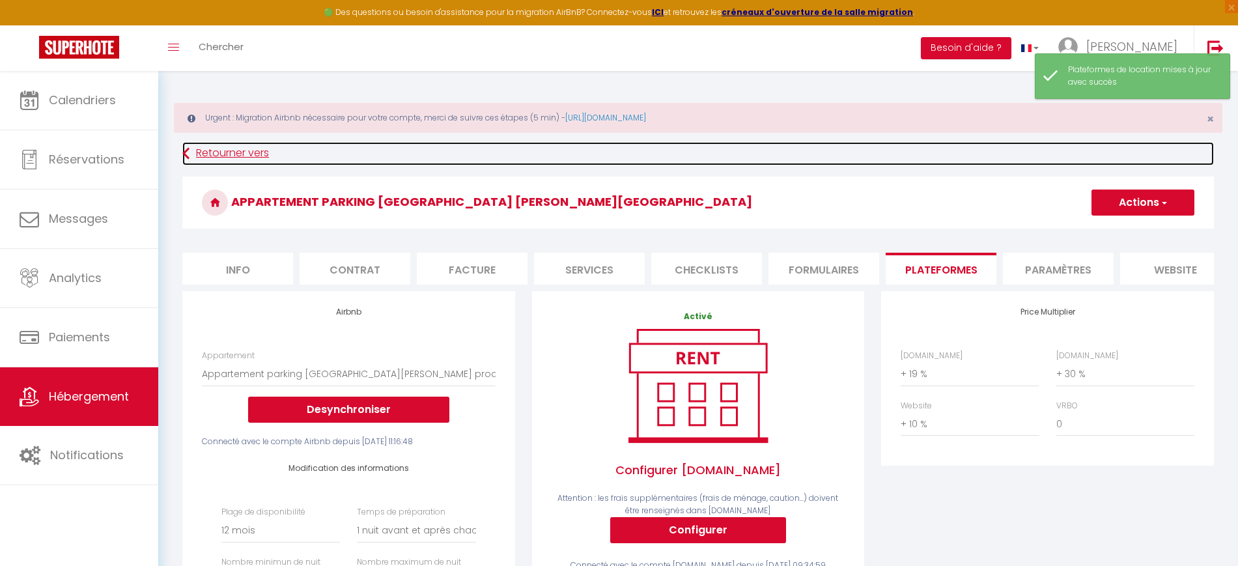
click at [254, 156] on link "Retourner vers" at bounding box center [698, 153] width 1032 height 23
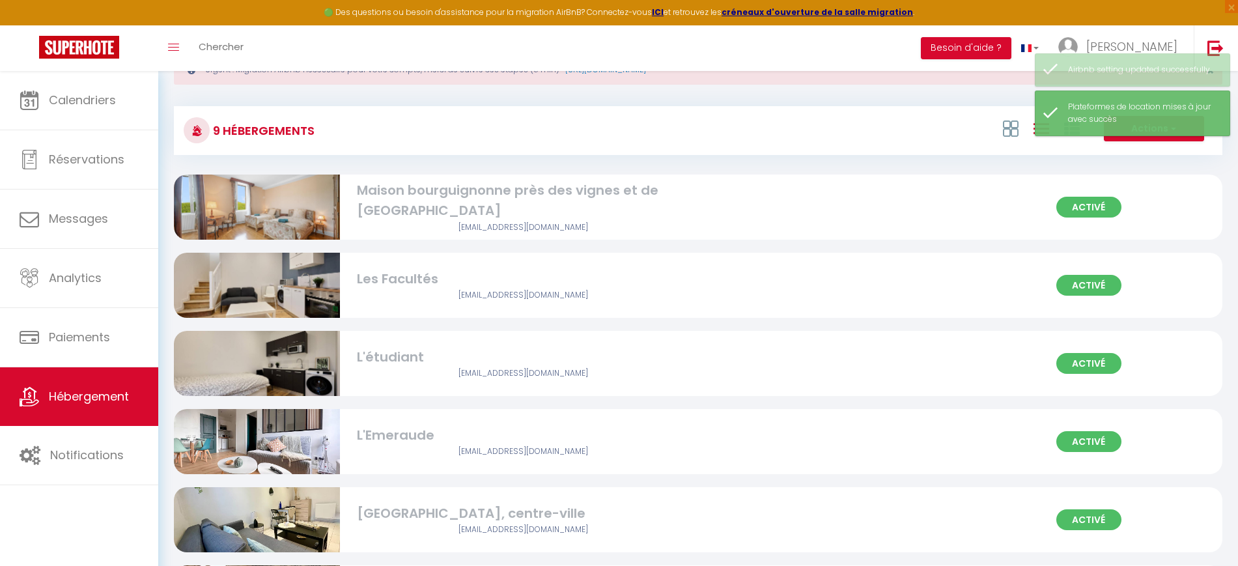
scroll to position [376, 0]
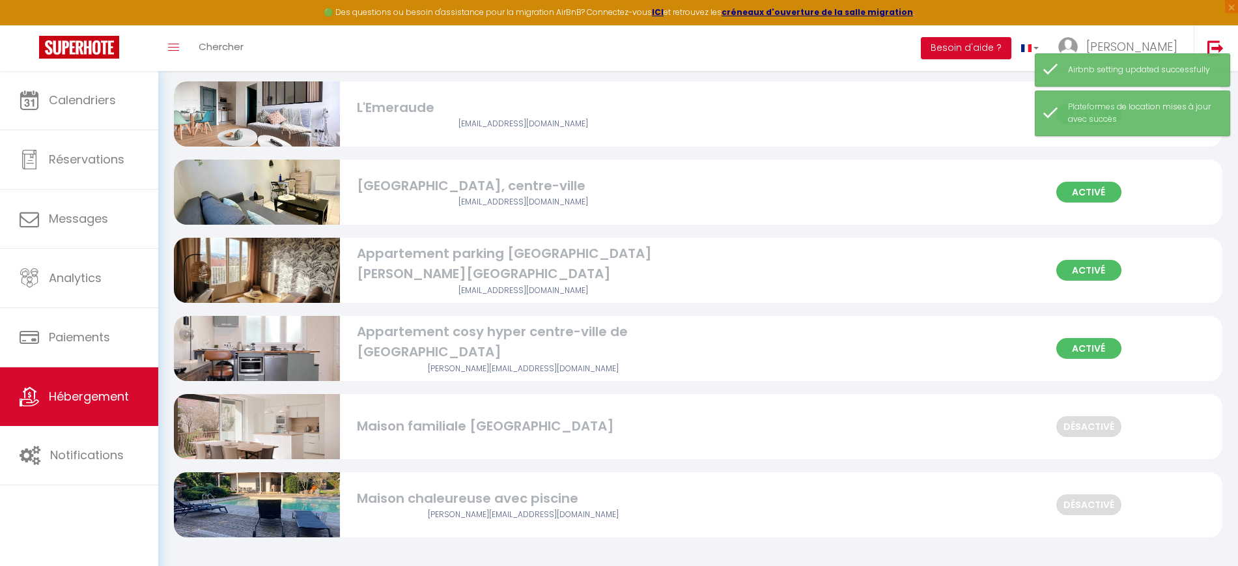
click at [266, 345] on img at bounding box center [257, 348] width 166 height 221
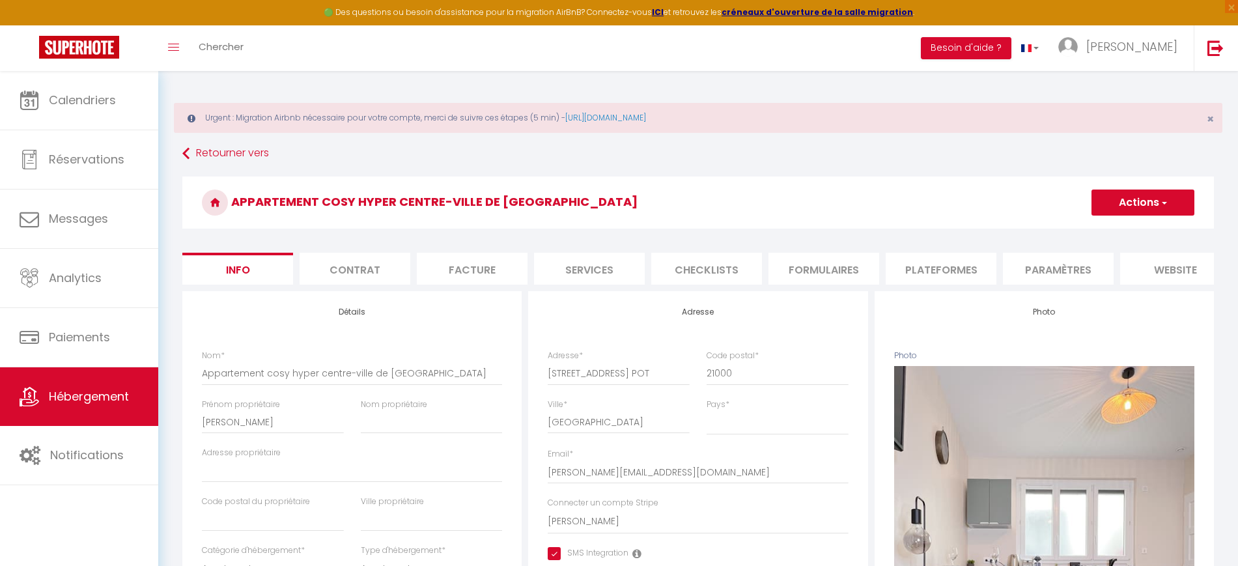
click at [956, 263] on li "Plateformes" at bounding box center [941, 269] width 111 height 32
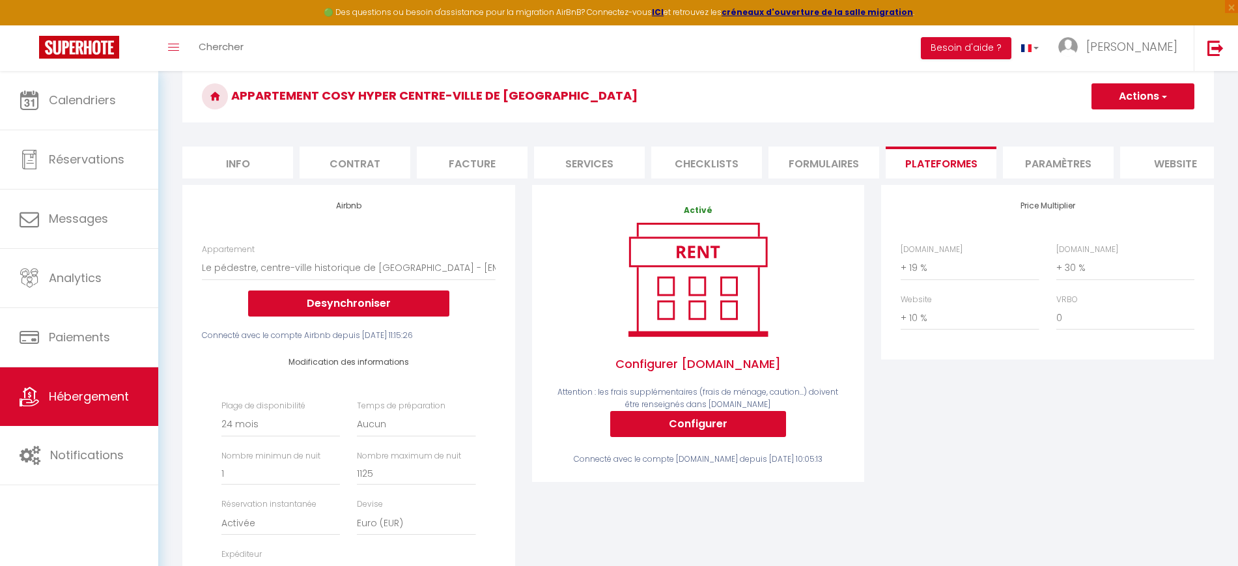
scroll to position [163, 0]
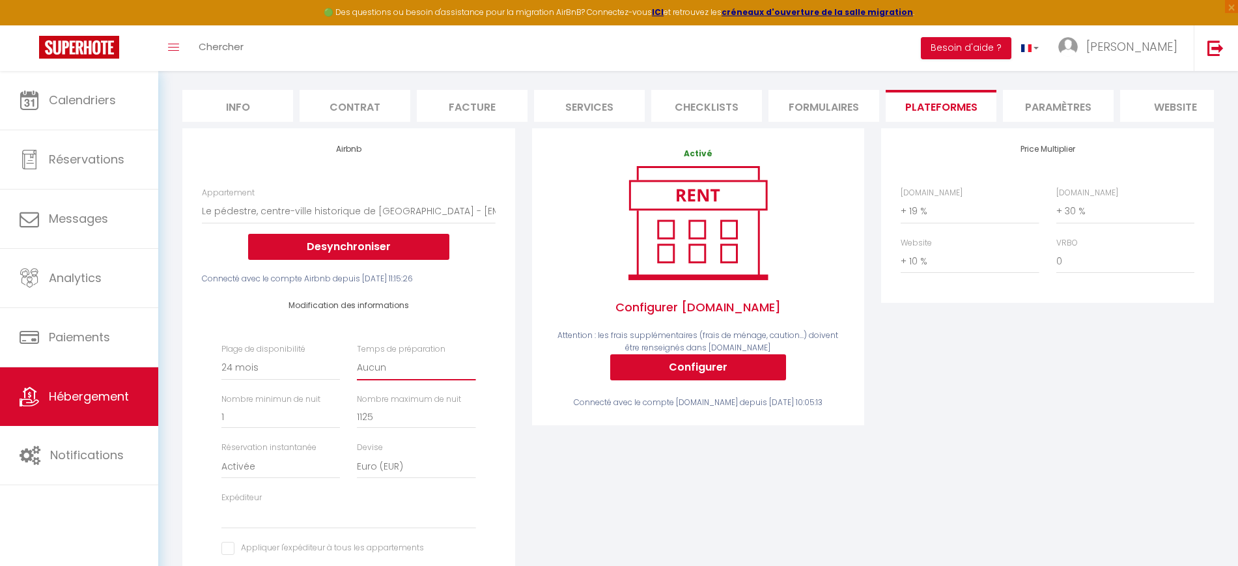
click at [439, 380] on select "Aucun 1 nuit avant et après chaque réservation 2 nuits avant et après chaque ré…" at bounding box center [416, 368] width 119 height 25
click at [357, 367] on select "Aucun 1 nuit avant et après chaque réservation 2 nuits avant et après chaque ré…" at bounding box center [416, 368] width 119 height 25
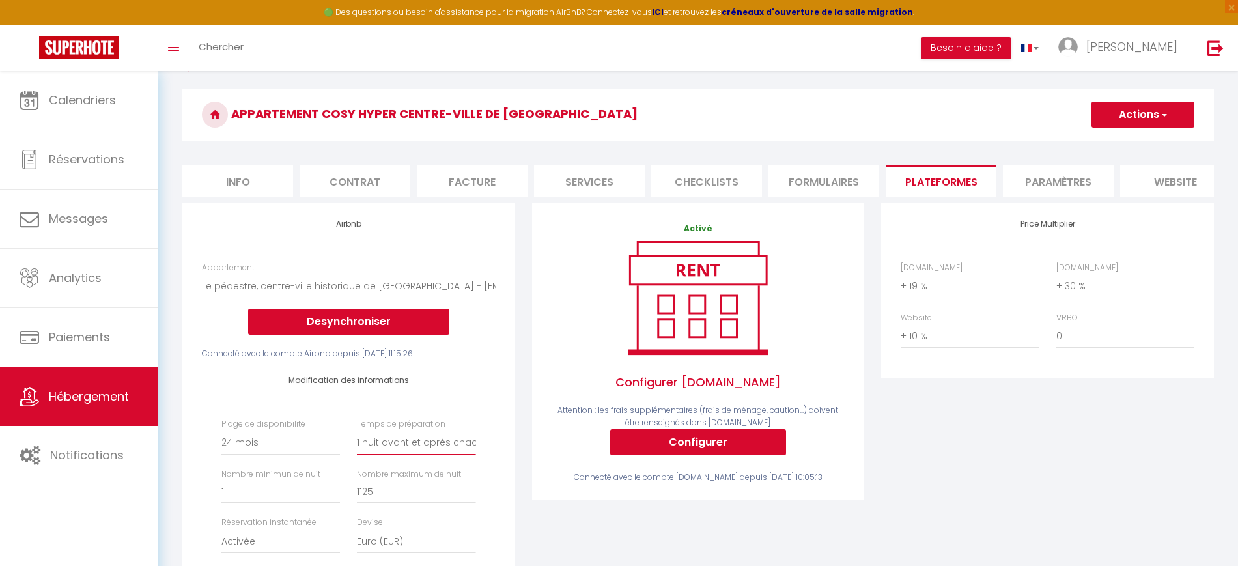
scroll to position [0, 0]
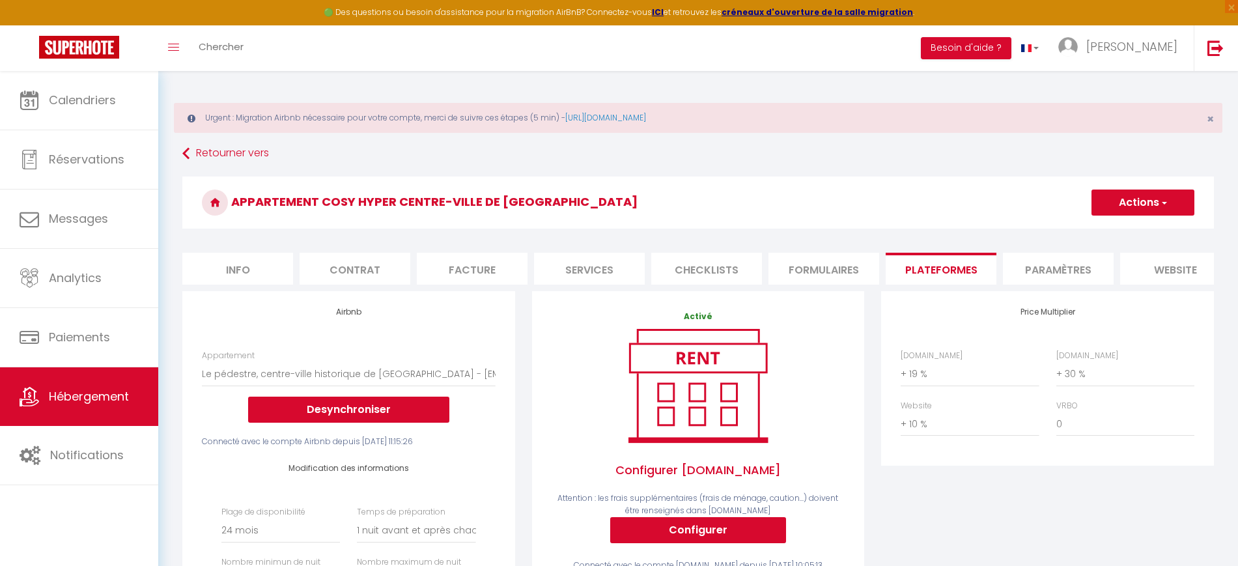
click at [1158, 196] on button "Actions" at bounding box center [1143, 203] width 103 height 26
click at [1138, 231] on link "Enregistrer" at bounding box center [1142, 231] width 103 height 17
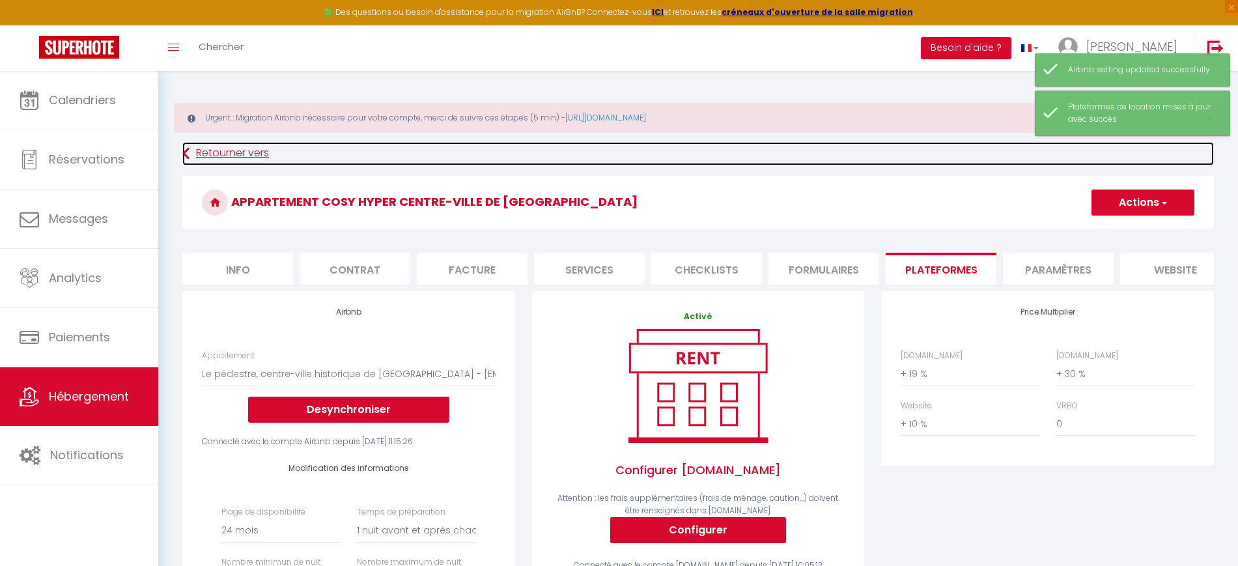
click at [225, 147] on link "Retourner vers" at bounding box center [698, 153] width 1032 height 23
